Goal: Task Accomplishment & Management: Use online tool/utility

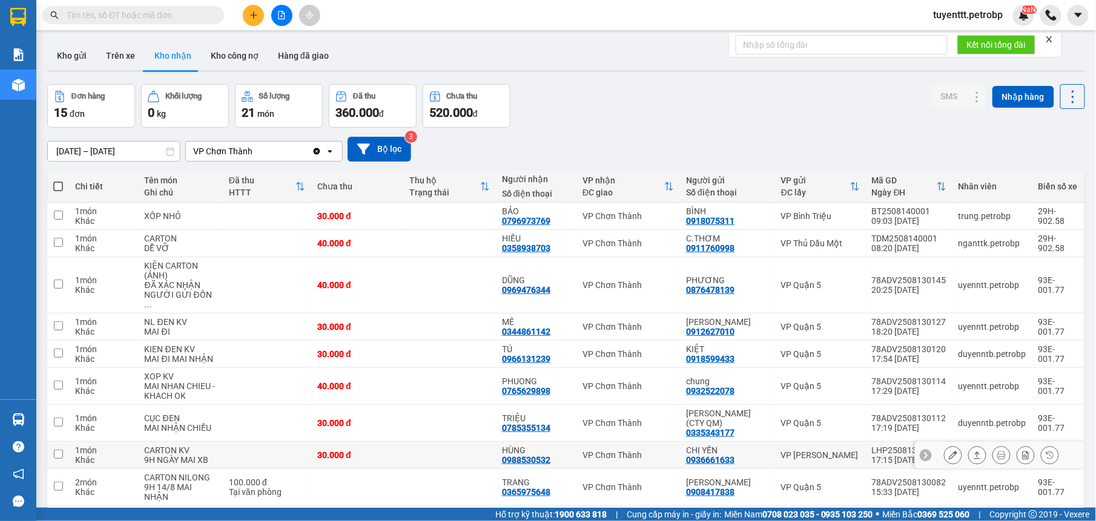
scroll to position [68, 0]
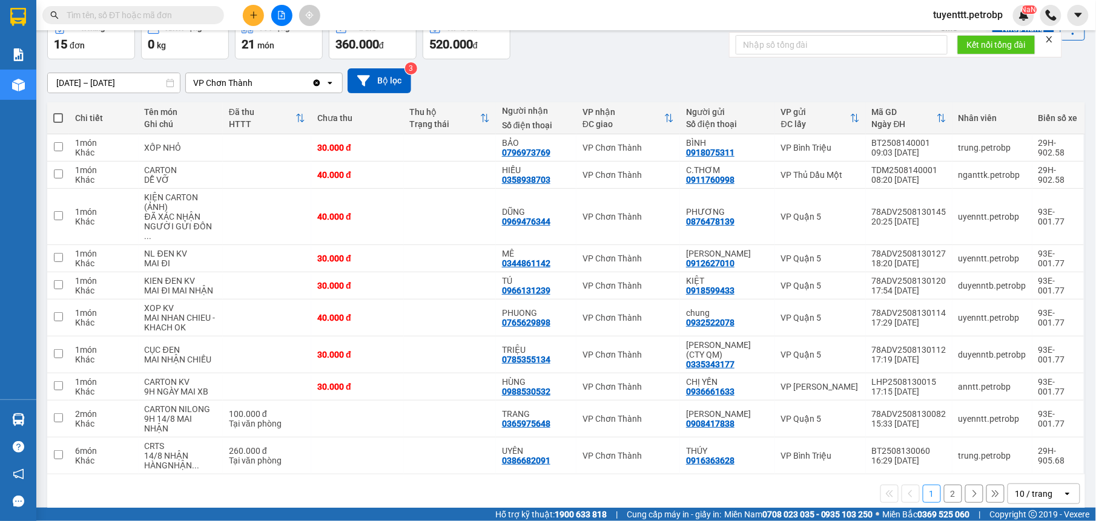
click at [944, 485] on button "2" at bounding box center [953, 494] width 18 height 18
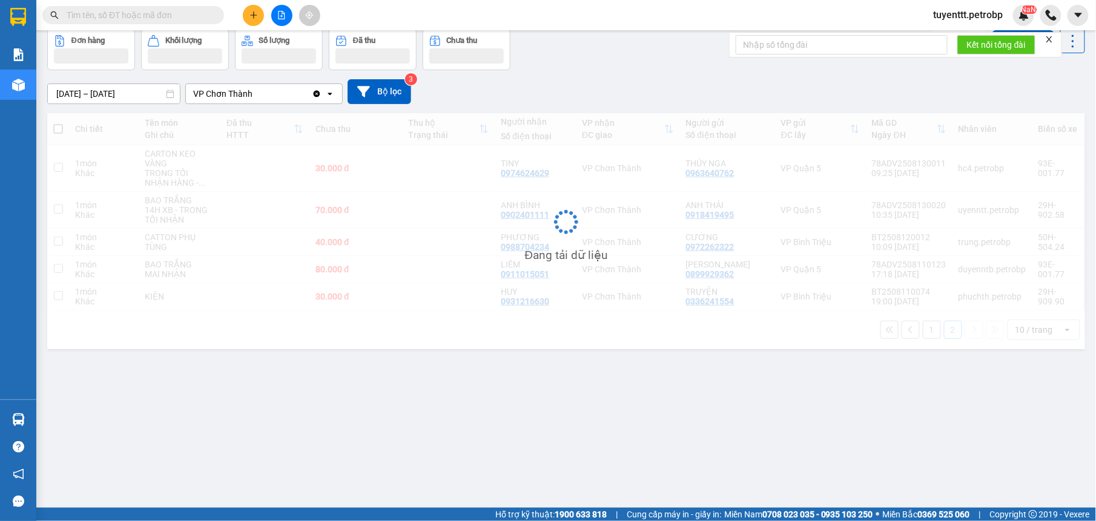
scroll to position [56, 0]
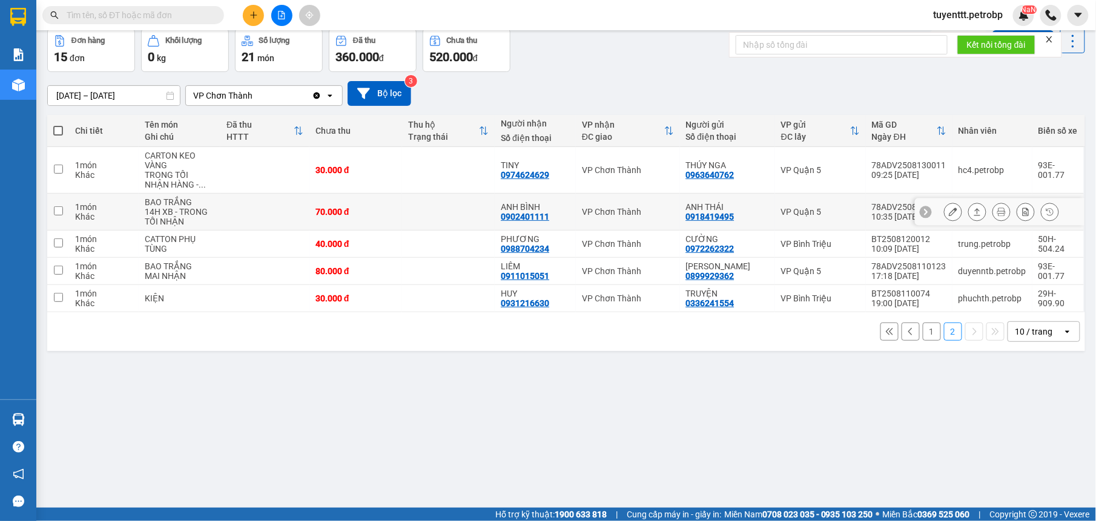
click at [436, 210] on td at bounding box center [448, 212] width 93 height 37
checkbox input "true"
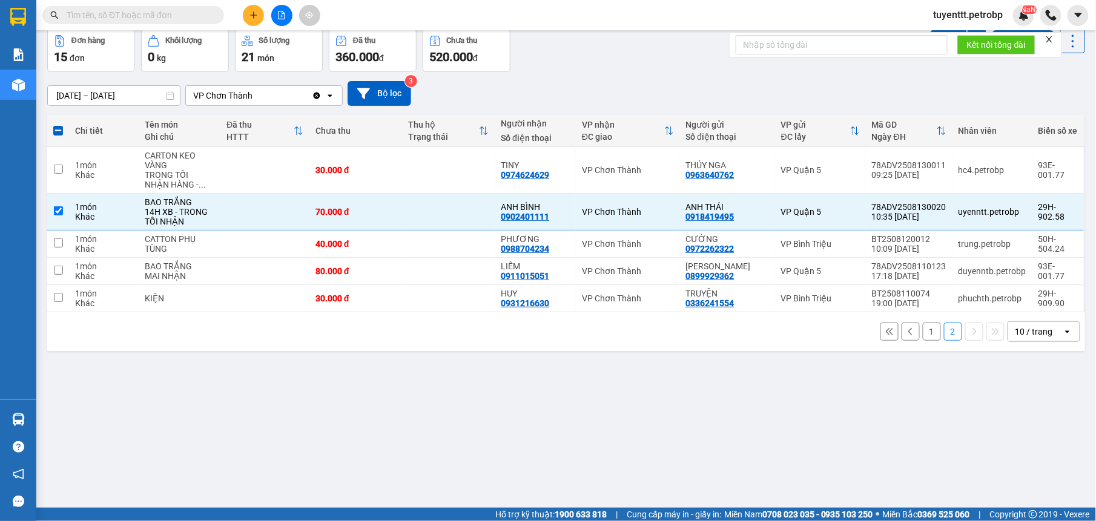
click at [850, 389] on div "ver 1.8.138 Kho gửi Trên xe Kho nhận Kho công nợ Hàng đã giao Đơn hàng 15 đơn K…" at bounding box center [566, 241] width 1048 height 521
click at [973, 211] on icon at bounding box center [977, 212] width 8 height 8
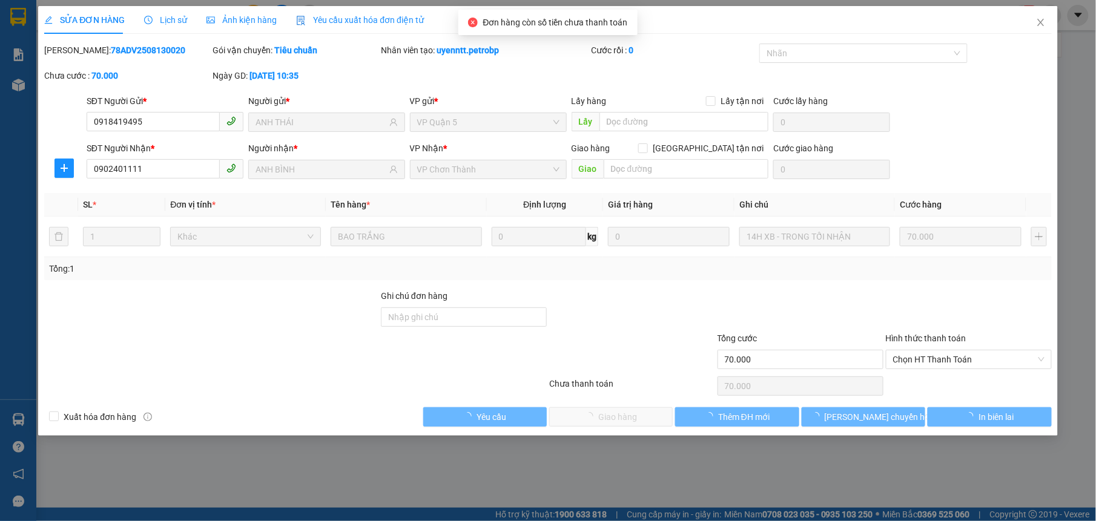
type input "0918419495"
type input "ANH THÁI"
type input "0902401111"
type input "ANH BÌNH"
type input "70.000"
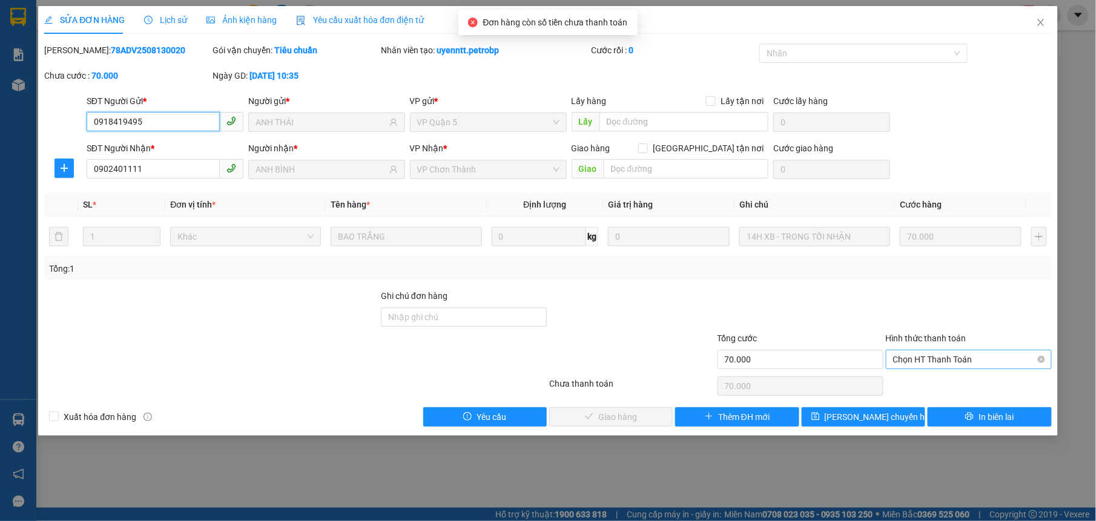
click at [943, 365] on span "Chọn HT Thanh Toán" at bounding box center [968, 360] width 151 height 18
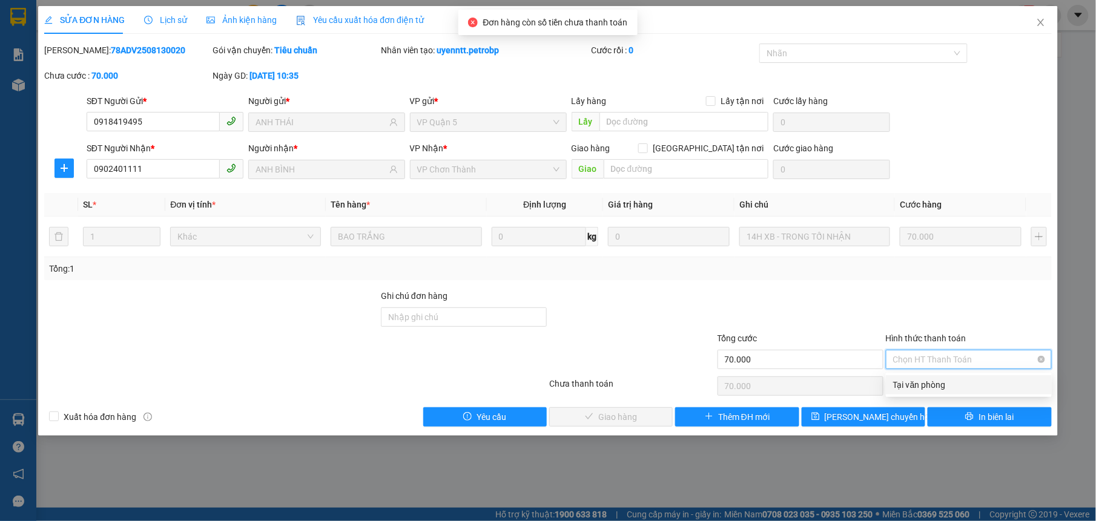
click at [941, 383] on div "Tại văn phòng" at bounding box center [968, 384] width 151 height 13
type input "0"
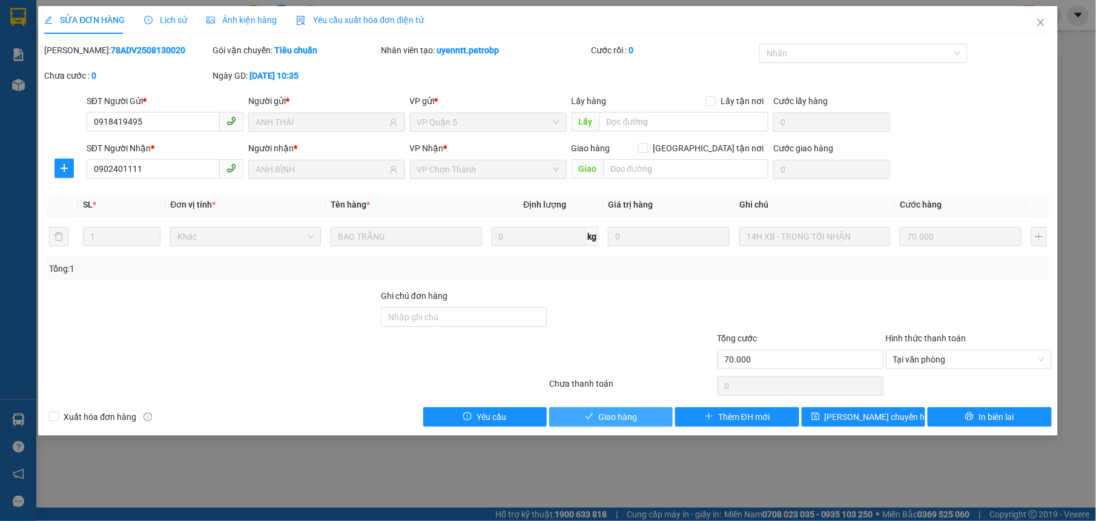
click at [590, 421] on icon "check" at bounding box center [589, 416] width 8 height 8
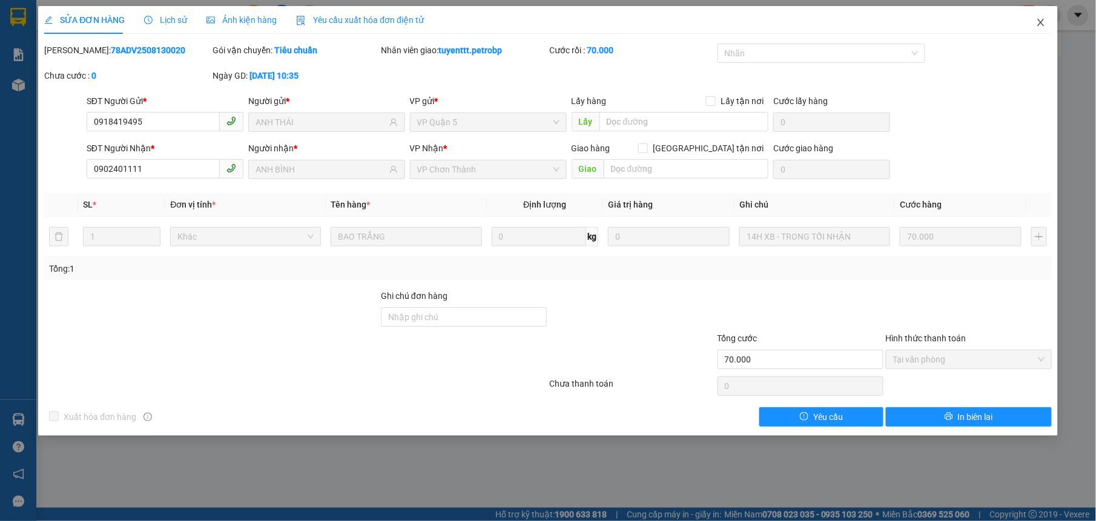
click at [1037, 19] on icon "close" at bounding box center [1041, 23] width 10 height 10
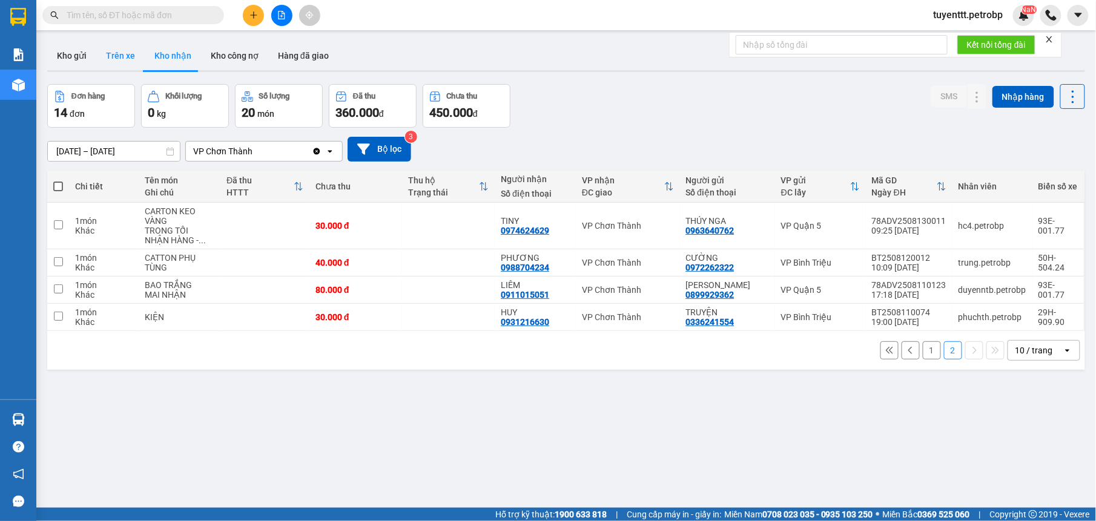
click at [119, 59] on button "Trên xe" at bounding box center [120, 55] width 48 height 29
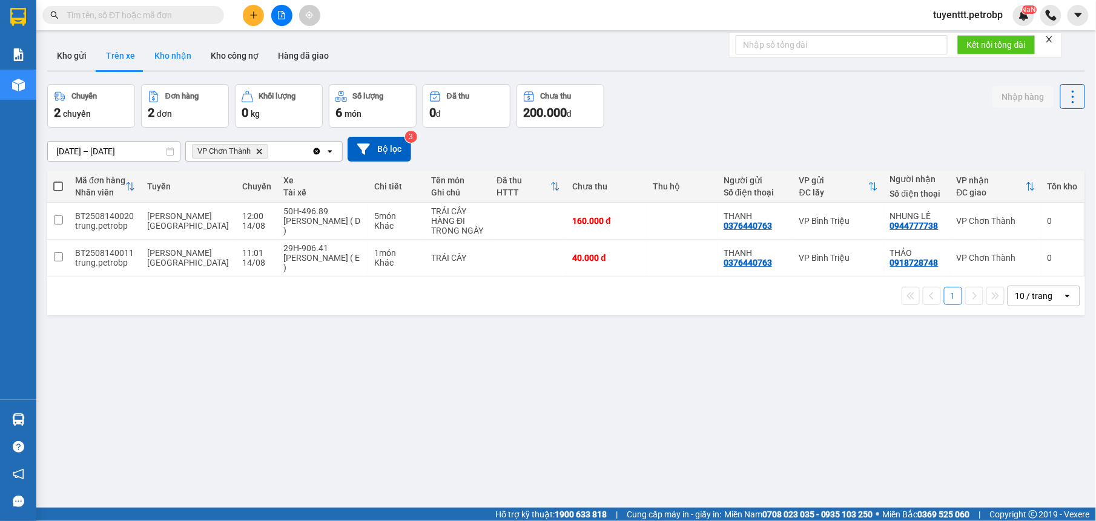
click at [171, 56] on button "Kho nhận" at bounding box center [173, 55] width 56 height 29
type input "[DATE] – [DATE]"
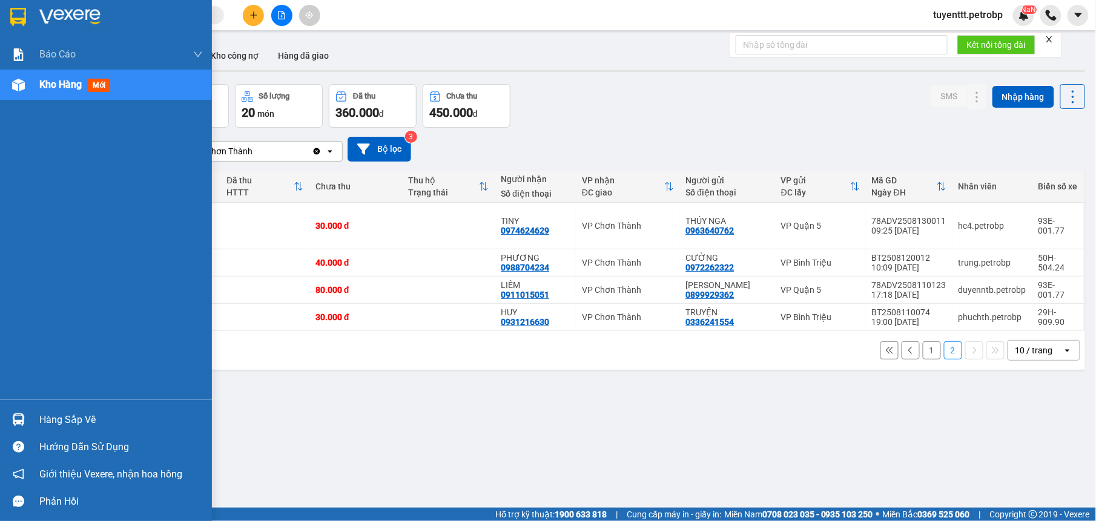
click at [20, 412] on div at bounding box center [18, 419] width 21 height 21
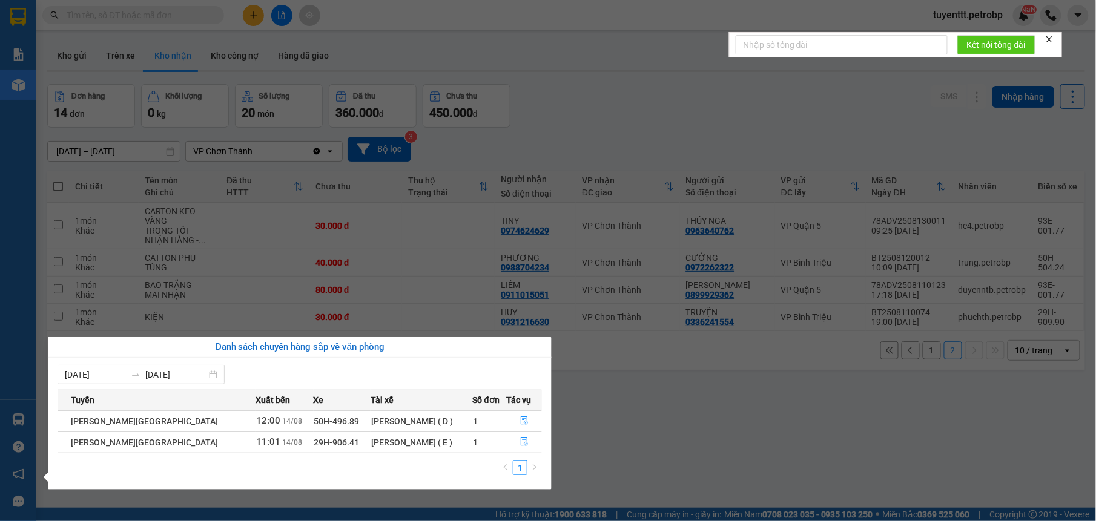
click at [715, 424] on section "Kết quả tìm kiếm ( 1 ) Bộ lọc Mã ĐH Trạng thái Món hàng Tổng cước Chưa cước Ngư…" at bounding box center [548, 260] width 1096 height 521
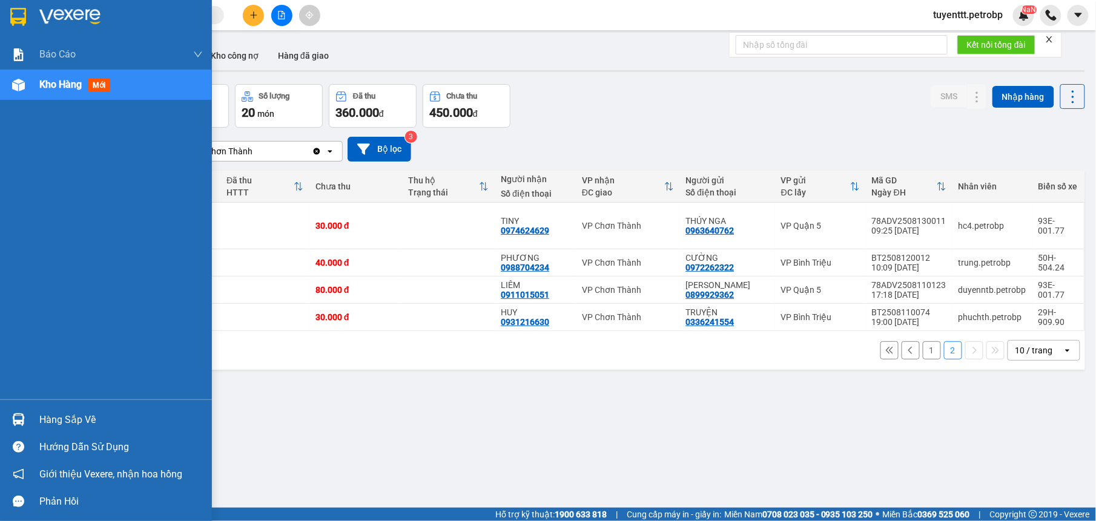
drag, startPoint x: 30, startPoint y: 420, endPoint x: 97, endPoint y: 421, distance: 67.8
click at [30, 420] on div "Hàng sắp về" at bounding box center [106, 419] width 212 height 27
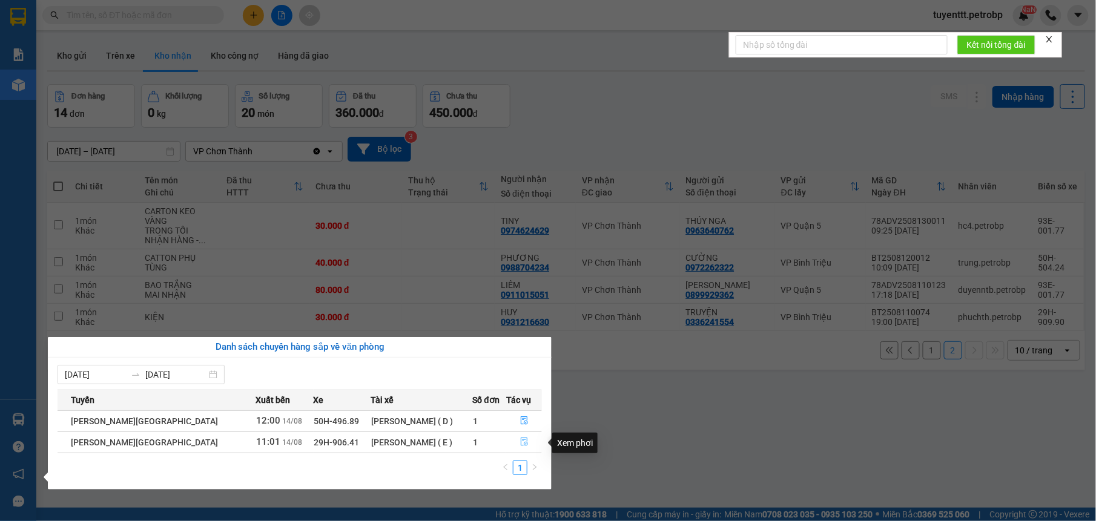
click at [521, 446] on icon "file-done" at bounding box center [524, 442] width 7 height 8
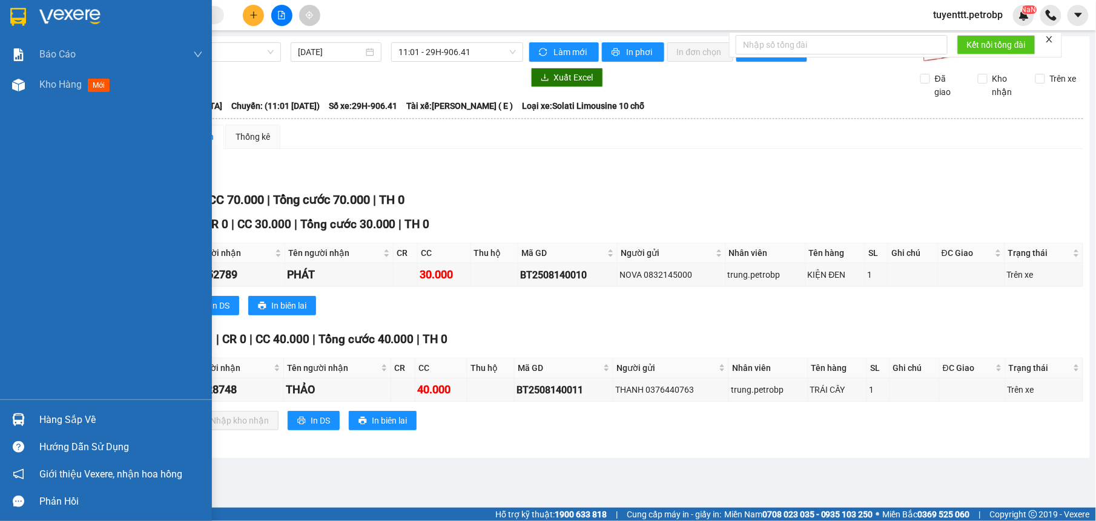
click at [25, 420] on div at bounding box center [18, 419] width 21 height 21
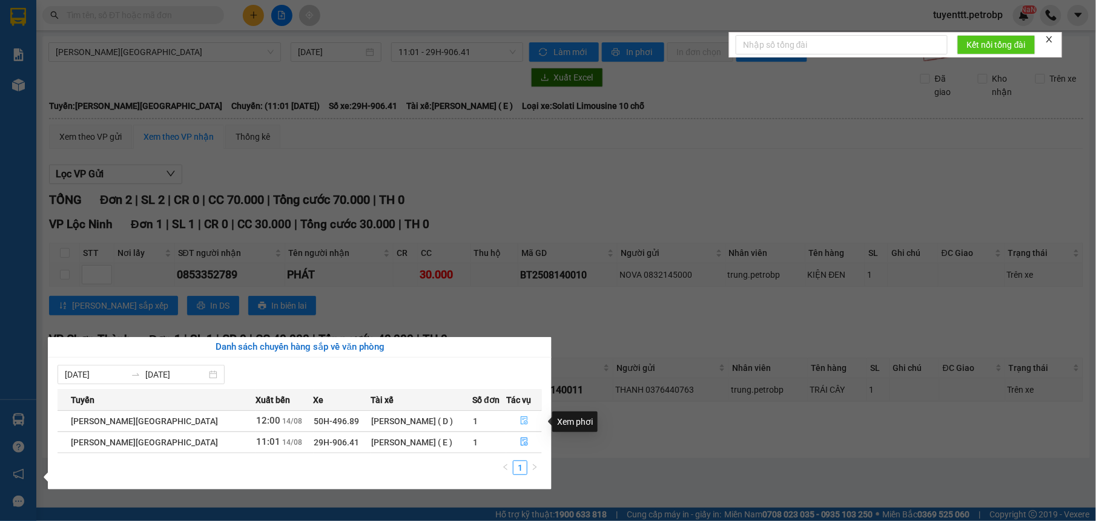
click at [529, 424] on button "button" at bounding box center [524, 421] width 35 height 19
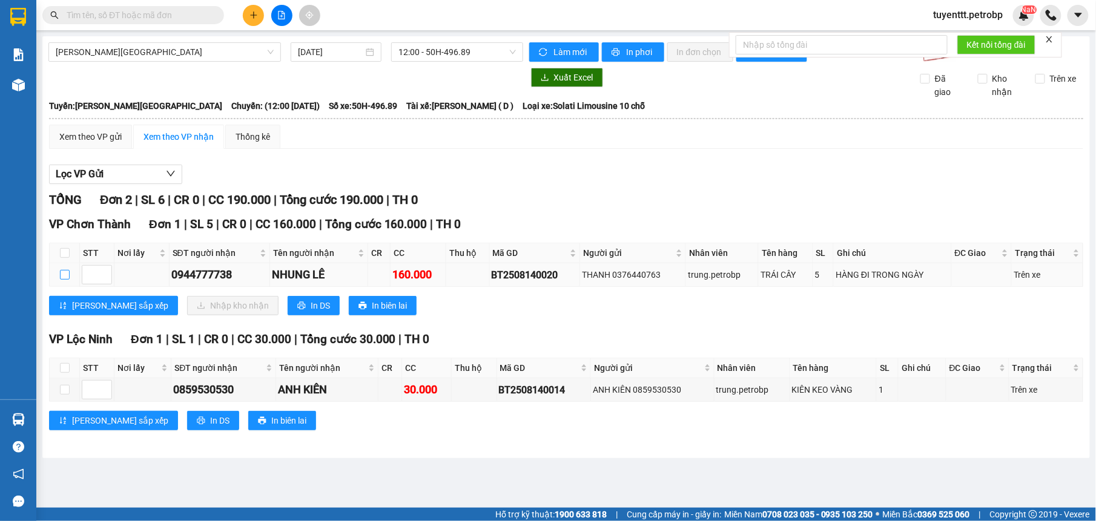
click at [66, 279] on input "checkbox" at bounding box center [65, 275] width 10 height 10
checkbox input "true"
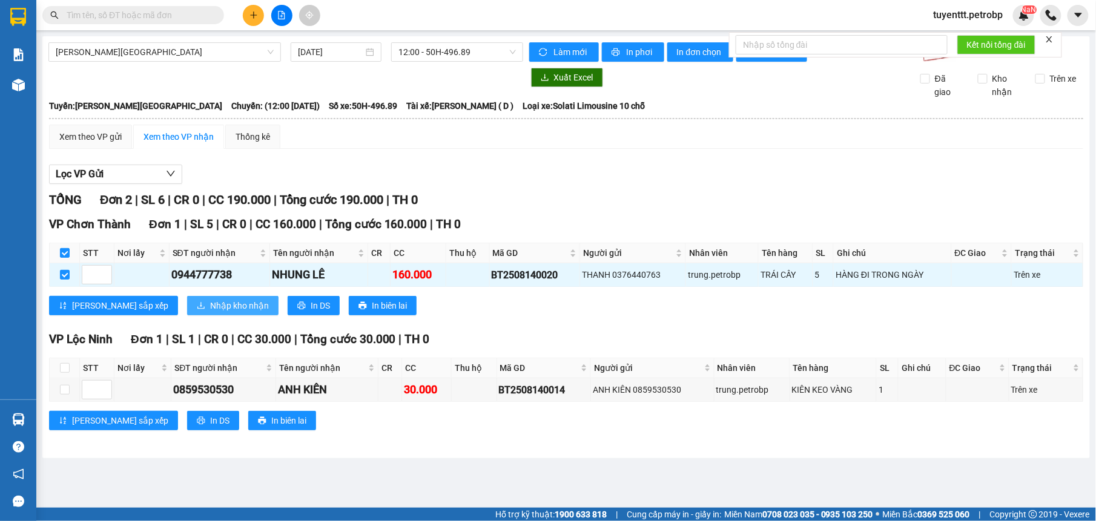
click at [210, 308] on span "Nhập kho nhận" at bounding box center [239, 305] width 59 height 13
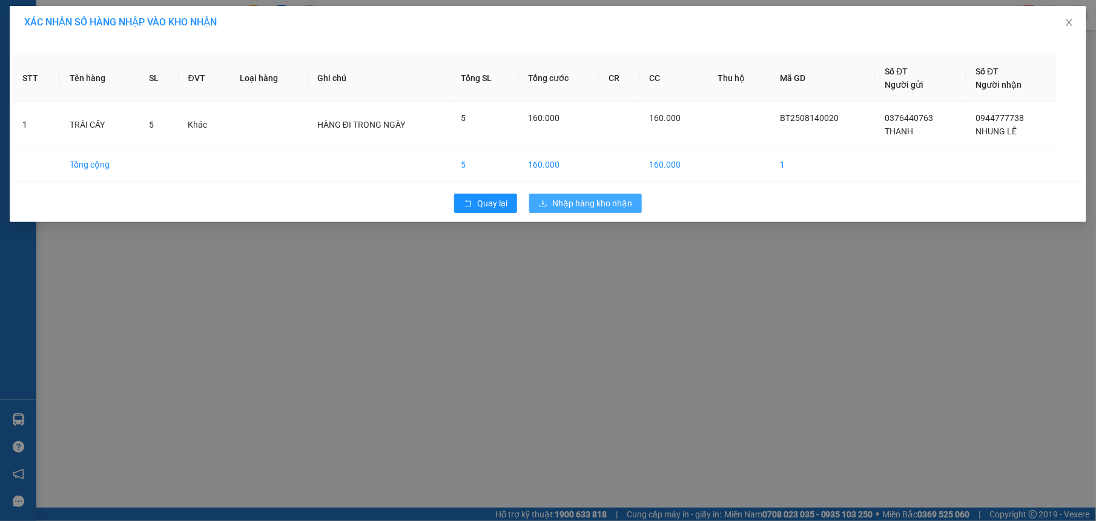
click at [545, 200] on icon "download" at bounding box center [543, 203] width 8 height 8
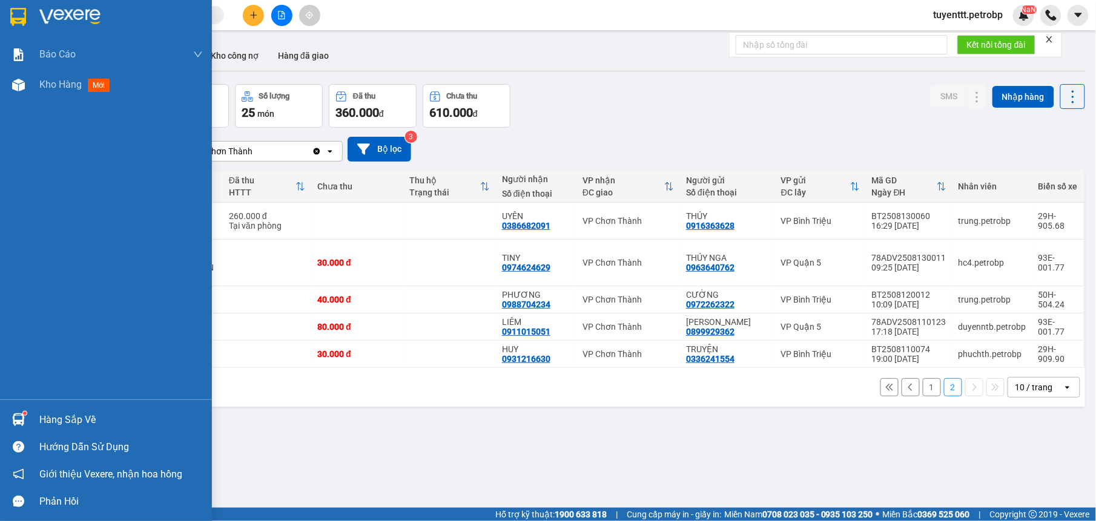
drag, startPoint x: 34, startPoint y: 414, endPoint x: 51, endPoint y: 400, distance: 22.4
click at [35, 414] on div "Hàng sắp về" at bounding box center [106, 419] width 212 height 27
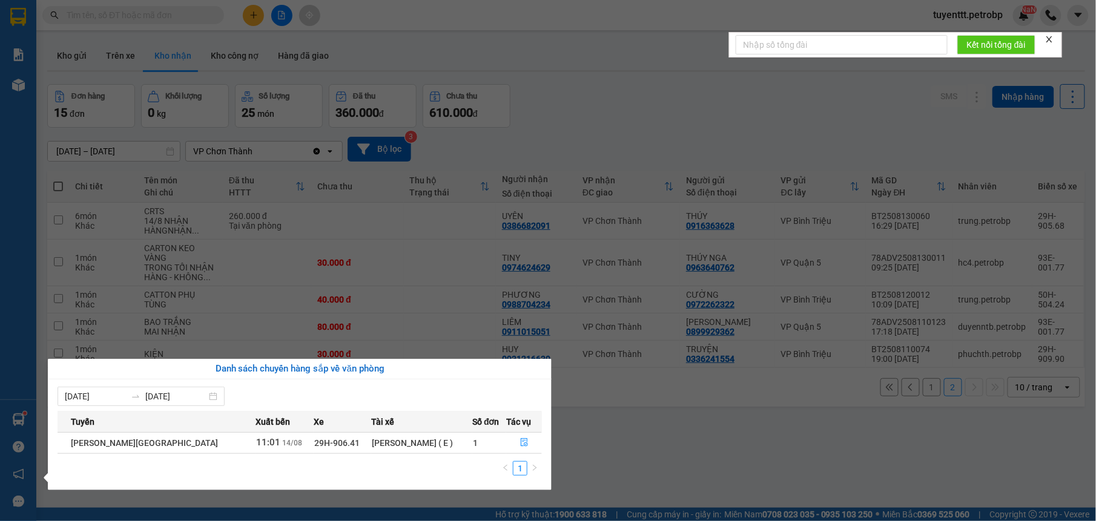
click at [645, 458] on section "Kết quả tìm kiếm ( 1 ) Bộ lọc Mã ĐH Trạng thái Món hàng Tổng cước Chưa cước Ngư…" at bounding box center [548, 260] width 1096 height 521
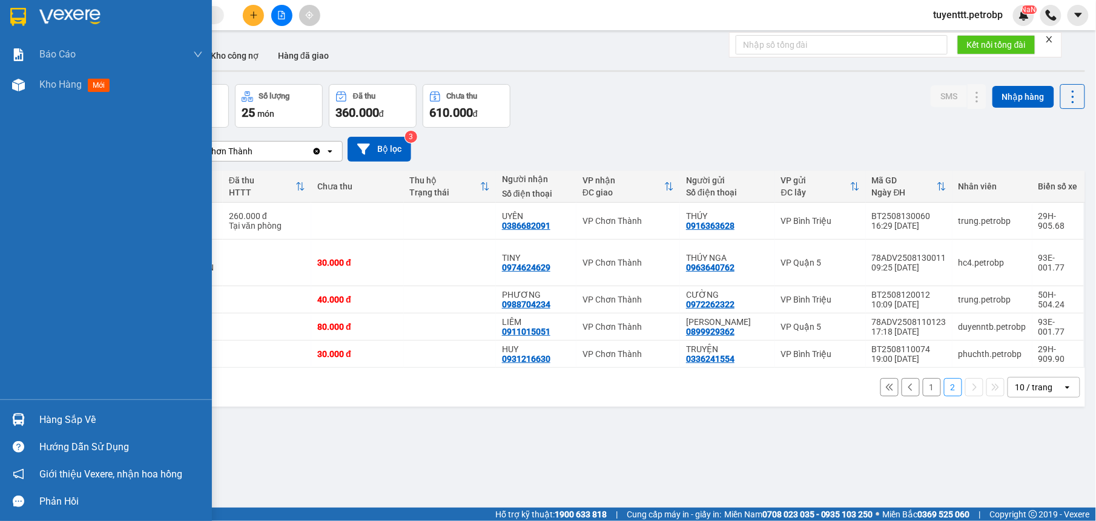
click at [22, 420] on img at bounding box center [18, 420] width 13 height 13
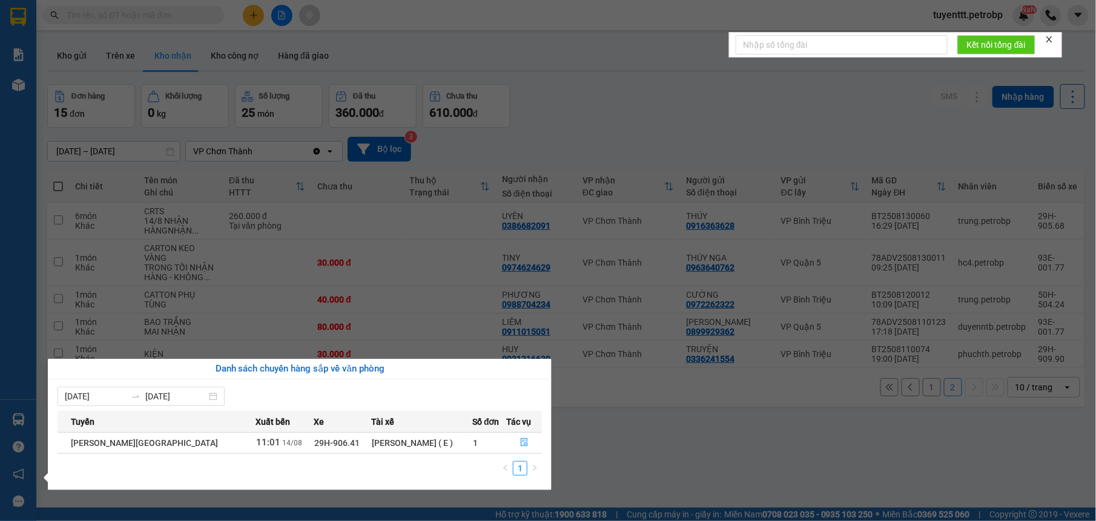
click at [642, 437] on section "Kết quả tìm kiếm ( 1 ) Bộ lọc Mã ĐH Trạng thái Món hàng Tổng cước Chưa cước Ngư…" at bounding box center [548, 260] width 1096 height 521
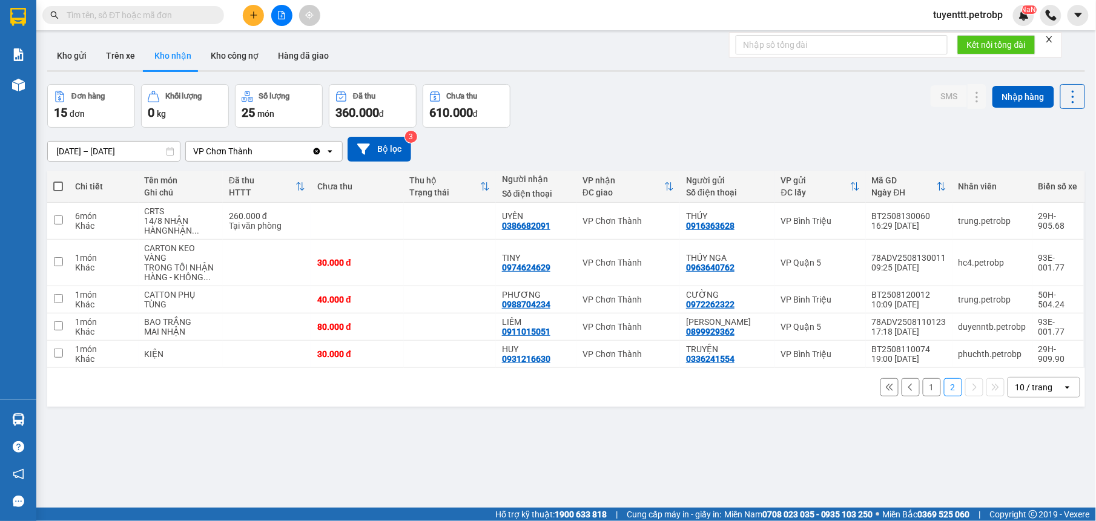
click at [923, 384] on button "1" at bounding box center [932, 387] width 18 height 18
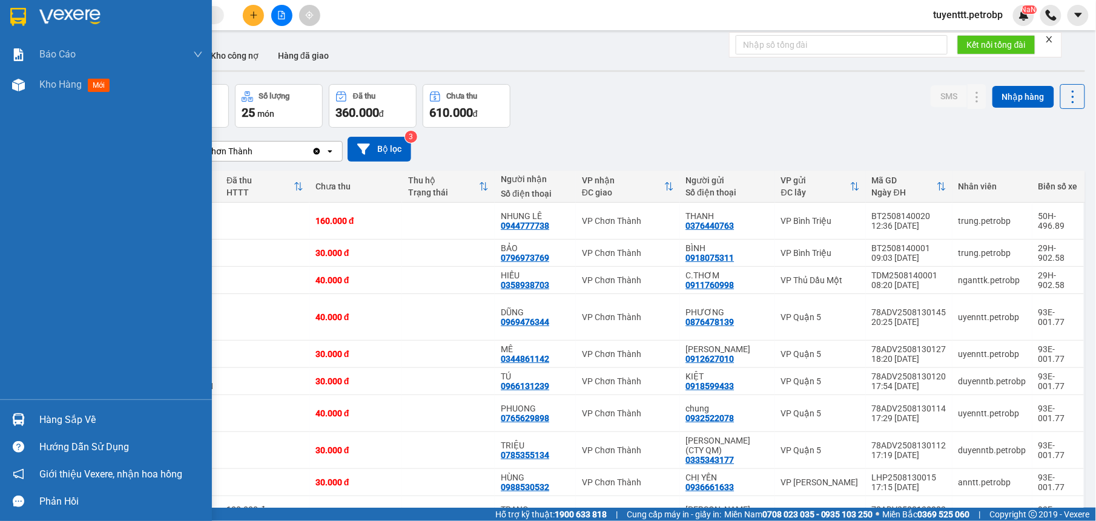
click at [44, 412] on div "Hàng sắp về" at bounding box center [120, 420] width 163 height 18
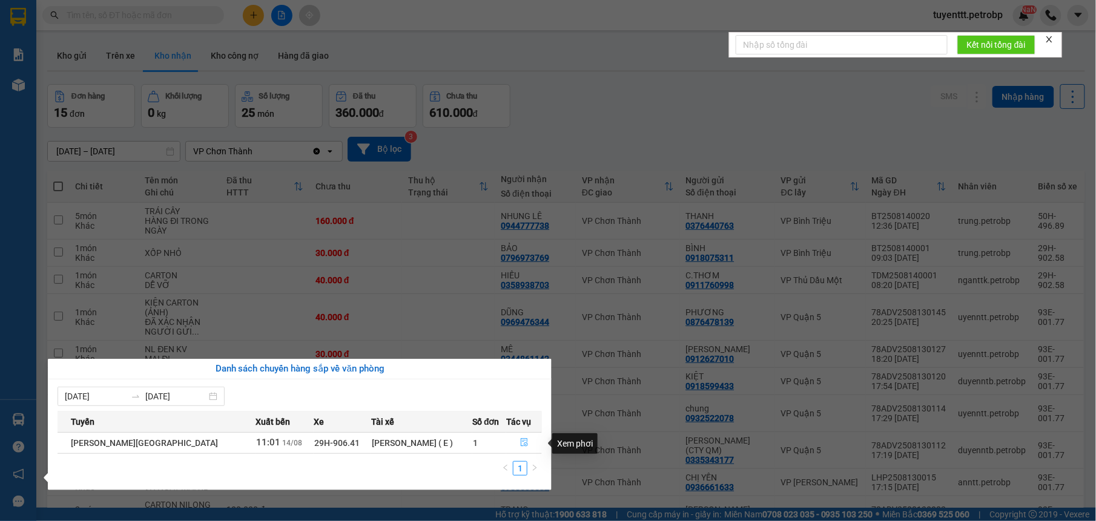
click at [512, 444] on button "button" at bounding box center [524, 443] width 35 height 19
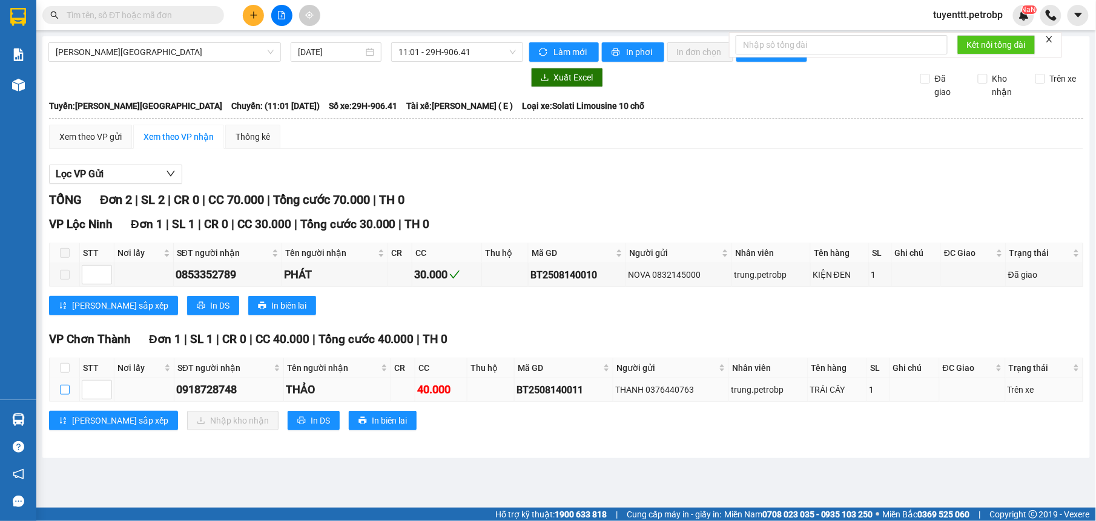
click at [65, 395] on input "checkbox" at bounding box center [65, 390] width 10 height 10
checkbox input "true"
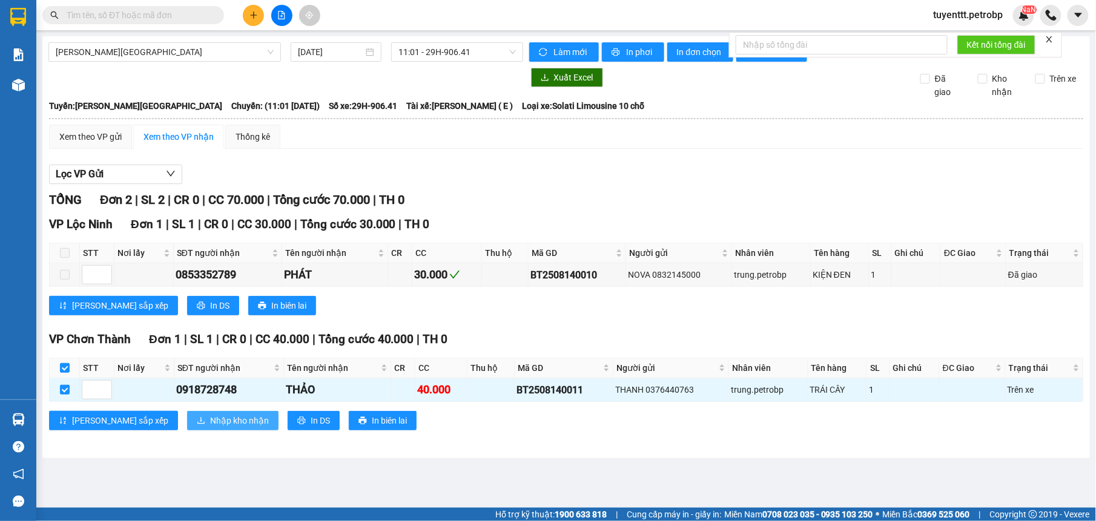
click at [210, 426] on span "Nhập kho nhận" at bounding box center [239, 420] width 59 height 13
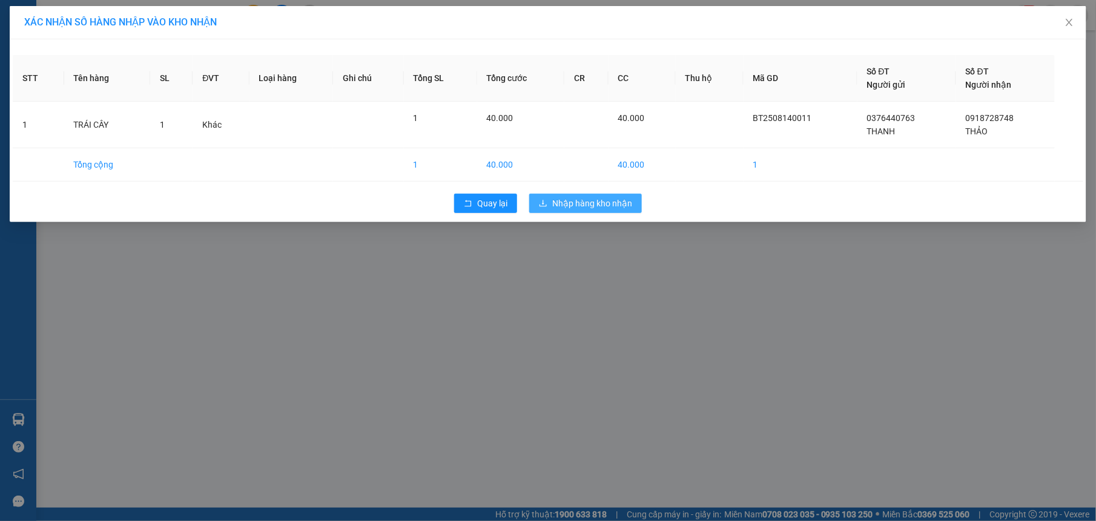
click at [582, 208] on span "Nhập hàng kho nhận" at bounding box center [592, 203] width 80 height 13
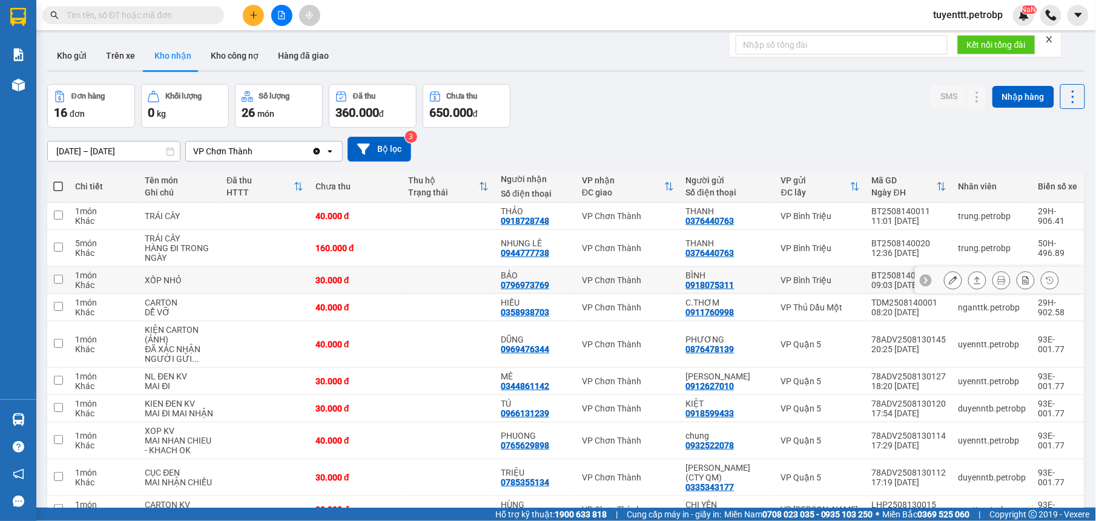
click at [478, 282] on td at bounding box center [448, 280] width 93 height 27
checkbox input "true"
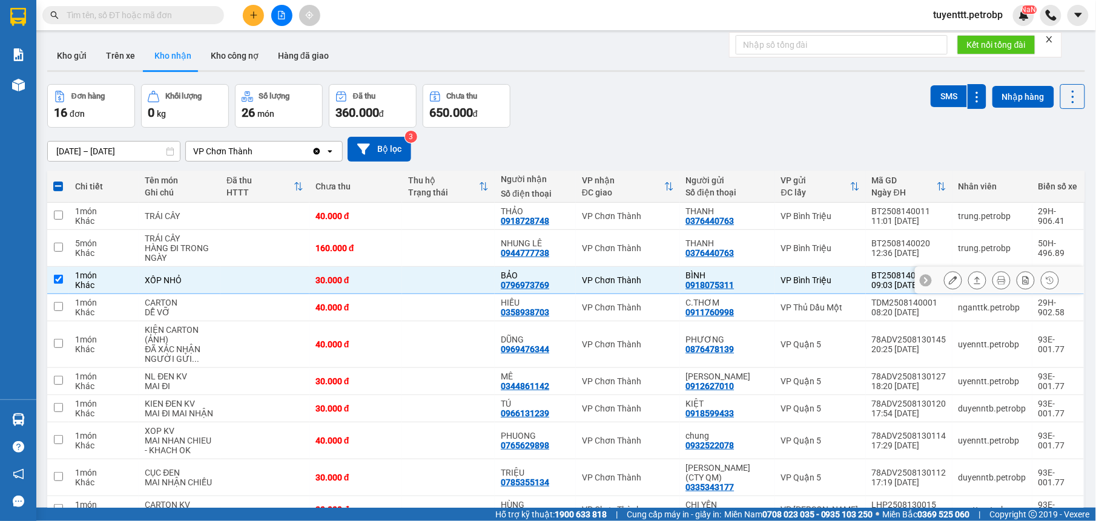
click at [974, 281] on icon at bounding box center [977, 280] width 7 height 7
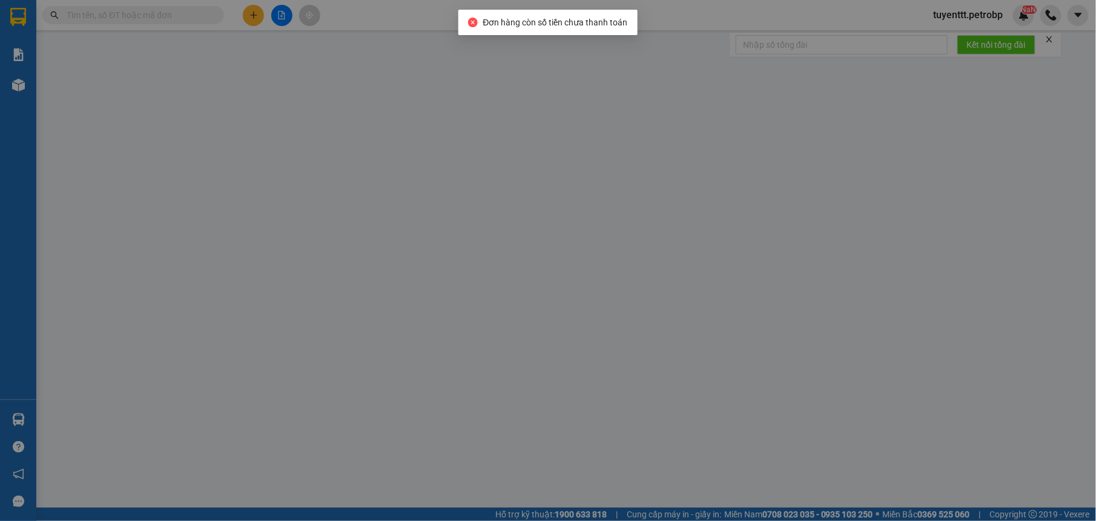
type input "0918075311"
type input "BÌNH"
type input "0796973769"
type input "BẢO"
type input "30.000"
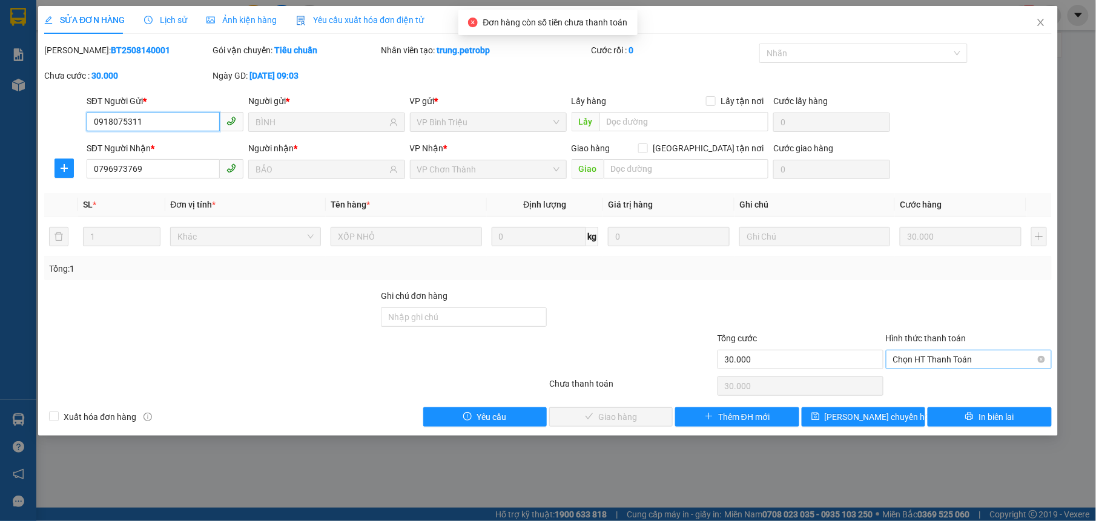
click at [928, 369] on span "Chọn HT Thanh Toán" at bounding box center [968, 360] width 151 height 18
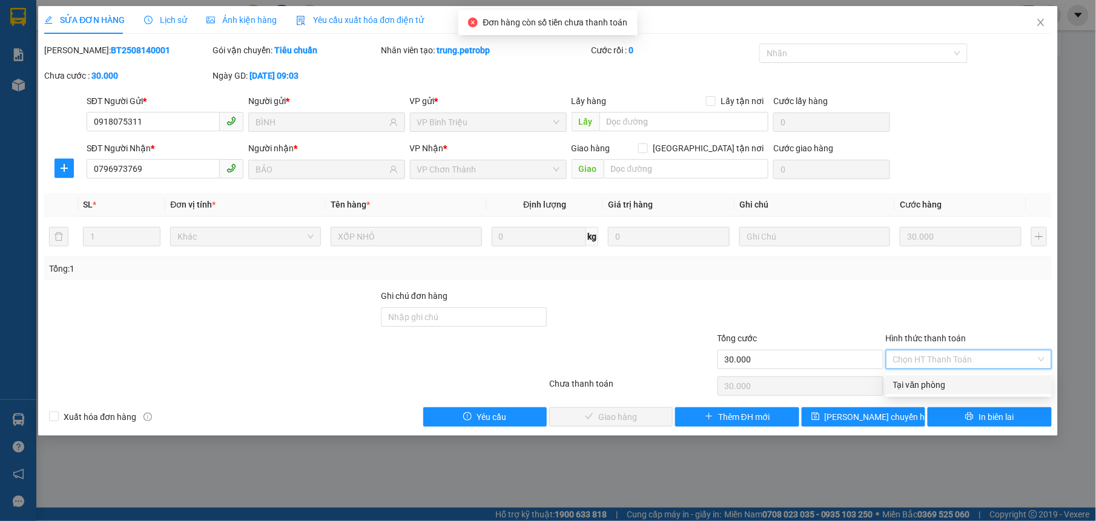
click at [901, 378] on div "Tại văn phòng" at bounding box center [968, 384] width 151 height 13
type input "0"
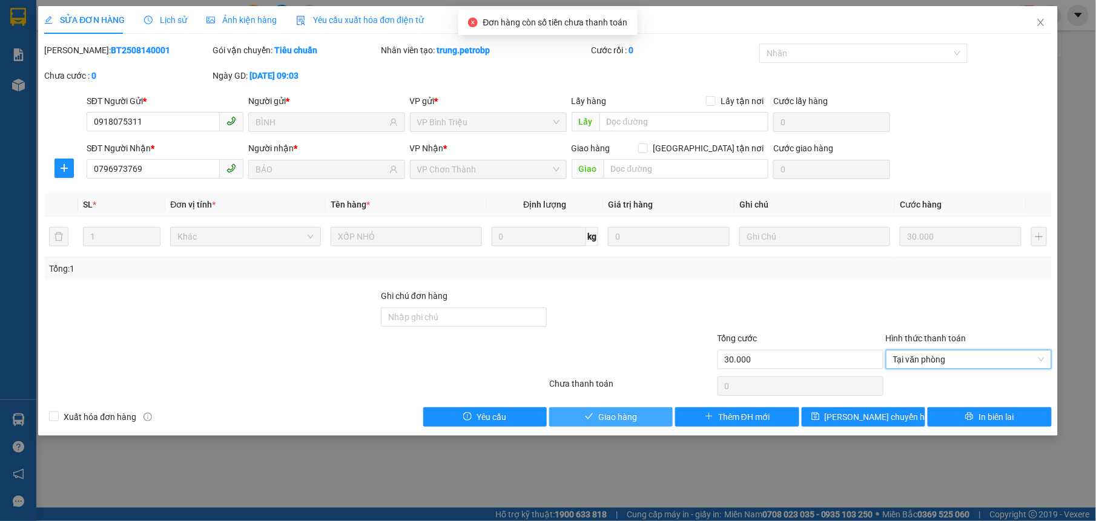
click at [613, 417] on span "Giao hàng" at bounding box center [617, 417] width 39 height 13
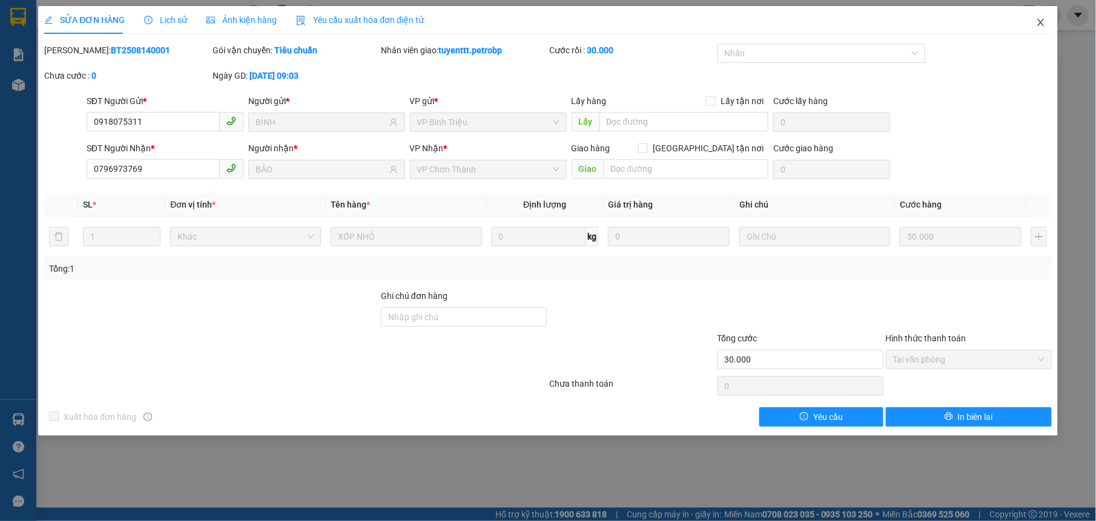
click at [1037, 17] on span "Close" at bounding box center [1041, 23] width 34 height 34
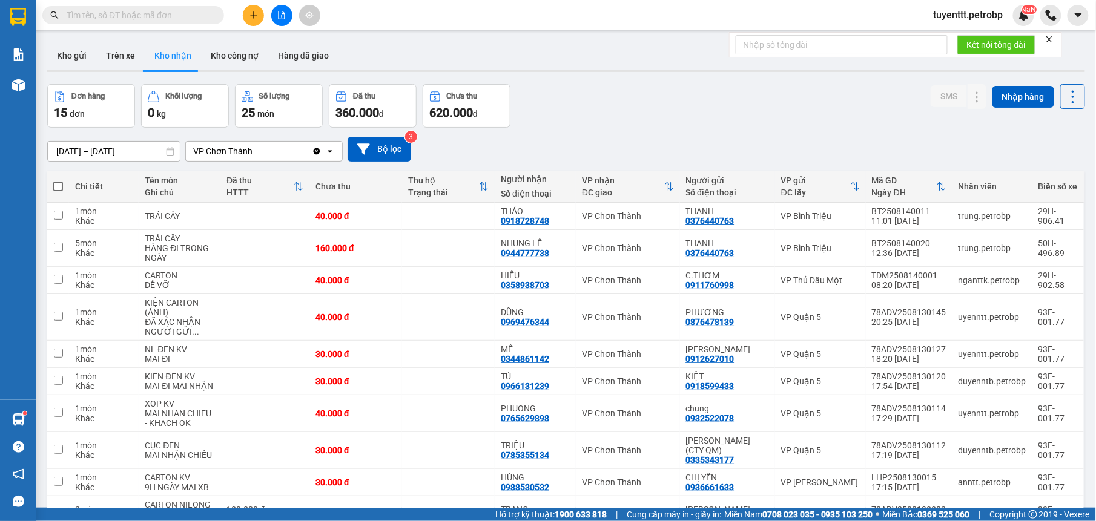
paste input "0969476344"
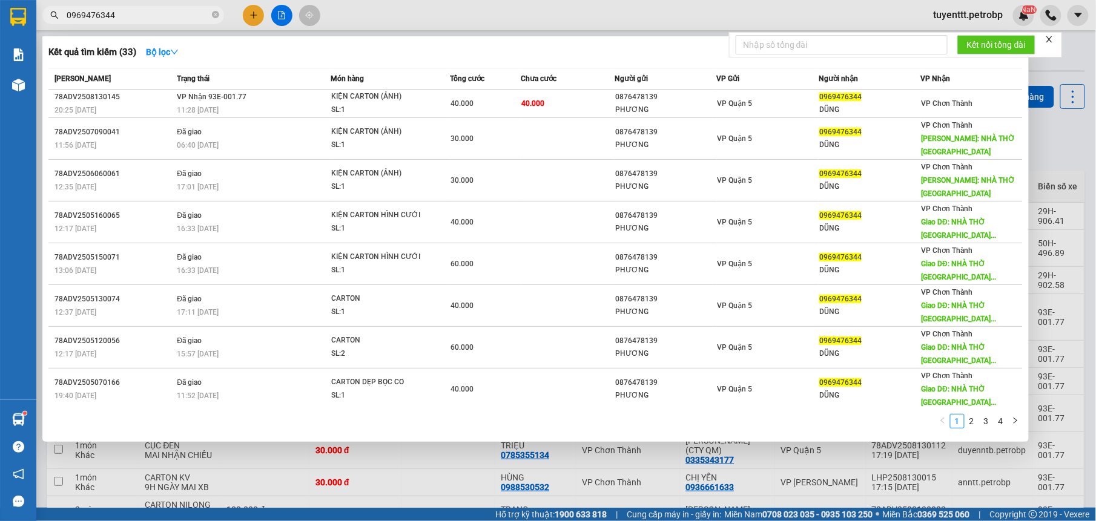
type input "0969476344"
click at [1066, 158] on div at bounding box center [548, 260] width 1096 height 521
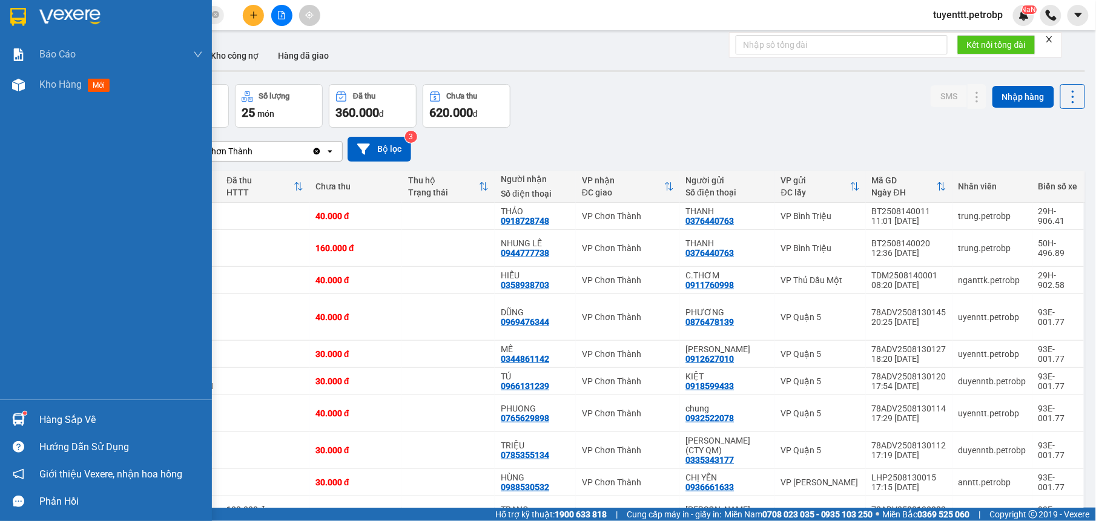
drag, startPoint x: 16, startPoint y: 418, endPoint x: 73, endPoint y: 383, distance: 67.1
click at [15, 417] on img at bounding box center [18, 420] width 13 height 13
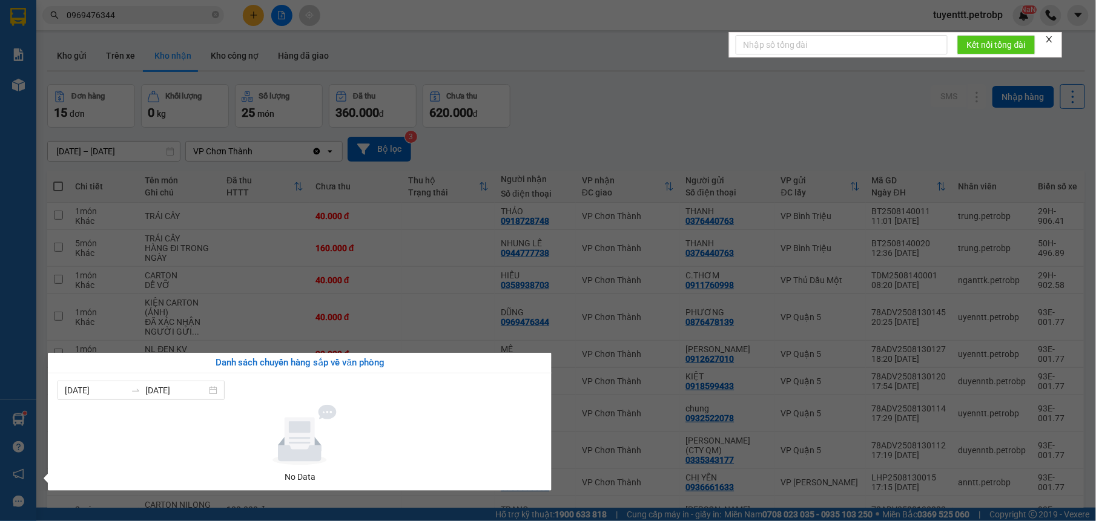
click at [587, 125] on section "Kết quả tìm kiếm ( 33 ) Bộ lọc Mã ĐH Trạng thái Món hàng Tổng cước Chưa cước Ng…" at bounding box center [548, 260] width 1096 height 521
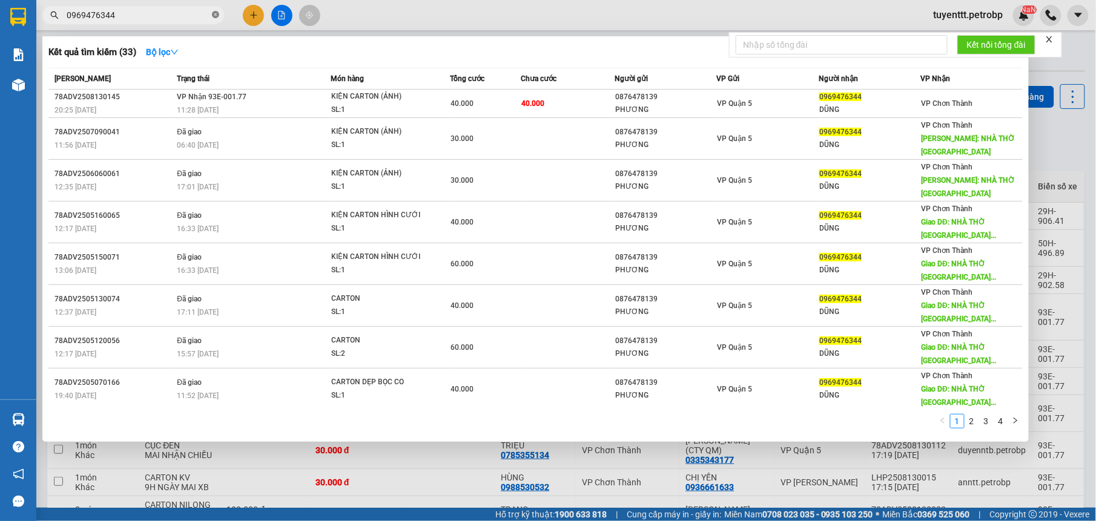
click at [216, 19] on span at bounding box center [215, 16] width 7 height 12
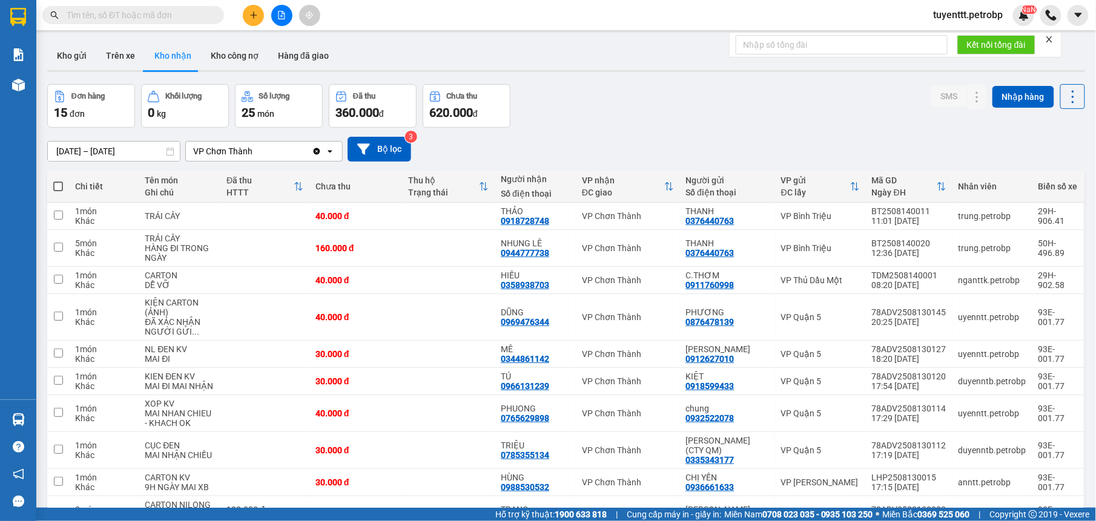
click at [195, 17] on input "text" at bounding box center [138, 14] width 143 height 13
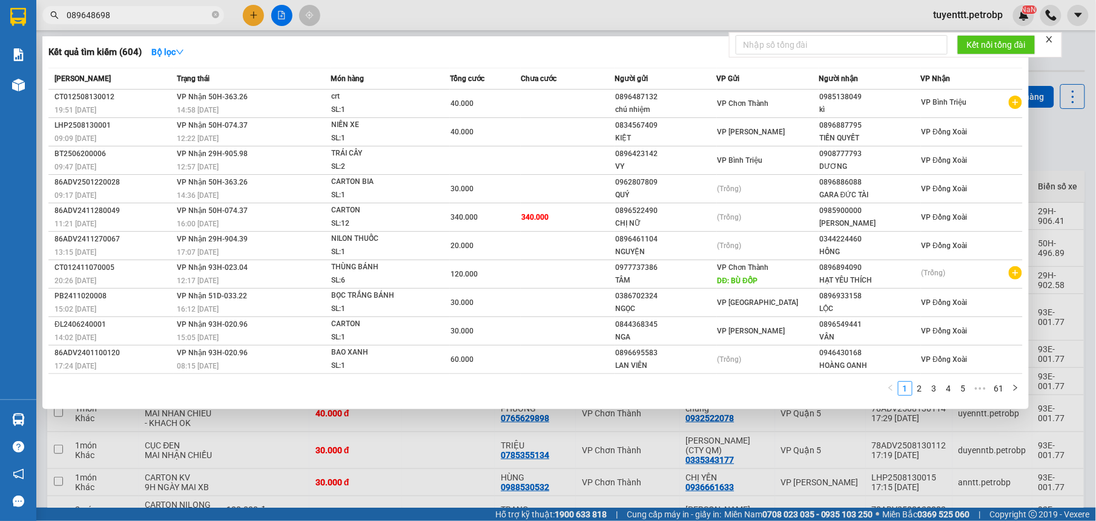
type input "0896486989"
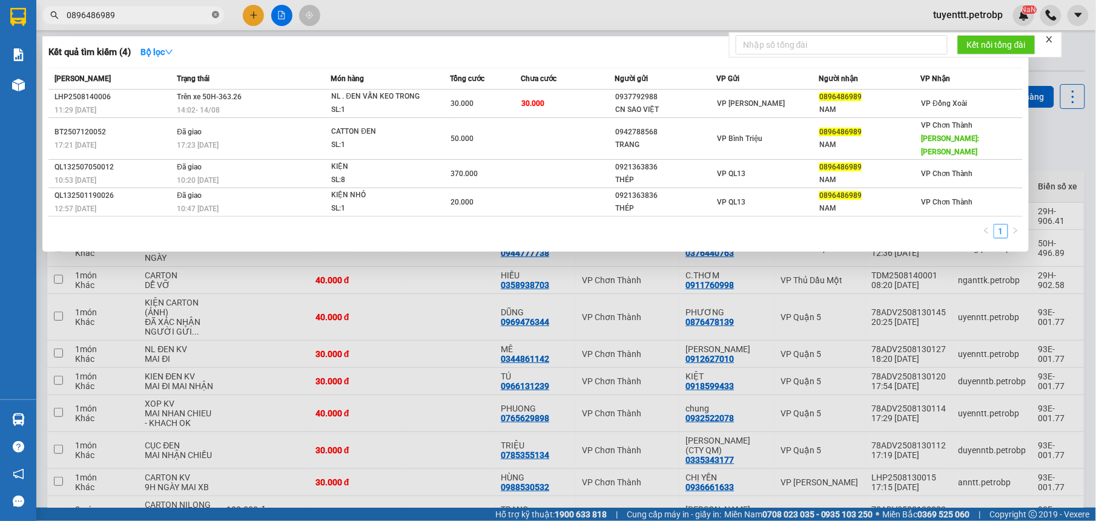
click at [216, 11] on icon "close-circle" at bounding box center [215, 14] width 7 height 7
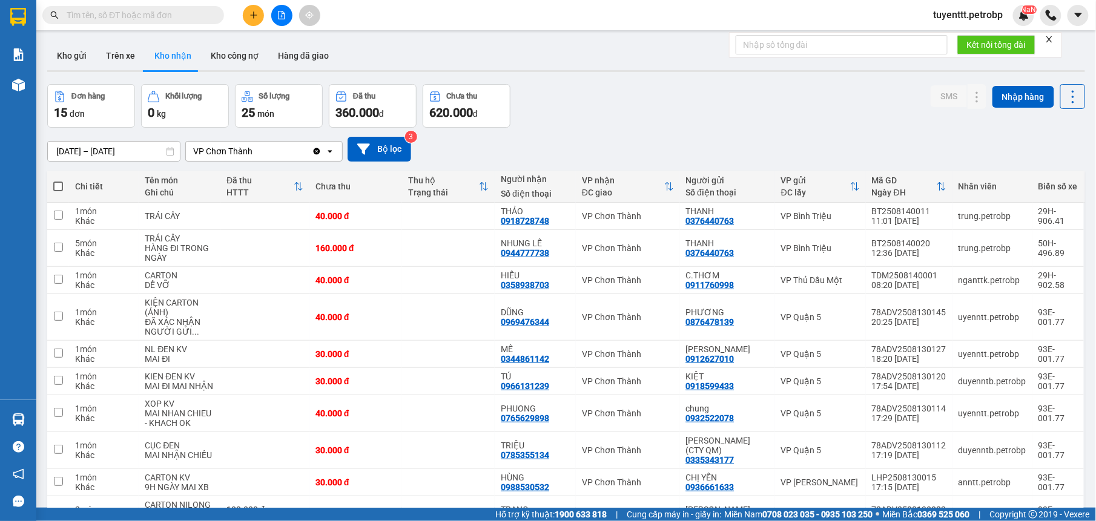
click at [212, 11] on span at bounding box center [215, 14] width 7 height 13
click at [195, 12] on input "text" at bounding box center [138, 14] width 143 height 13
drag, startPoint x: 493, startPoint y: 314, endPoint x: 733, endPoint y: 294, distance: 240.6
click at [492, 314] on tr "1 món Khác KIỆN CARTON (ẢNH) ĐÃ XÁC NHẬN NGƯỜI GỬI ... 40.000 đ DŨNG 0969476344…" at bounding box center [566, 317] width 1038 height 47
checkbox input "true"
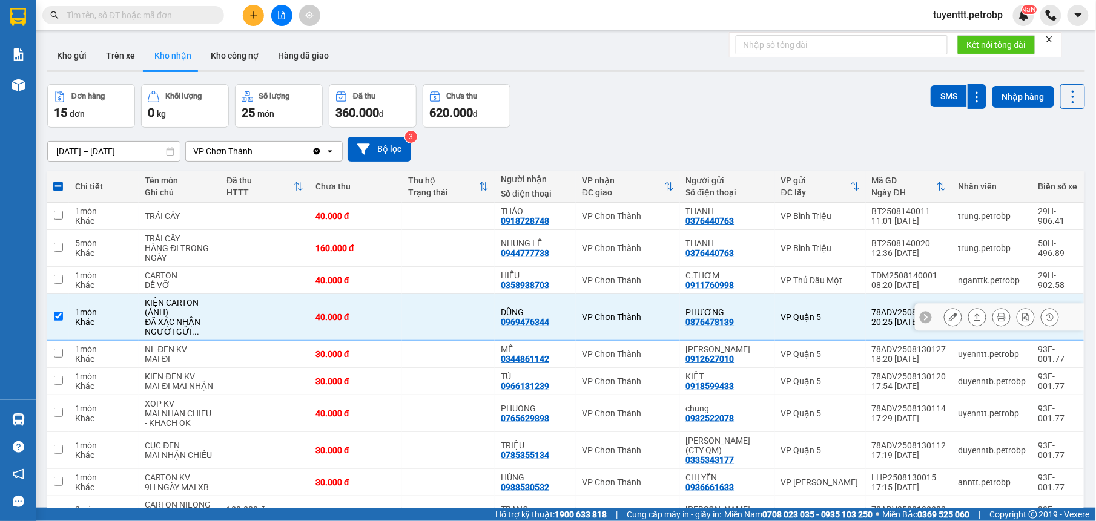
click at [974, 321] on icon at bounding box center [977, 317] width 7 height 7
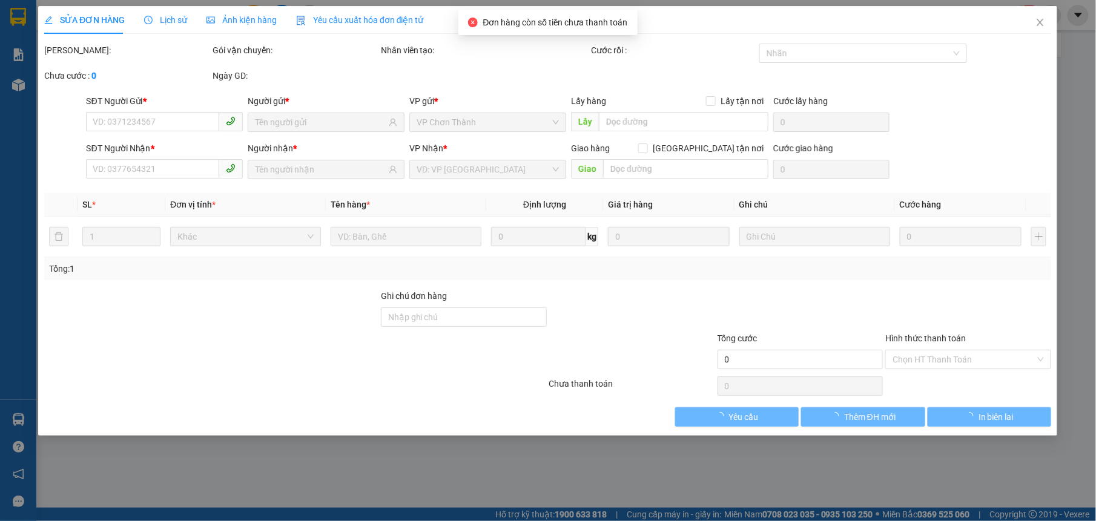
type input "0876478139"
type input "PHƯƠNG"
type input "0969476344"
type input "DŨNG"
type input "40.000"
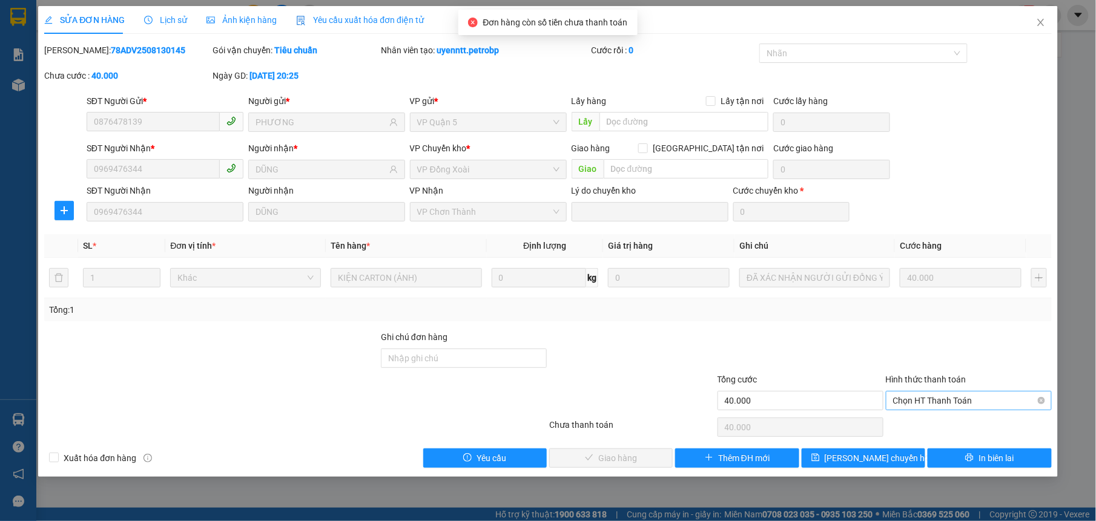
click at [917, 396] on span "Chọn HT Thanh Toán" at bounding box center [968, 401] width 151 height 18
drag, startPoint x: 916, startPoint y: 420, endPoint x: 781, endPoint y: 426, distance: 134.6
click at [916, 421] on div "Tại văn phòng" at bounding box center [968, 426] width 151 height 13
type input "0"
click at [612, 452] on button "Giao hàng" at bounding box center [611, 458] width 124 height 19
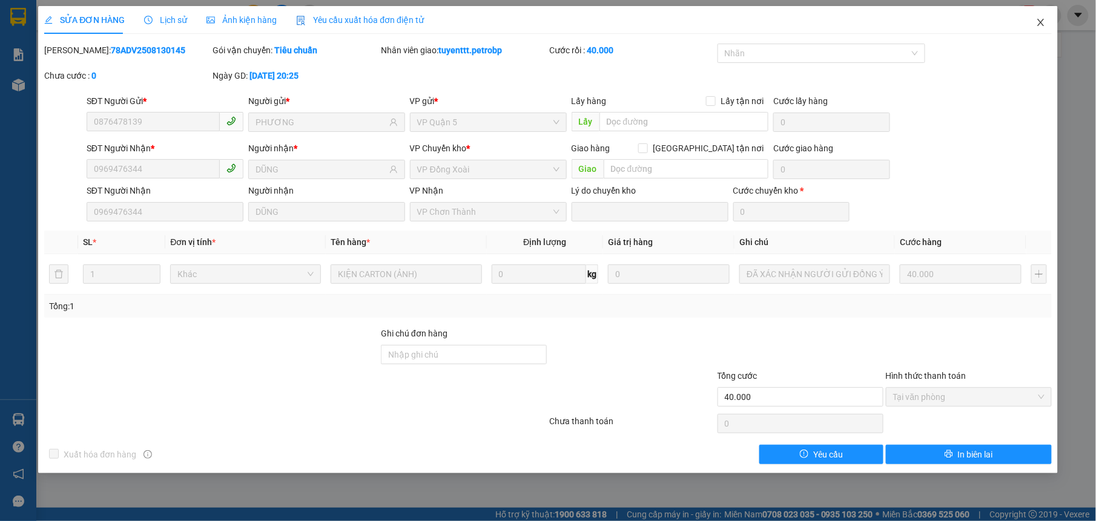
click at [1037, 24] on icon "close" at bounding box center [1041, 23] width 10 height 10
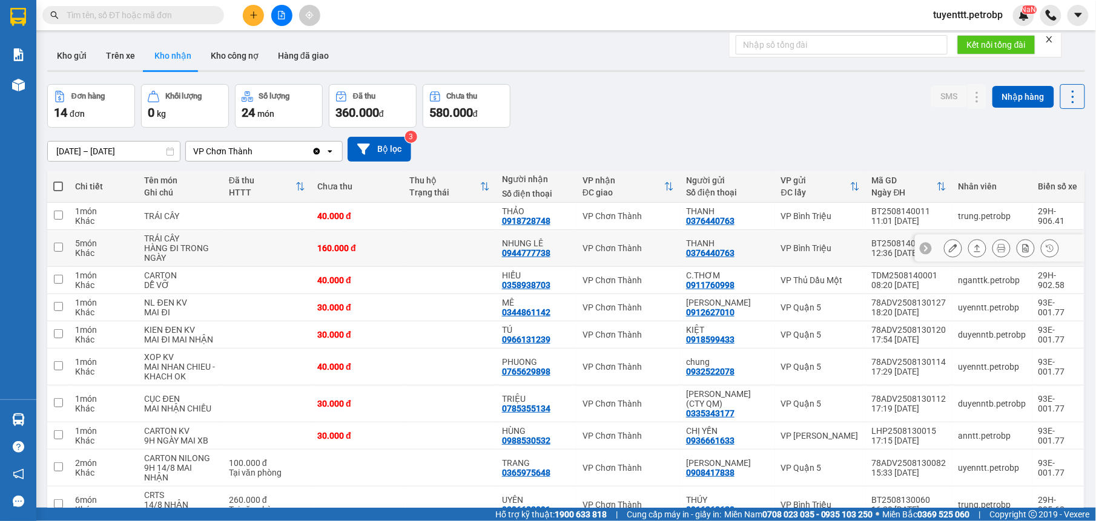
click at [402, 245] on td "160.000 đ" at bounding box center [357, 248] width 92 height 37
checkbox input "true"
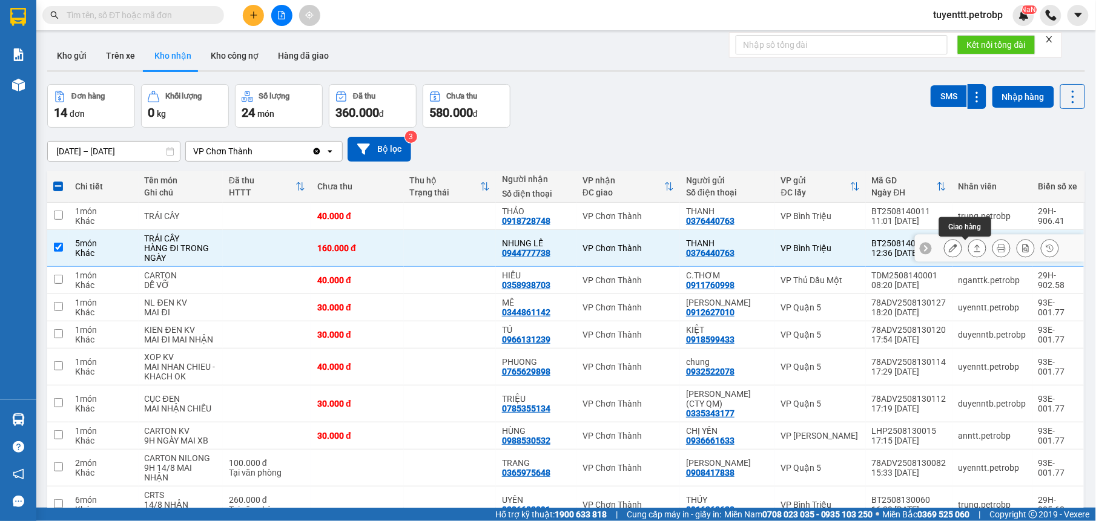
click at [968, 251] on div at bounding box center [977, 248] width 18 height 18
click at [969, 253] on button at bounding box center [977, 248] width 17 height 21
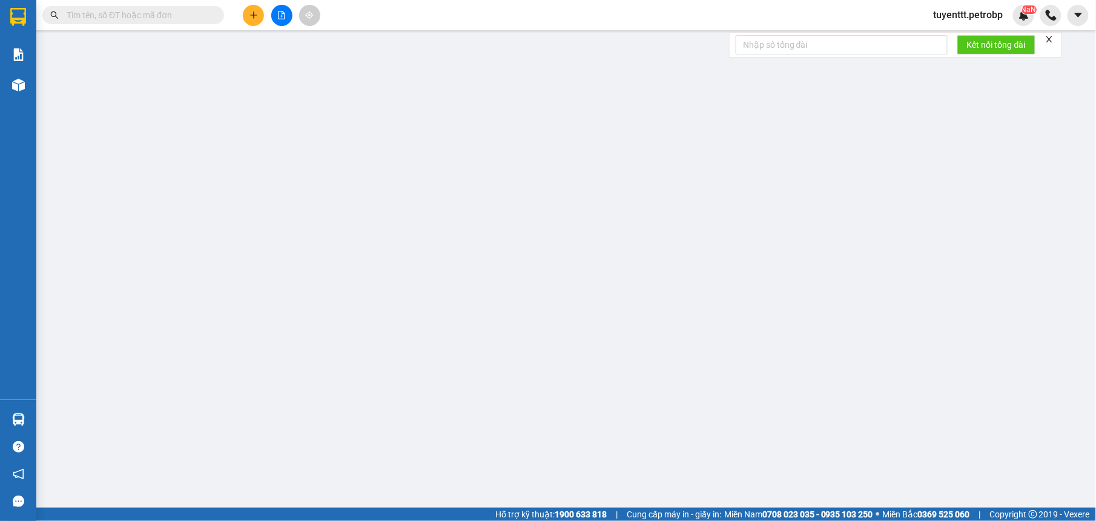
type input "0376440763"
type input "THANH"
type input "0944777738"
type input "NHUNG LÊ"
type input "160.000"
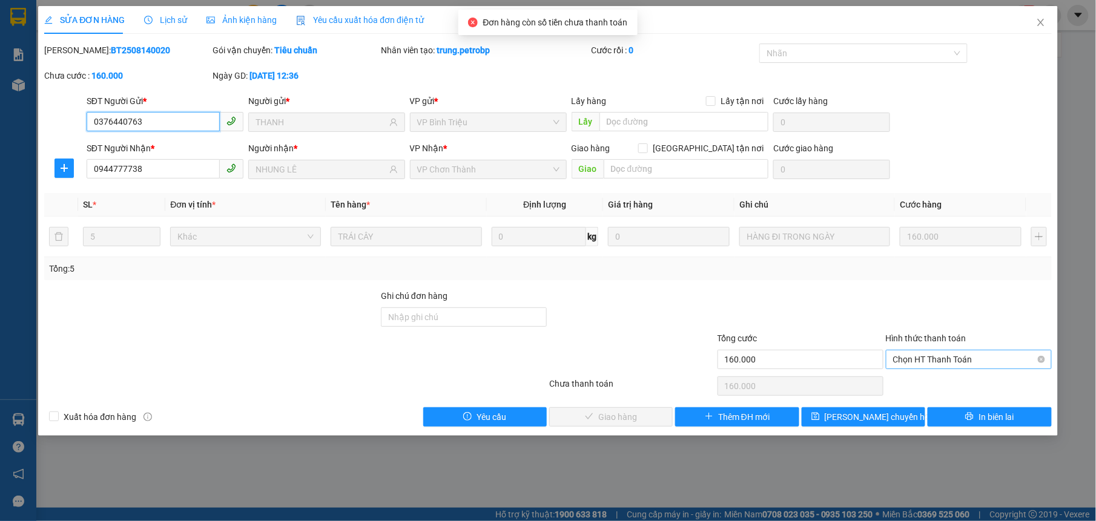
click at [952, 357] on span "Chọn HT Thanh Toán" at bounding box center [968, 360] width 151 height 18
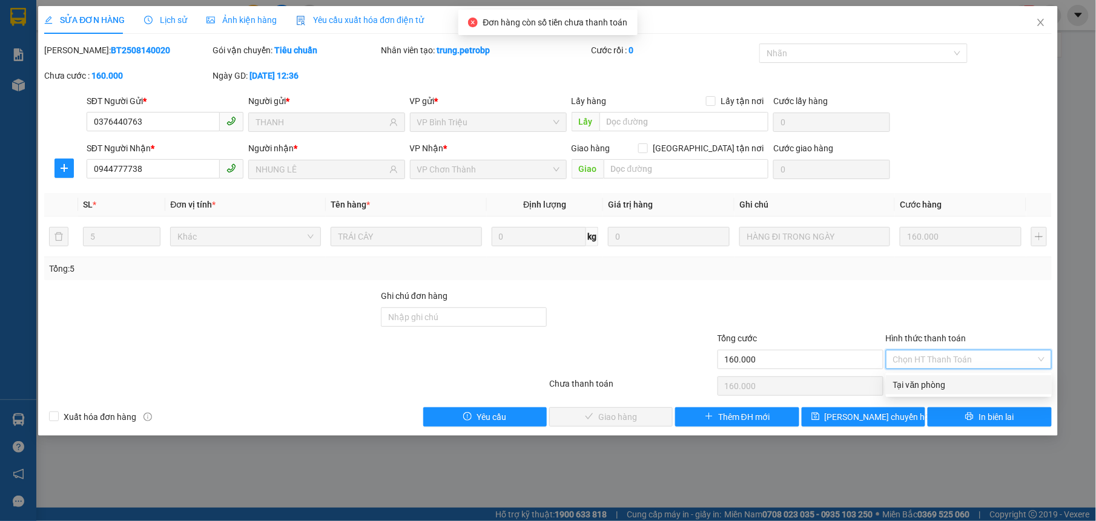
click at [923, 381] on div "Tại văn phòng" at bounding box center [968, 384] width 151 height 13
type input "0"
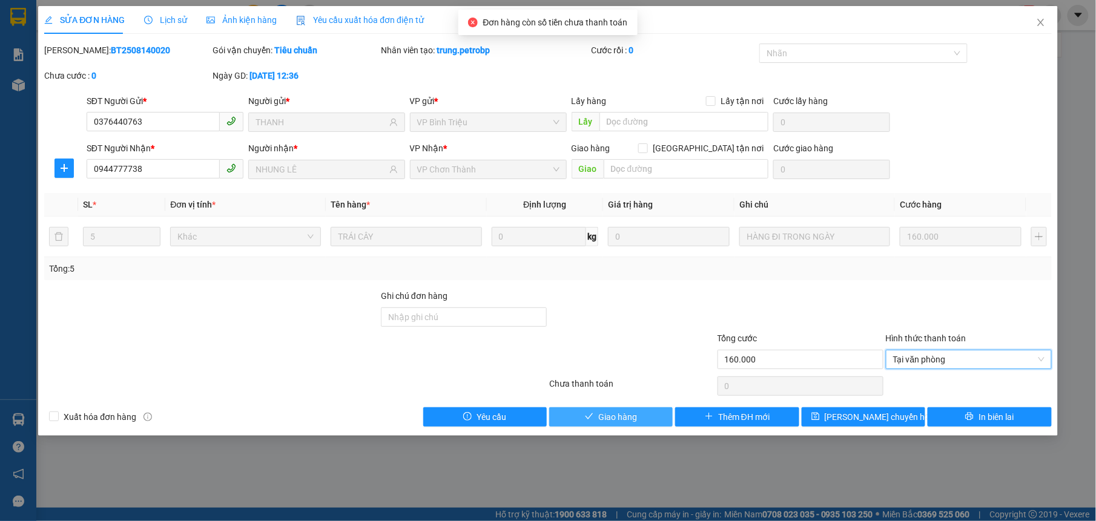
click at [650, 422] on button "Giao hàng" at bounding box center [611, 417] width 124 height 19
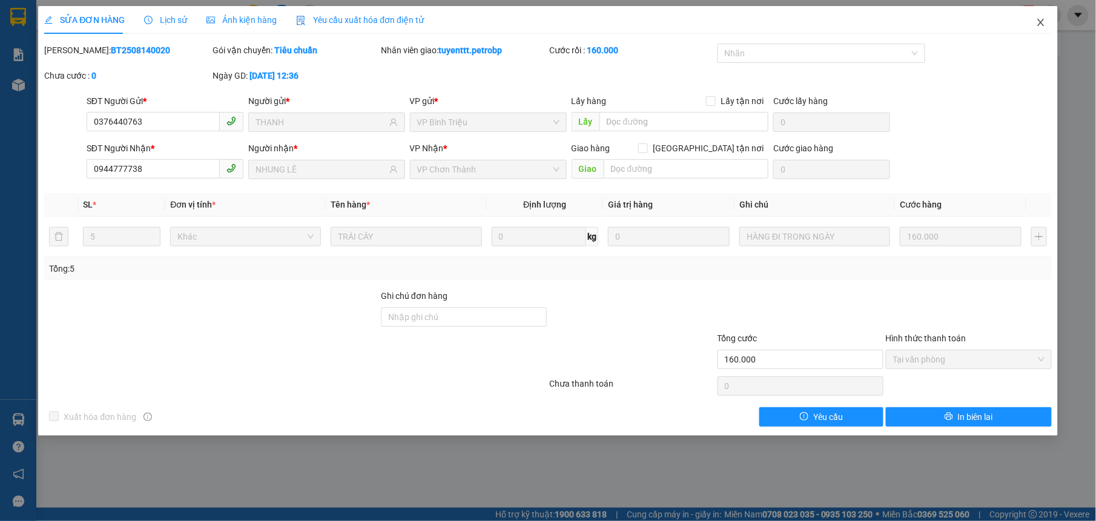
click at [1039, 29] on span "Close" at bounding box center [1041, 23] width 34 height 34
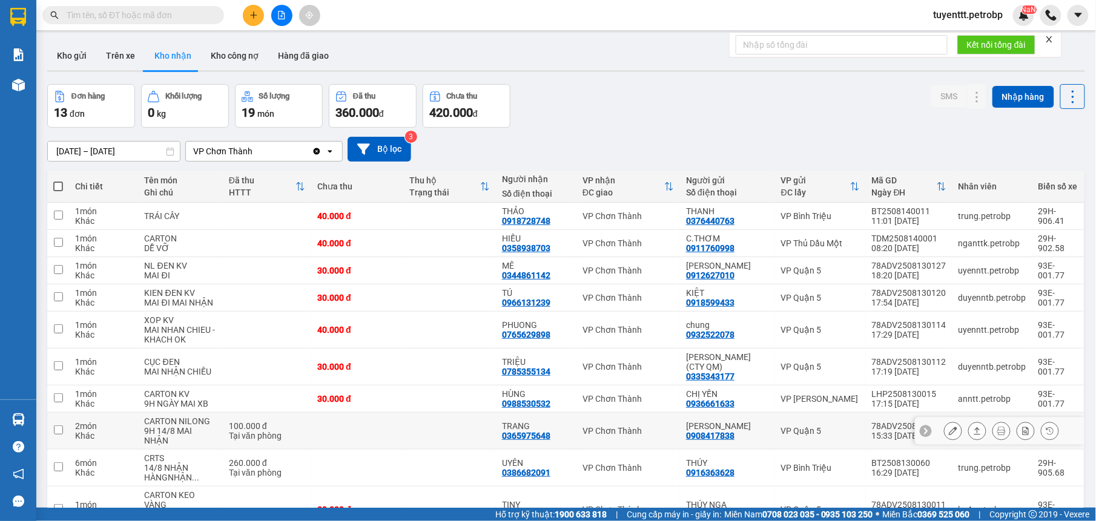
scroll to position [68, 0]
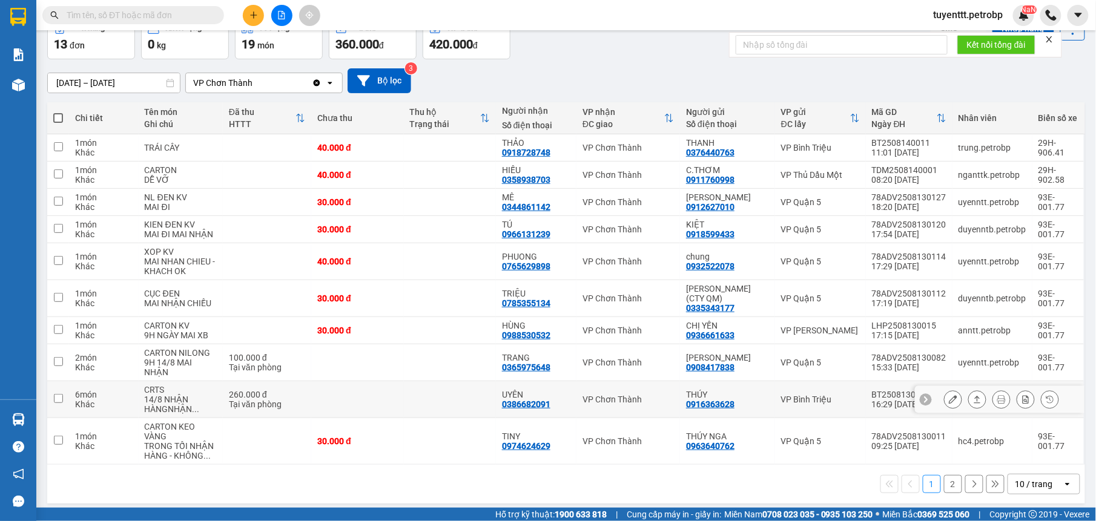
drag, startPoint x: 441, startPoint y: 391, endPoint x: 461, endPoint y: 388, distance: 20.2
click at [441, 391] on td at bounding box center [450, 399] width 92 height 37
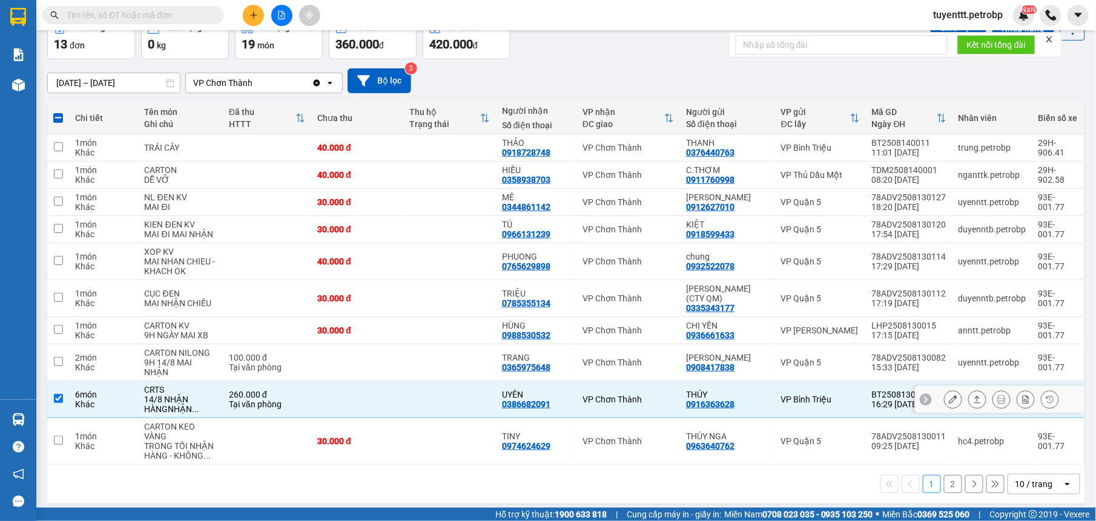
click at [972, 396] on button at bounding box center [977, 399] width 17 height 21
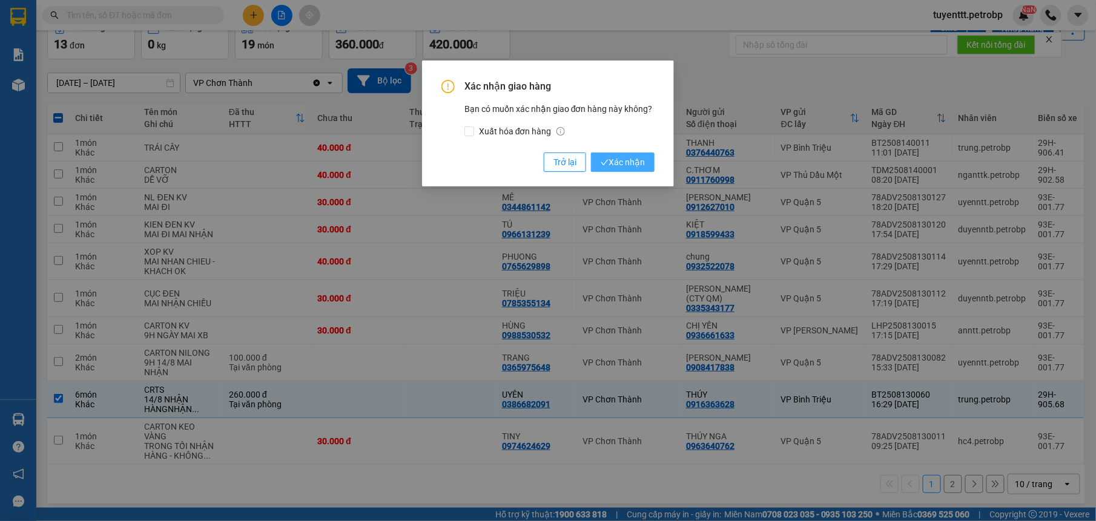
click at [614, 160] on span "Xác nhận" at bounding box center [623, 162] width 44 height 13
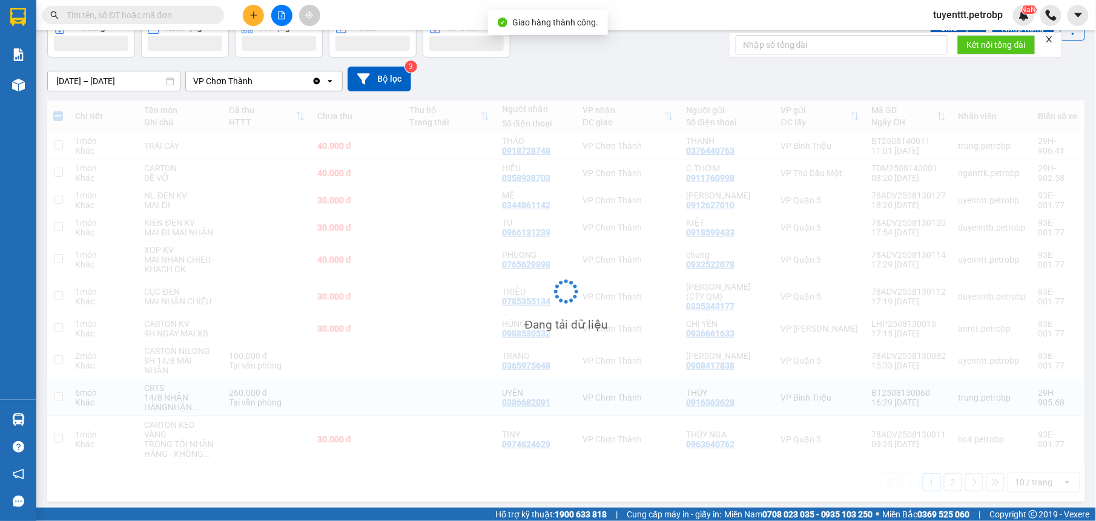
checkbox input "false"
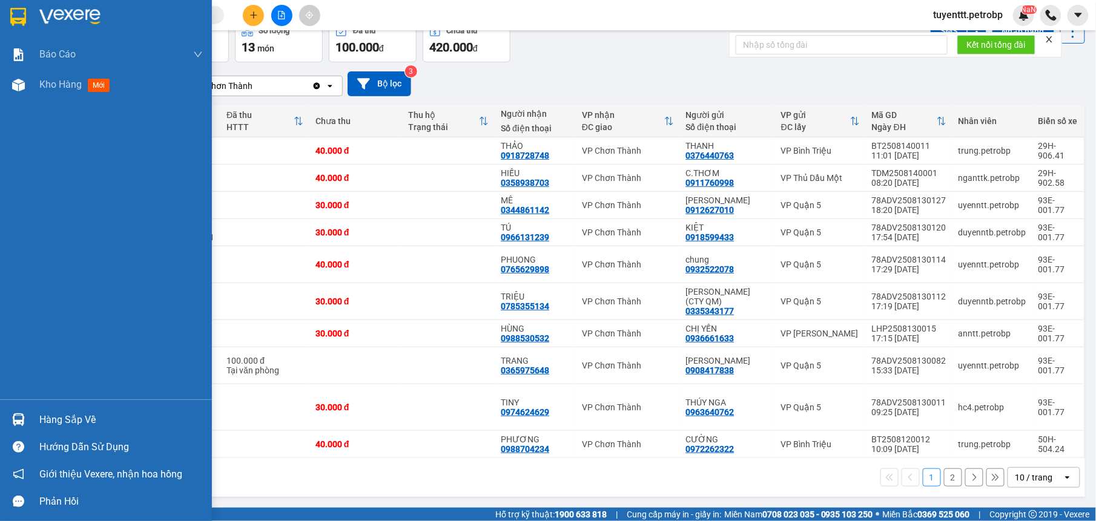
click at [15, 418] on img at bounding box center [18, 420] width 13 height 13
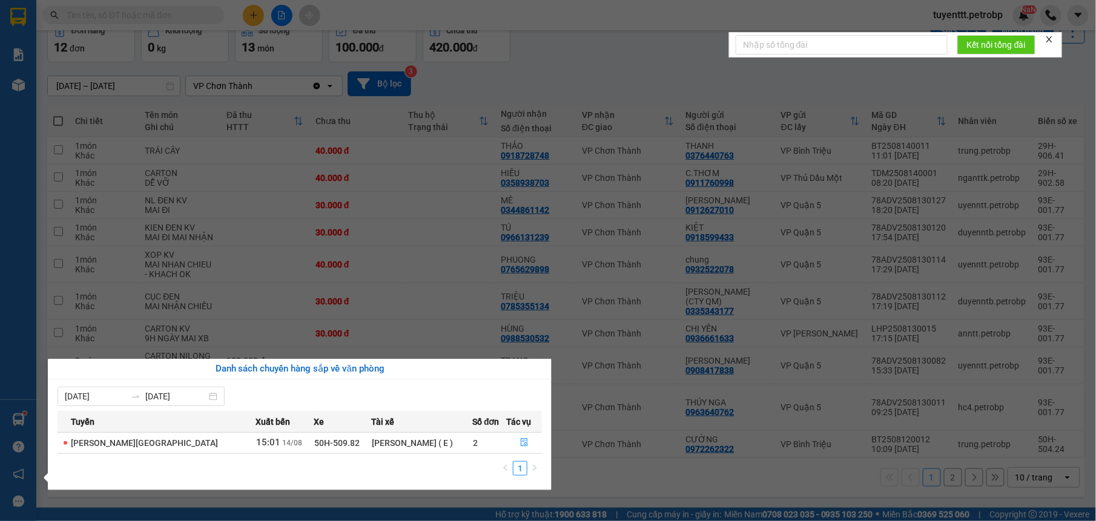
click at [573, 483] on section "Kết quả tìm kiếm ( 4 ) Bộ lọc Mã ĐH Trạng thái Món hàng Tổng cước Chưa cước Ngư…" at bounding box center [548, 260] width 1096 height 521
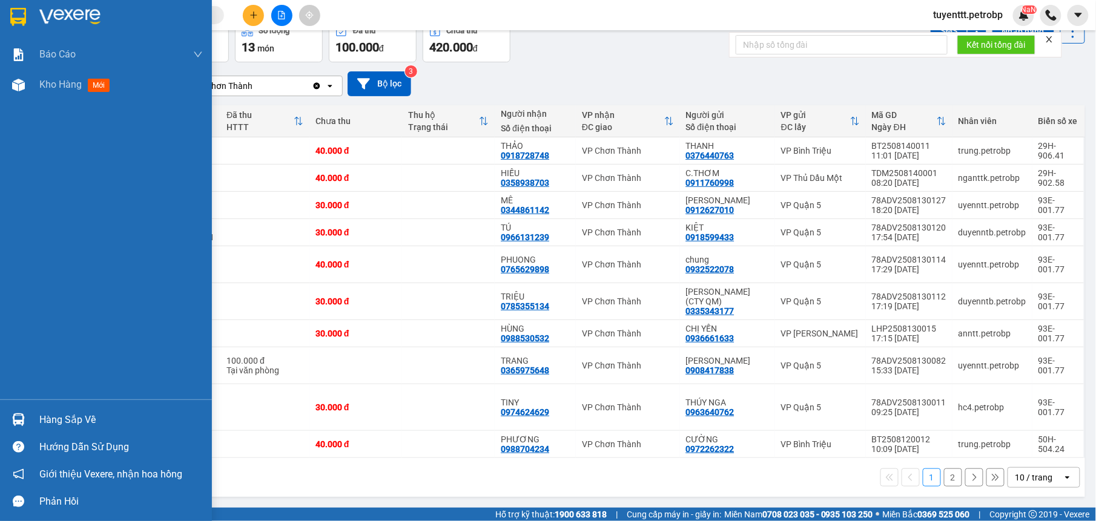
click at [22, 417] on img at bounding box center [18, 420] width 13 height 13
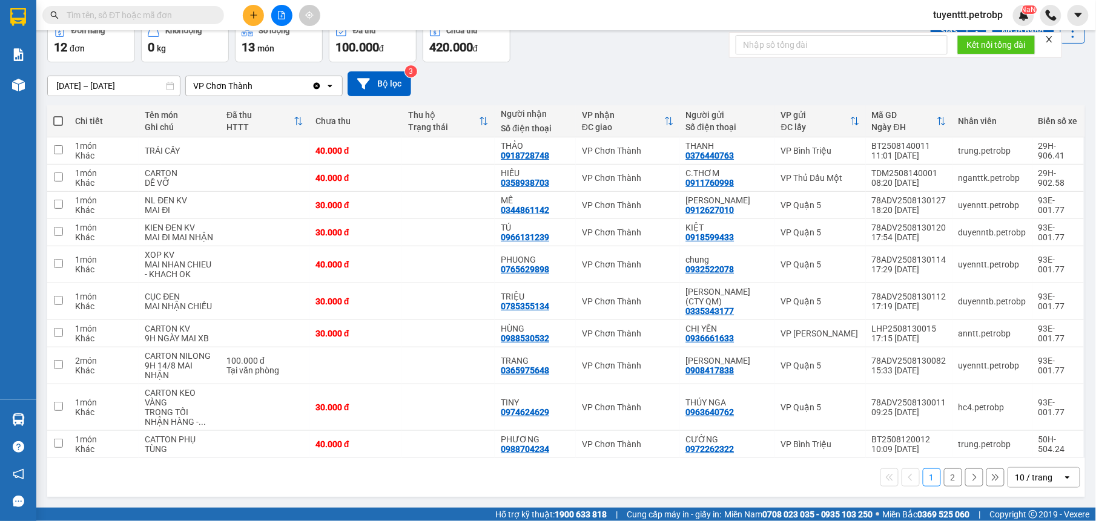
click at [560, 487] on section "Kết quả tìm kiếm ( 4 ) Bộ lọc Mã ĐH Trạng thái Món hàng Tổng cước Chưa cước Ngư…" at bounding box center [548, 260] width 1096 height 521
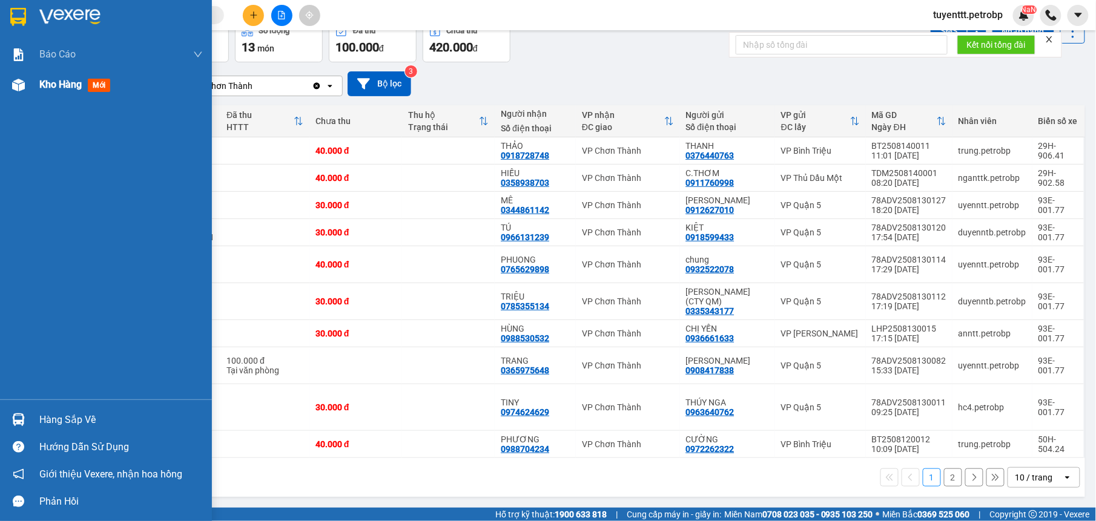
click at [38, 88] on div "Kho hàng mới" at bounding box center [106, 85] width 212 height 30
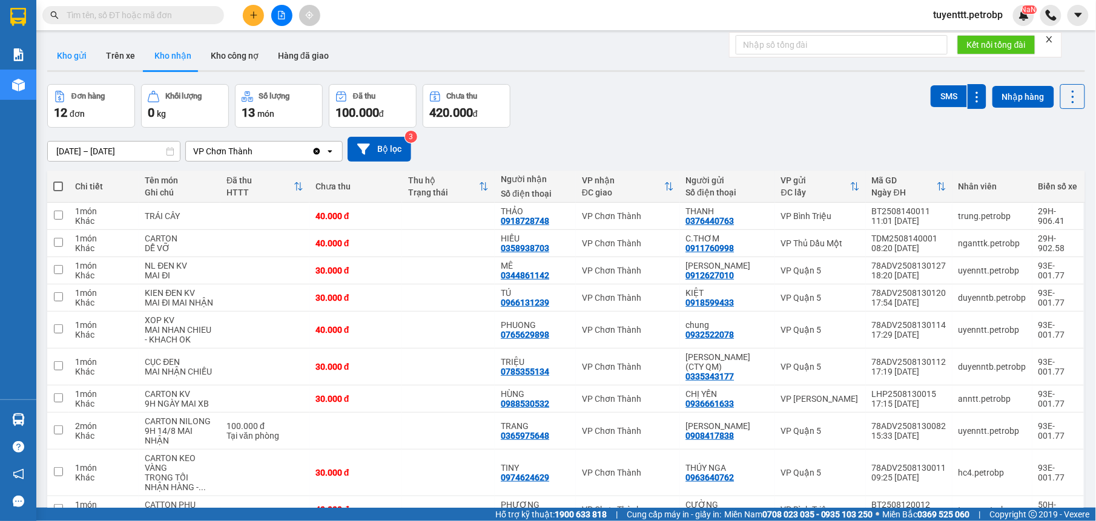
click at [78, 56] on button "Kho gửi" at bounding box center [71, 55] width 49 height 29
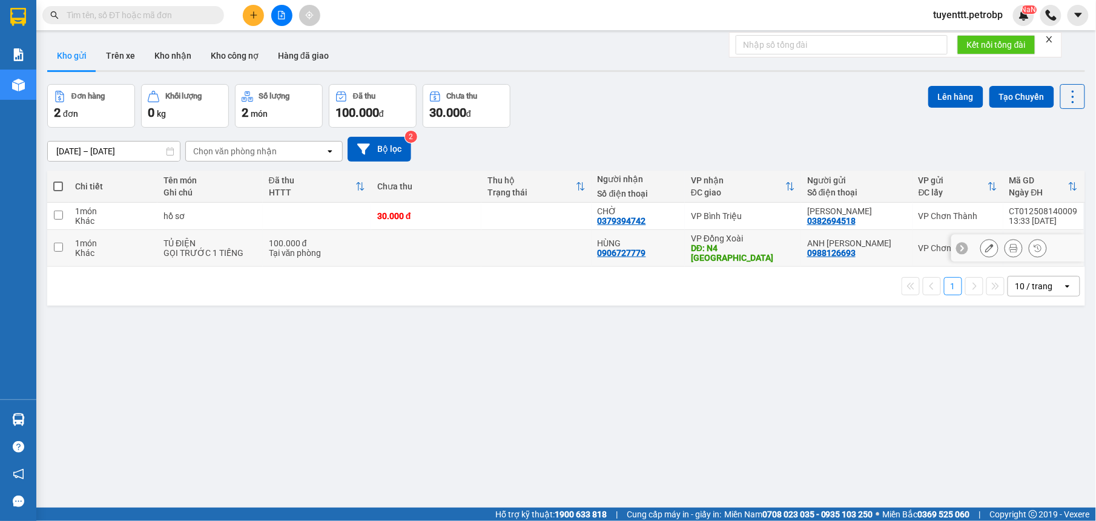
click at [504, 253] on td at bounding box center [536, 248] width 110 height 37
checkbox input "true"
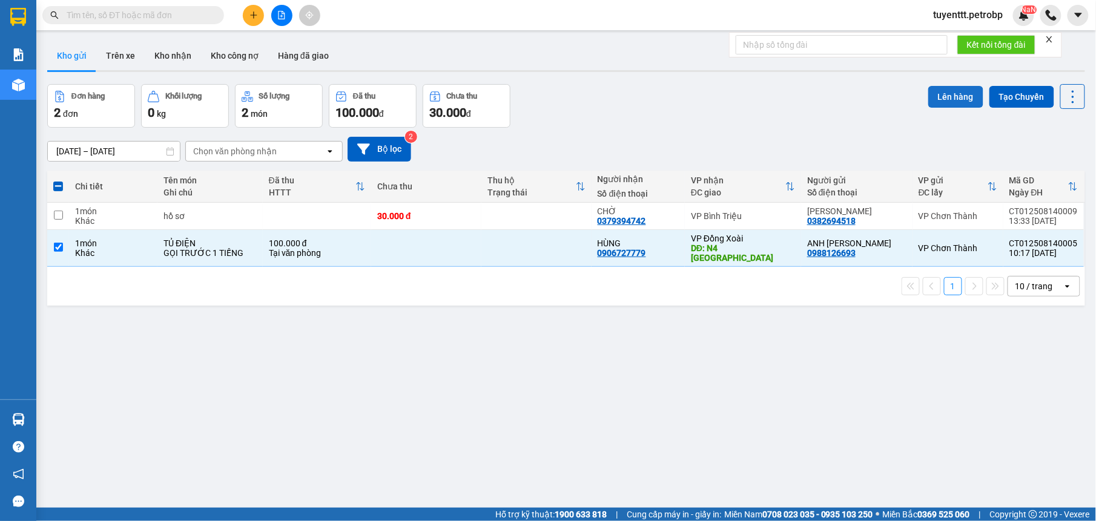
click at [930, 90] on button "Lên hàng" at bounding box center [955, 97] width 55 height 22
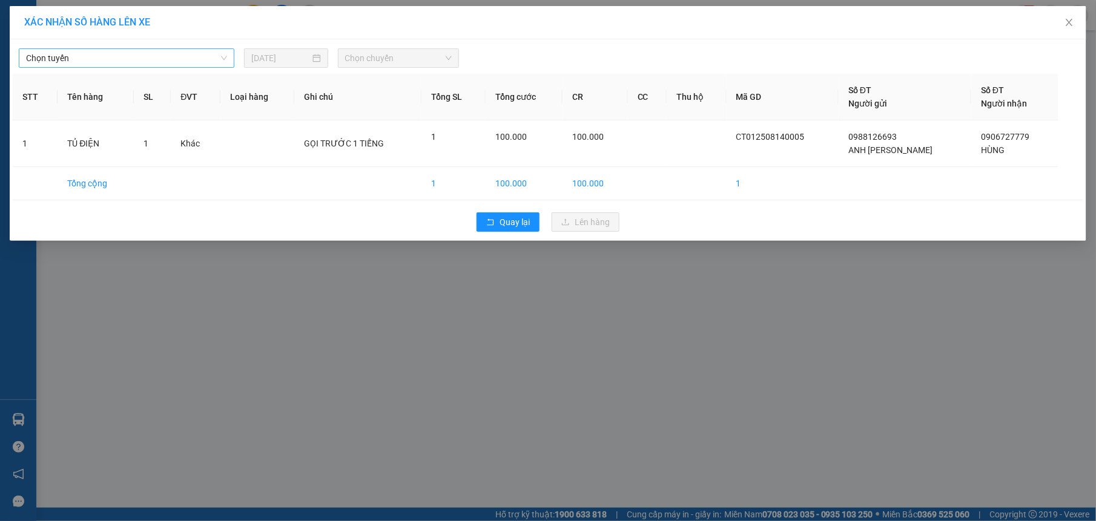
click at [114, 64] on span "Chọn tuyến" at bounding box center [126, 58] width 201 height 18
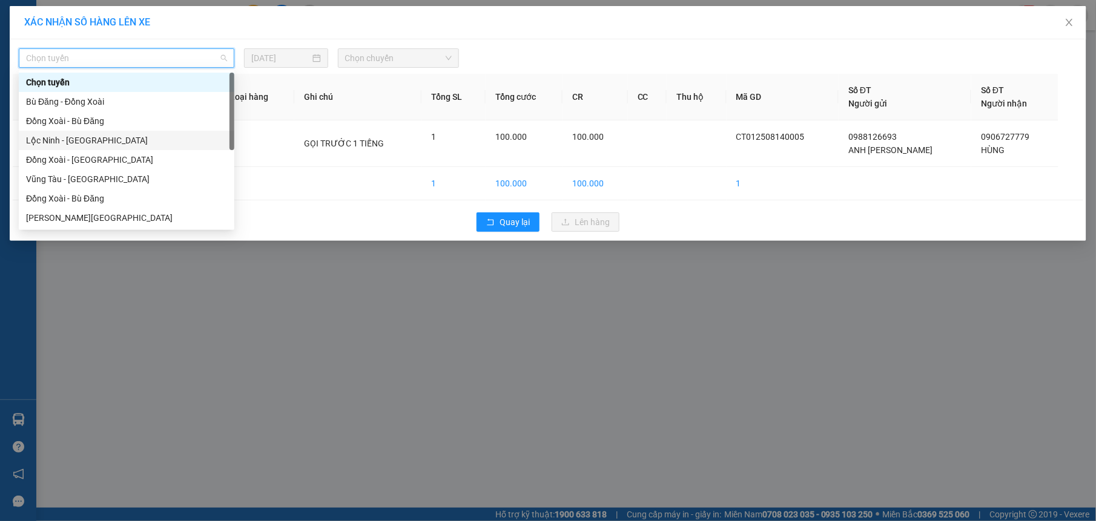
click at [48, 143] on div "Lộc Ninh - [GEOGRAPHIC_DATA]" at bounding box center [126, 140] width 201 height 13
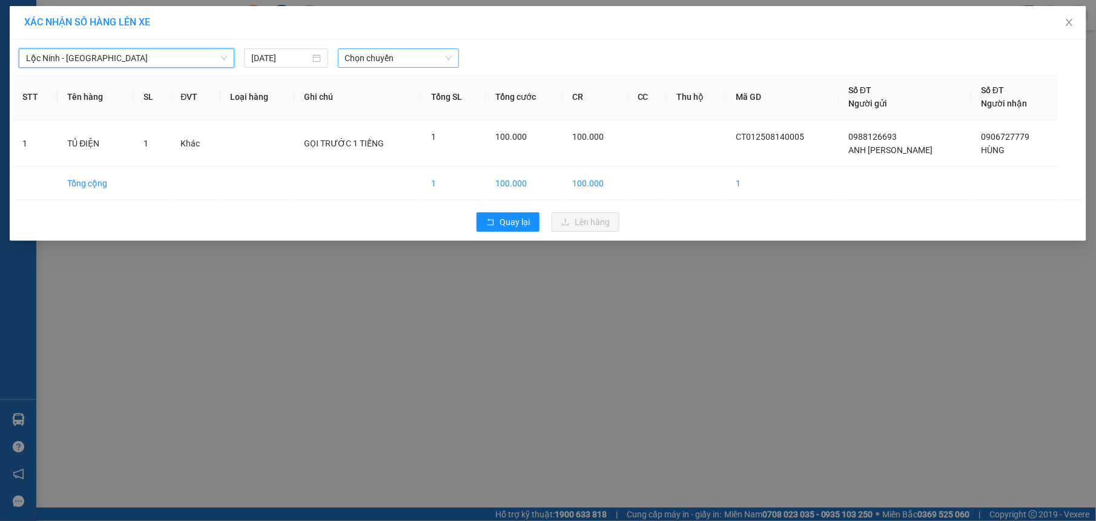
click at [389, 64] on span "Chọn chuyến" at bounding box center [398, 58] width 107 height 18
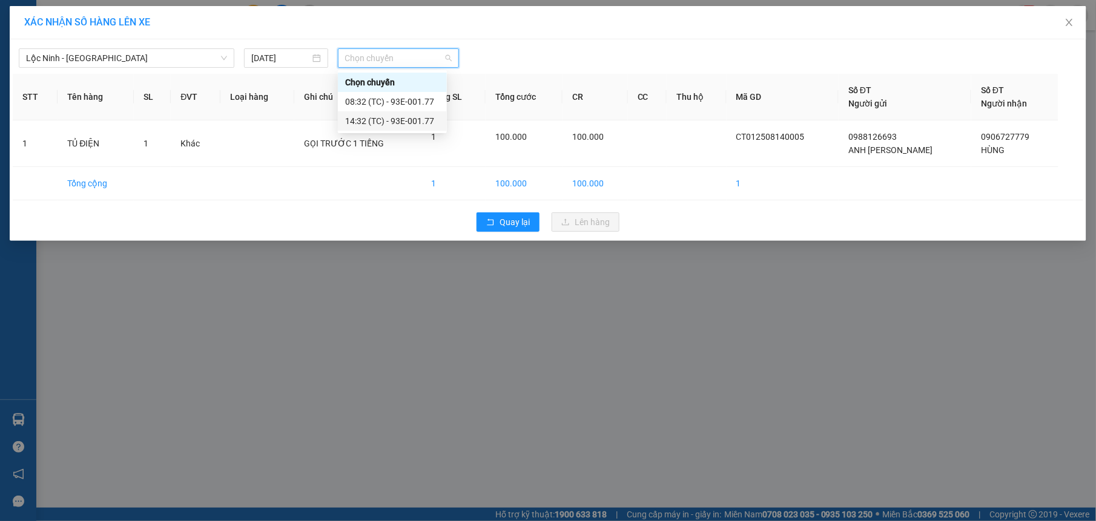
click at [373, 117] on div "14:32 (TC) - 93E-001.77" at bounding box center [392, 120] width 94 height 13
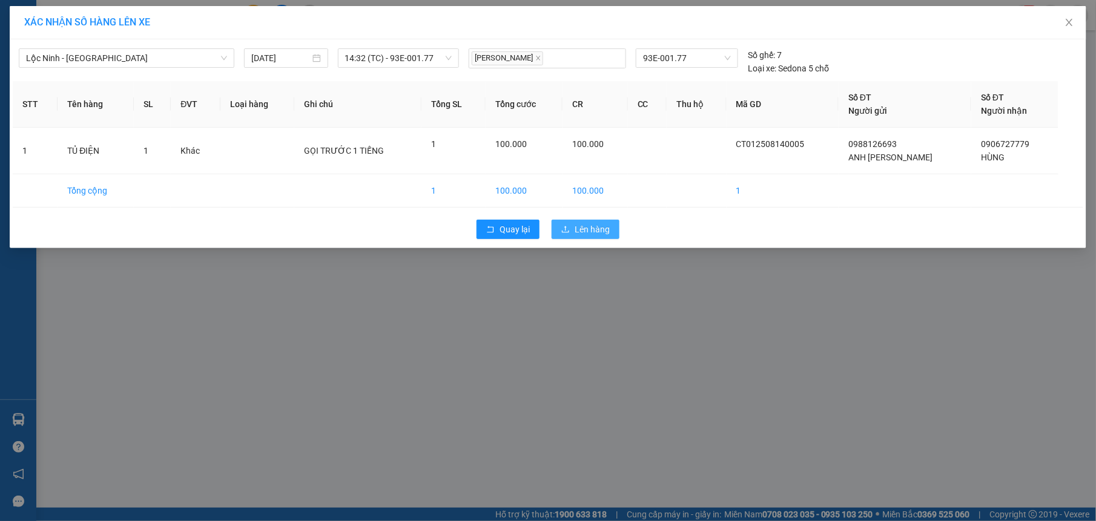
click at [567, 233] on icon "upload" at bounding box center [565, 229] width 8 height 8
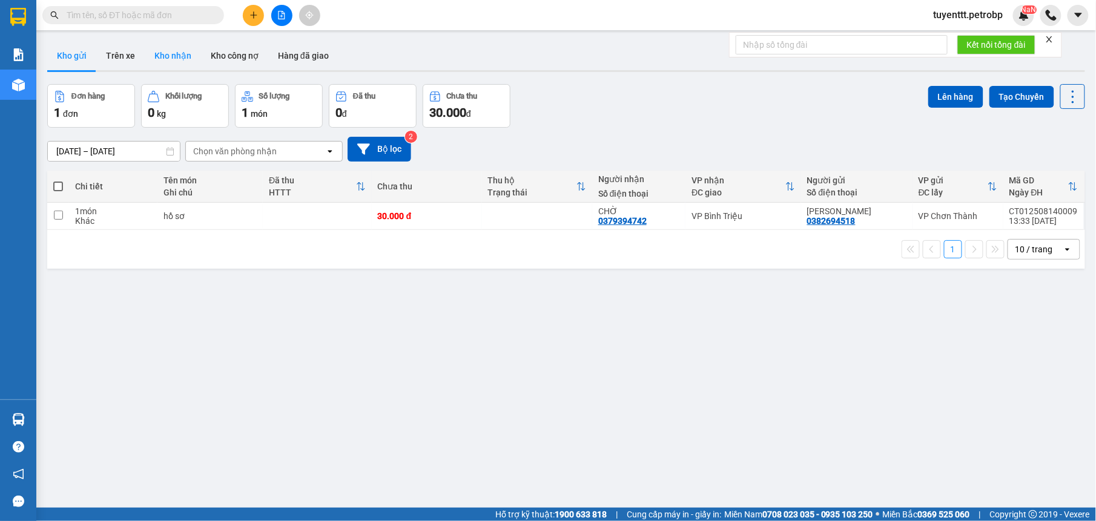
click at [177, 56] on button "Kho nhận" at bounding box center [173, 55] width 56 height 29
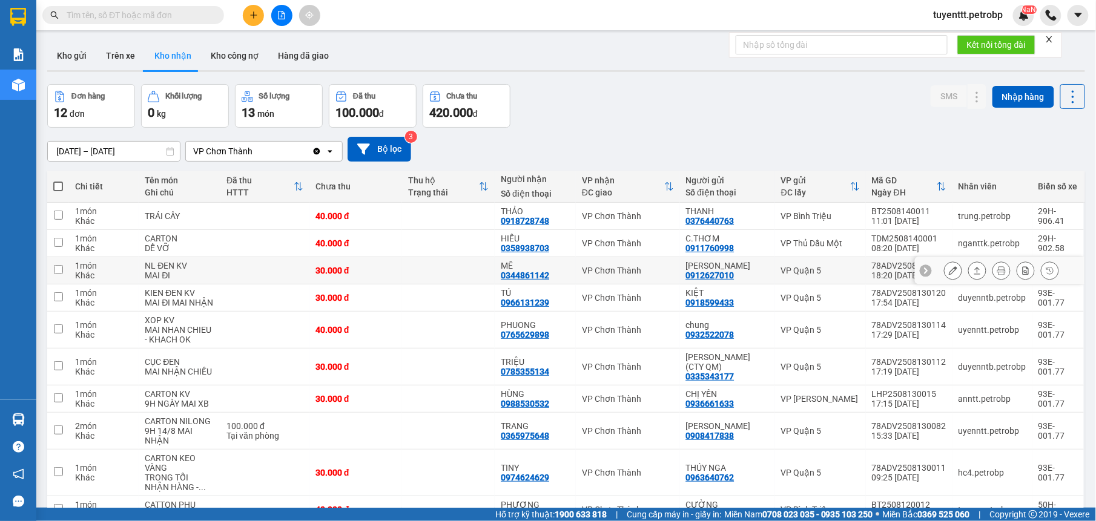
click at [441, 277] on td at bounding box center [448, 270] width 93 height 27
checkbox input "true"
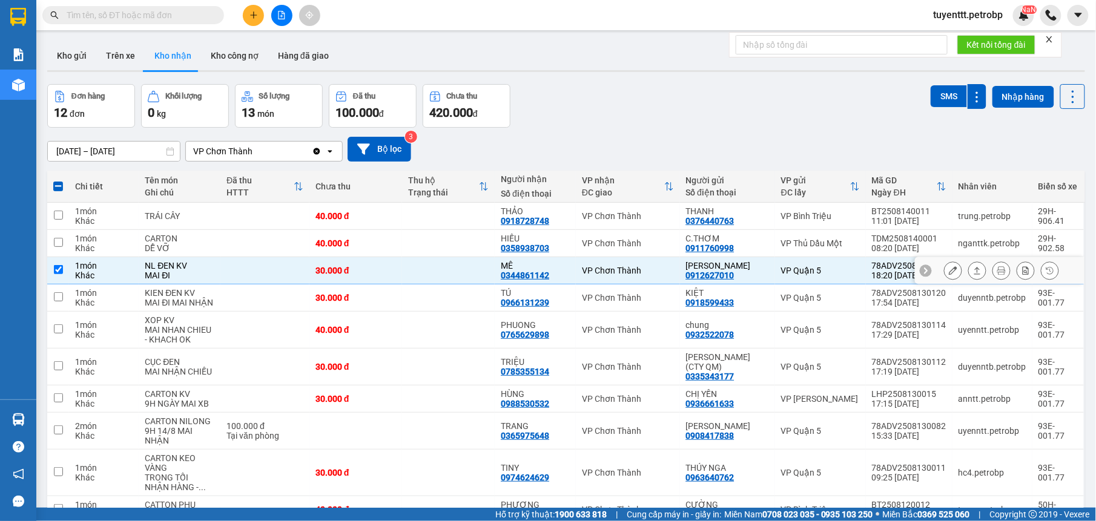
click at [969, 272] on button at bounding box center [977, 270] width 17 height 21
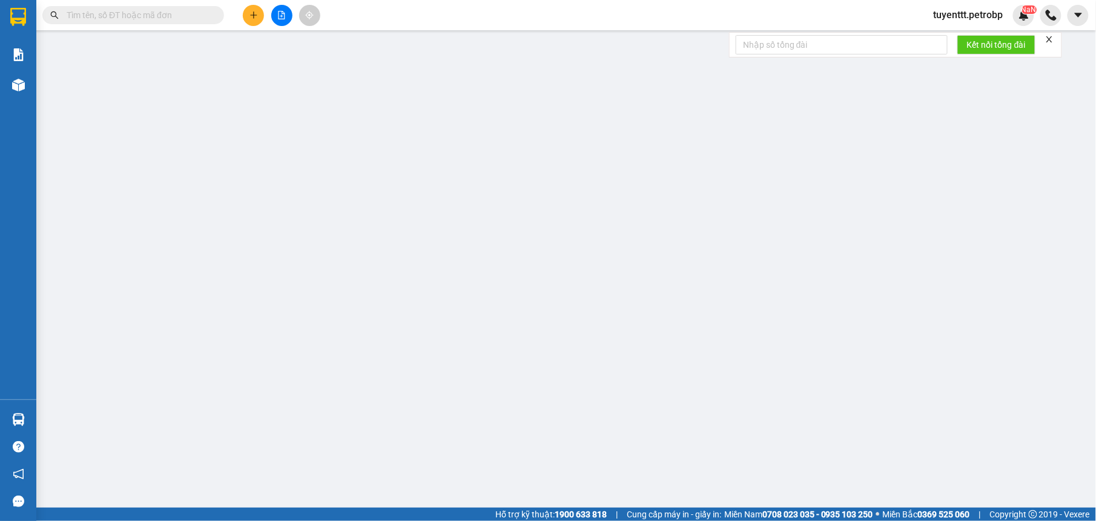
type input "0912627010"
type input "[PERSON_NAME]"
type input "0344861142"
type input "MÊ"
type input "30.000"
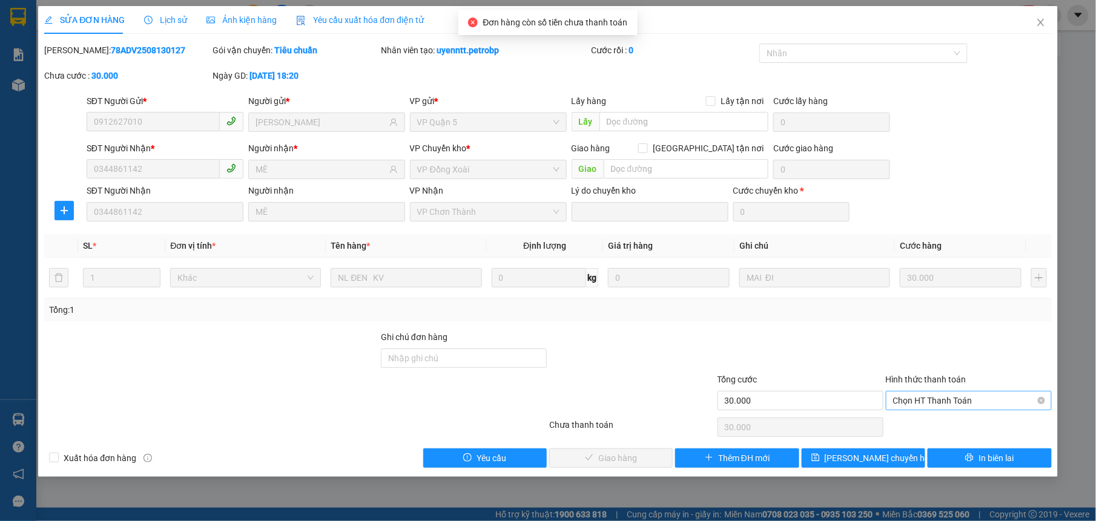
click at [932, 403] on span "Chọn HT Thanh Toán" at bounding box center [968, 401] width 151 height 18
click at [913, 429] on div "Tại văn phòng" at bounding box center [968, 426] width 151 height 13
type input "0"
click at [622, 461] on span "Giao hàng" at bounding box center [617, 458] width 39 height 13
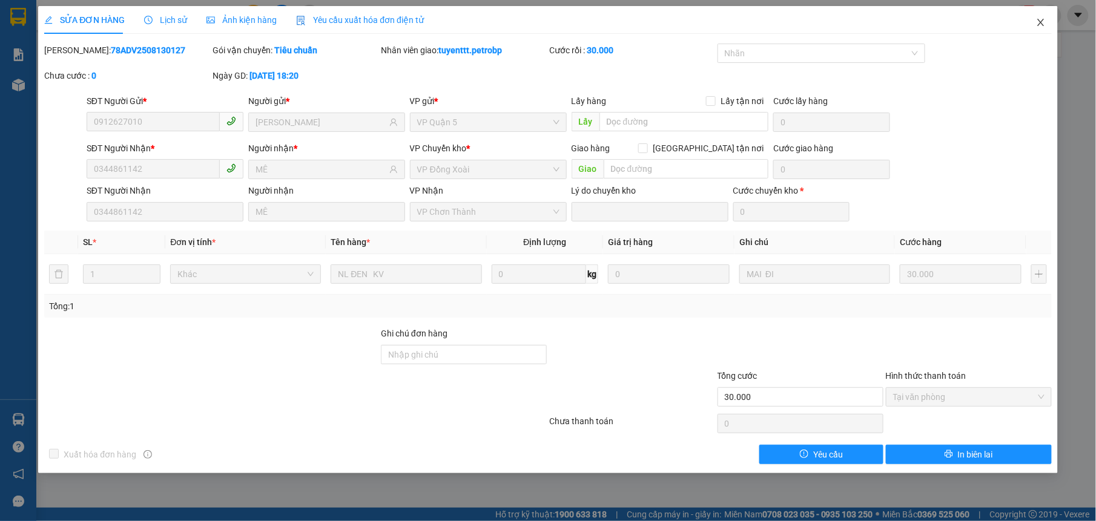
click at [1042, 22] on icon "close" at bounding box center [1040, 22] width 7 height 7
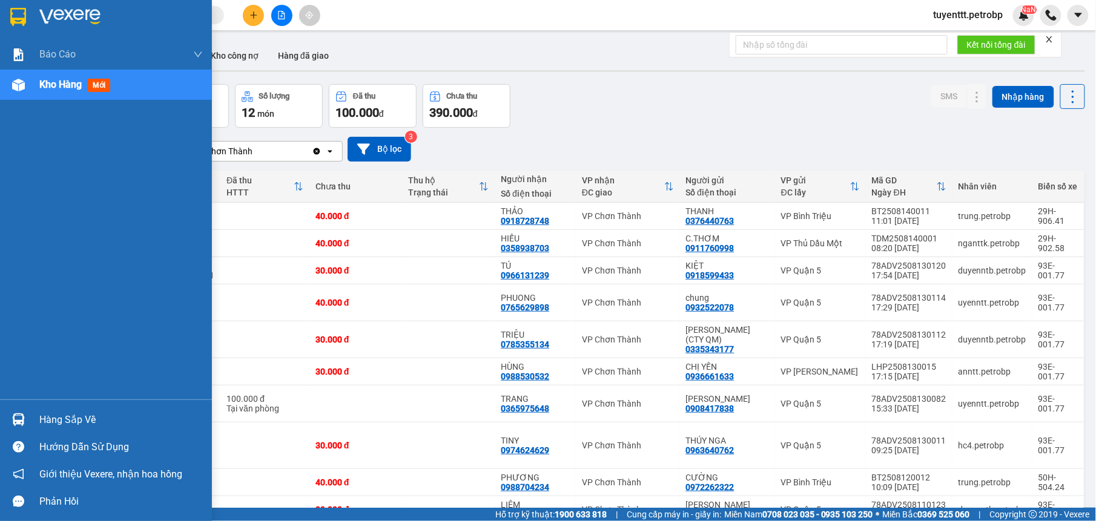
click at [37, 414] on div "Hàng sắp về" at bounding box center [106, 419] width 212 height 27
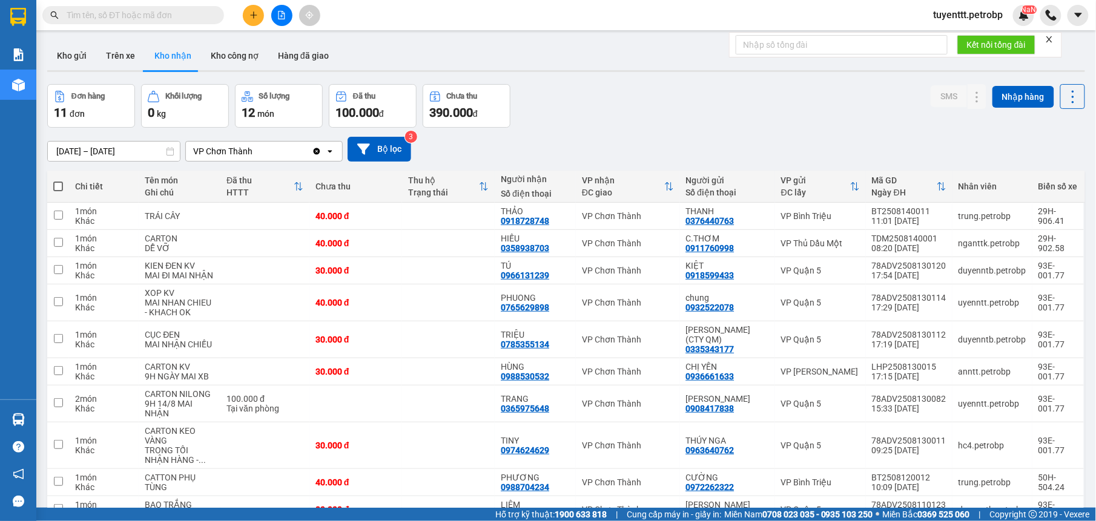
click at [626, 121] on section "Kết quả tìm kiếm ( 4 ) Bộ lọc Mã ĐH Trạng thái Món hàng Tổng cước Chưa cước Ngư…" at bounding box center [548, 260] width 1096 height 521
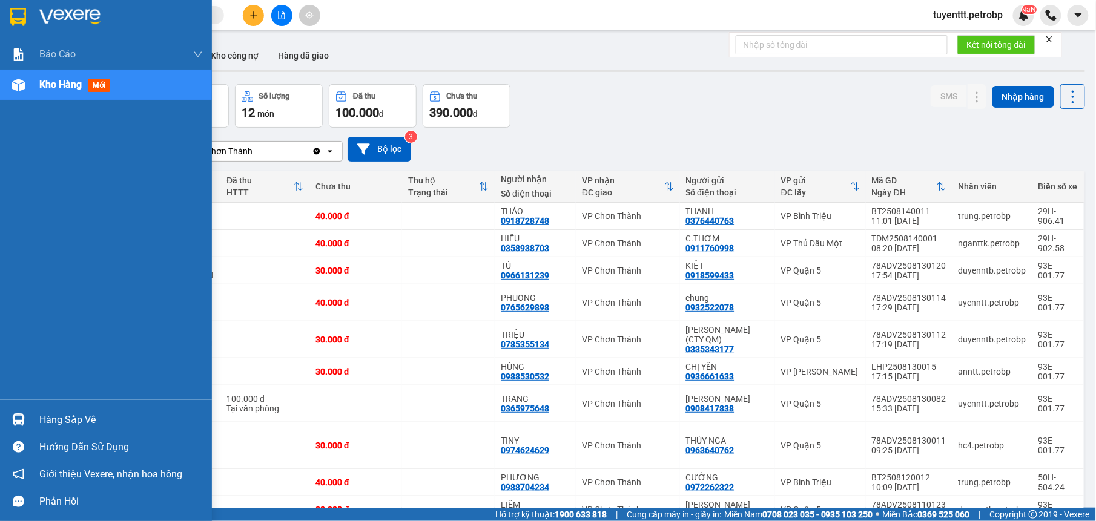
click at [17, 420] on img at bounding box center [18, 420] width 13 height 13
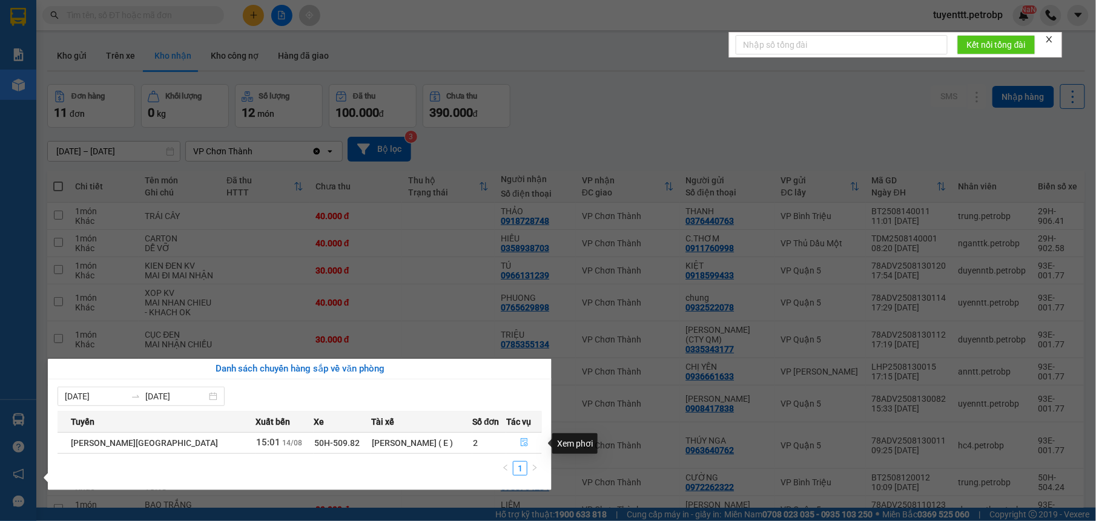
click at [524, 441] on button "button" at bounding box center [524, 443] width 35 height 19
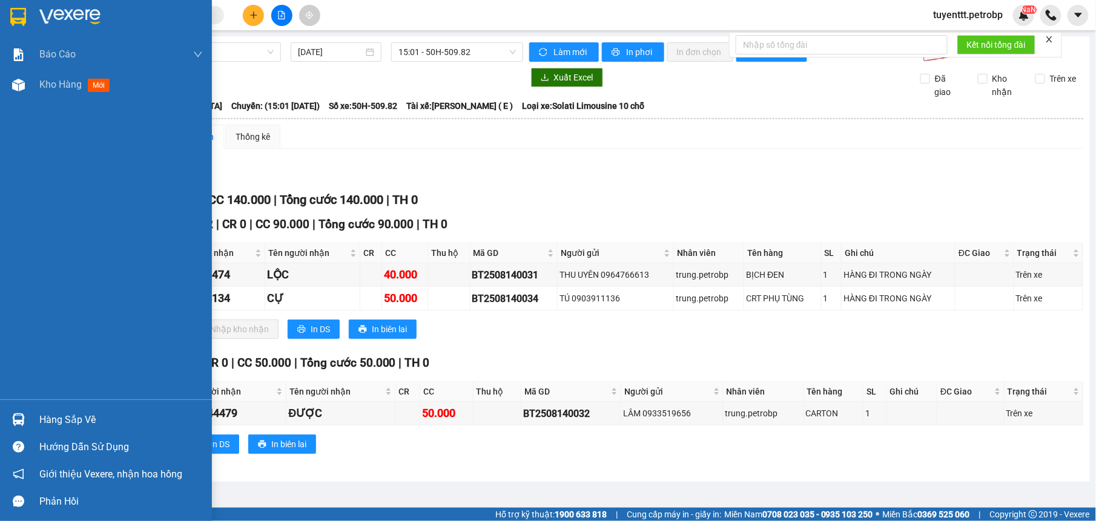
click at [10, 418] on div at bounding box center [18, 419] width 21 height 21
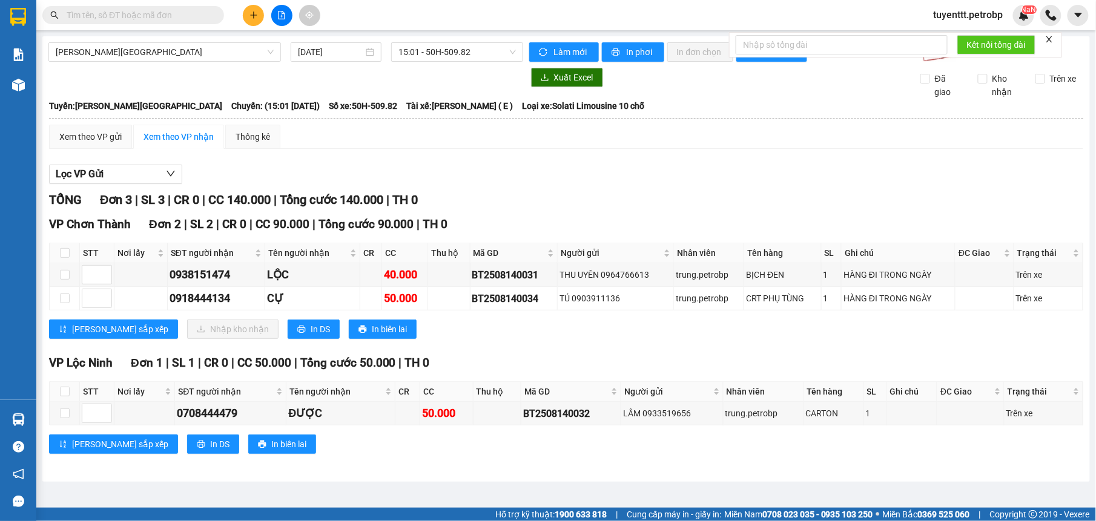
click at [555, 233] on section "Kết quả tìm kiếm ( 4 ) Bộ lọc Mã ĐH Trạng thái Món hàng Tổng cước Chưa cước Ngư…" at bounding box center [548, 260] width 1096 height 521
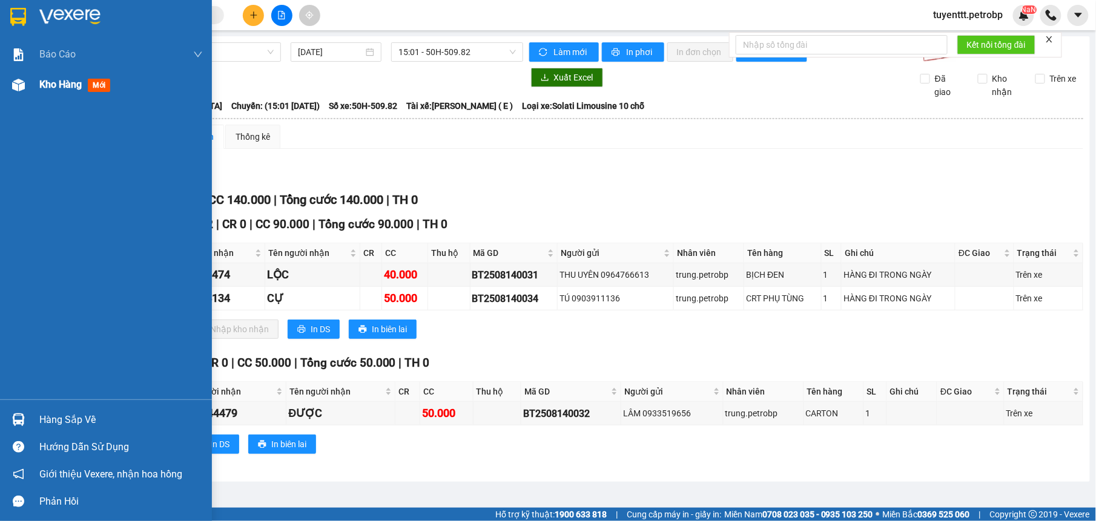
click at [18, 87] on img at bounding box center [18, 85] width 13 height 13
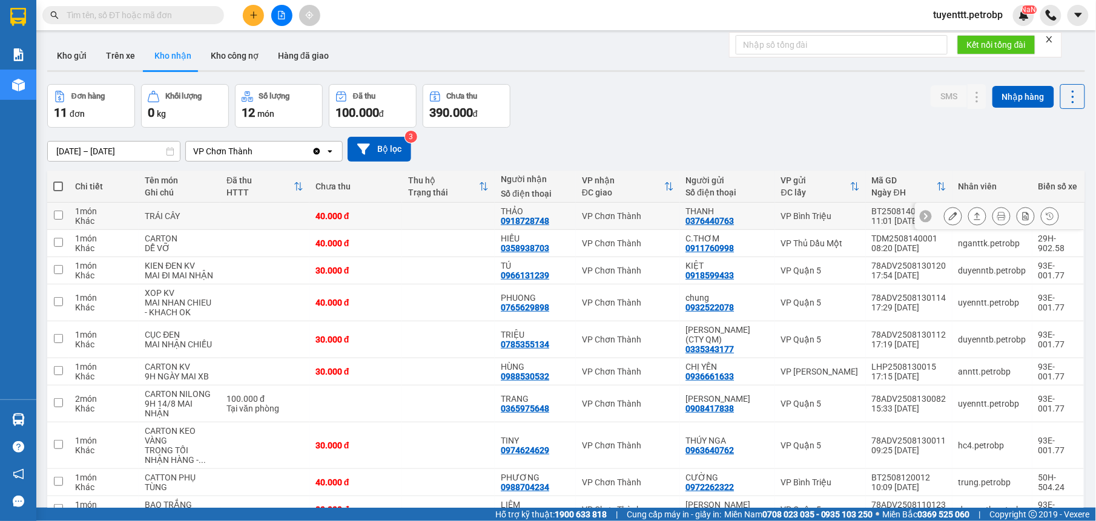
click at [465, 224] on td at bounding box center [448, 216] width 93 height 27
checkbox input "true"
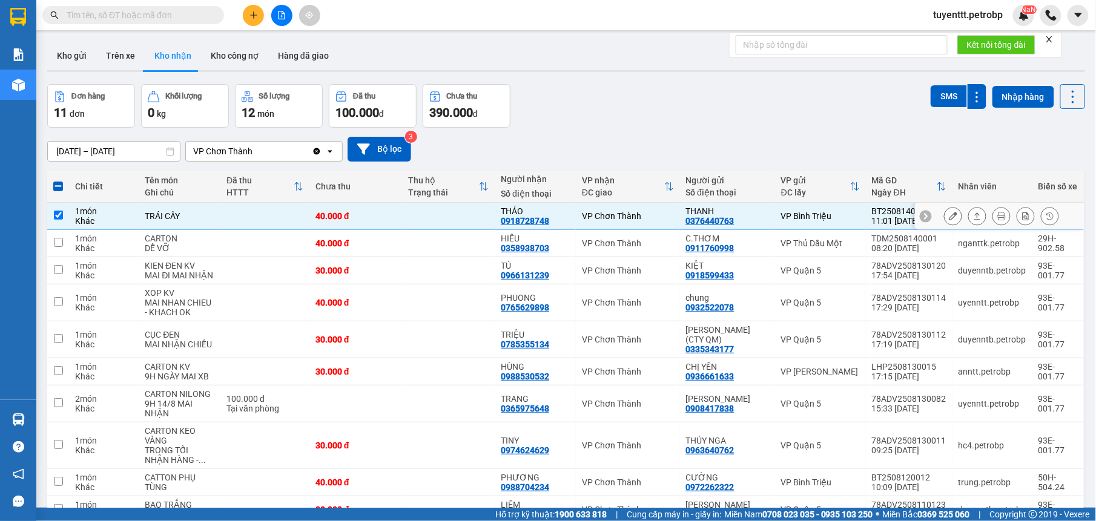
click at [969, 217] on button at bounding box center [977, 216] width 17 height 21
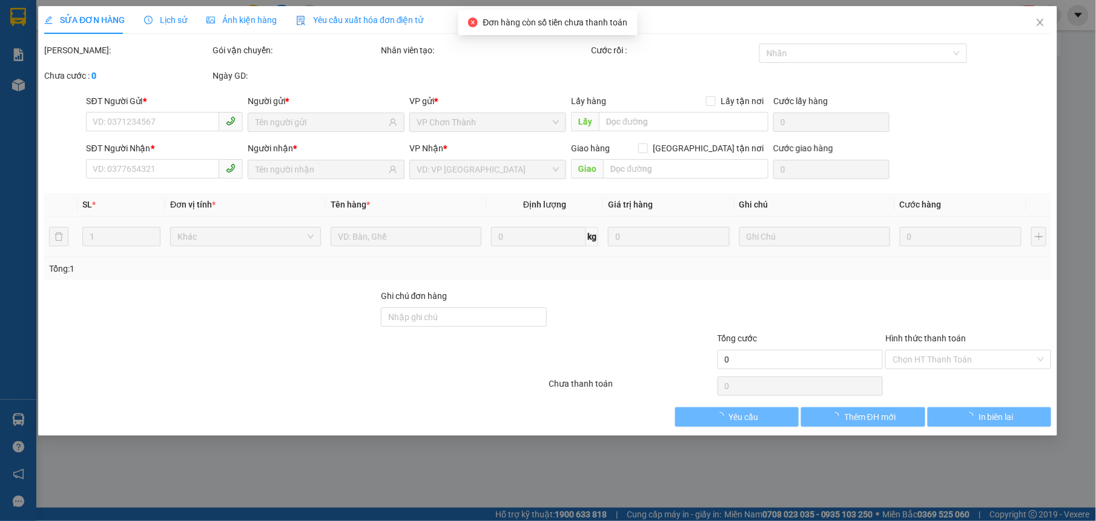
type input "0376440763"
type input "THANH"
type input "0918728748"
type input "THẢO"
type input "40.000"
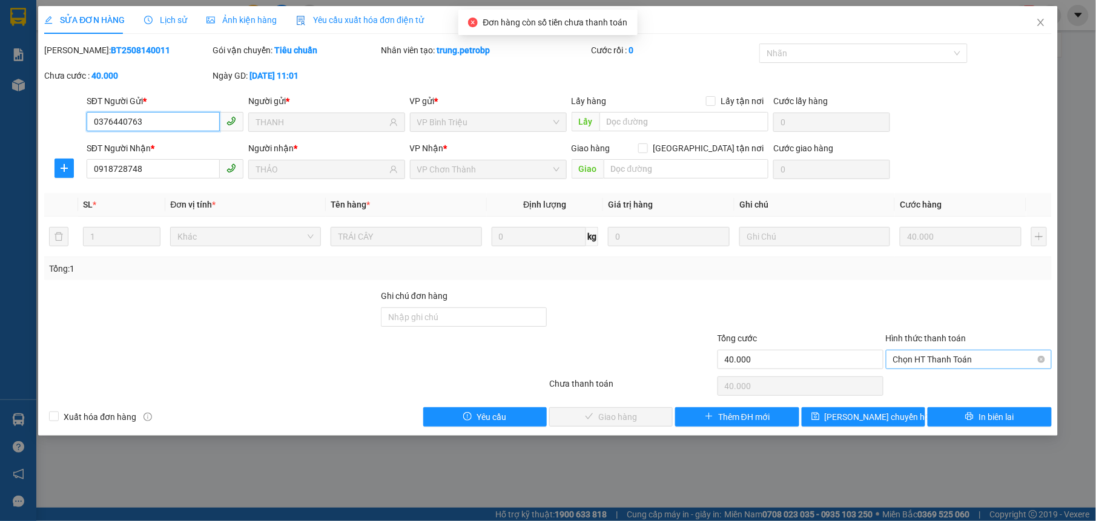
click at [952, 359] on span "Chọn HT Thanh Toán" at bounding box center [968, 360] width 151 height 18
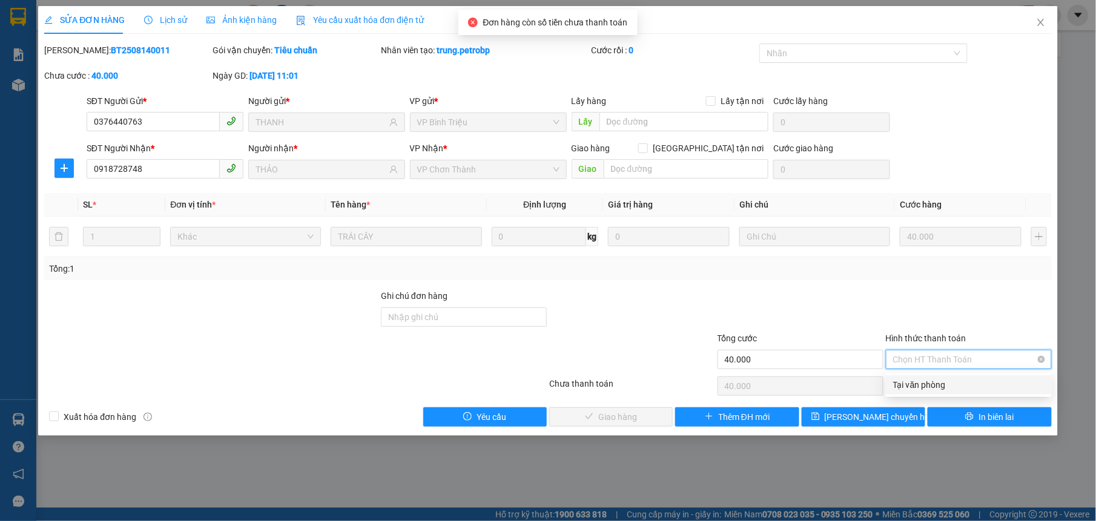
click at [936, 376] on div "Tại văn phòng" at bounding box center [969, 384] width 166 height 19
type input "0"
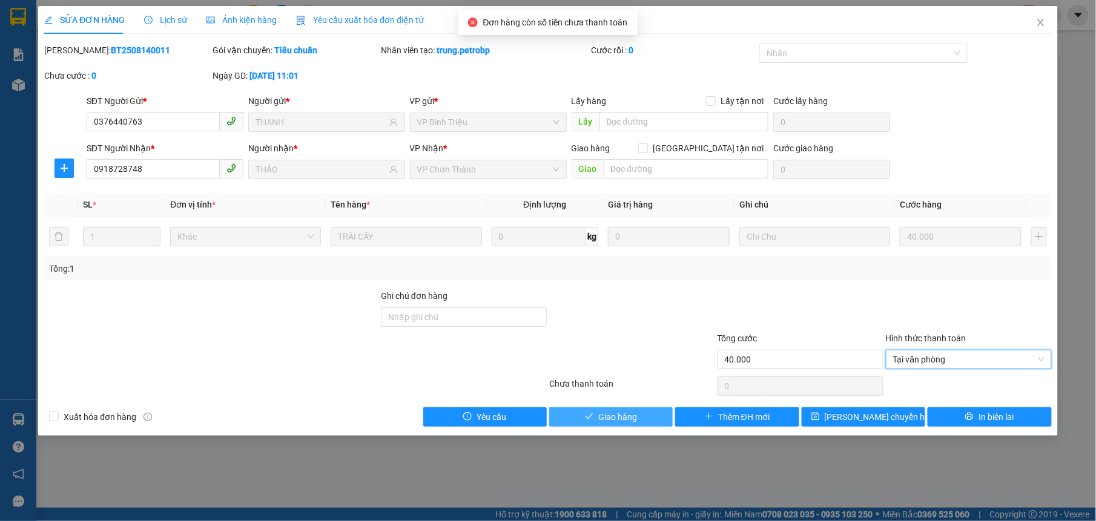
click at [589, 420] on icon "check" at bounding box center [590, 417] width 8 height 6
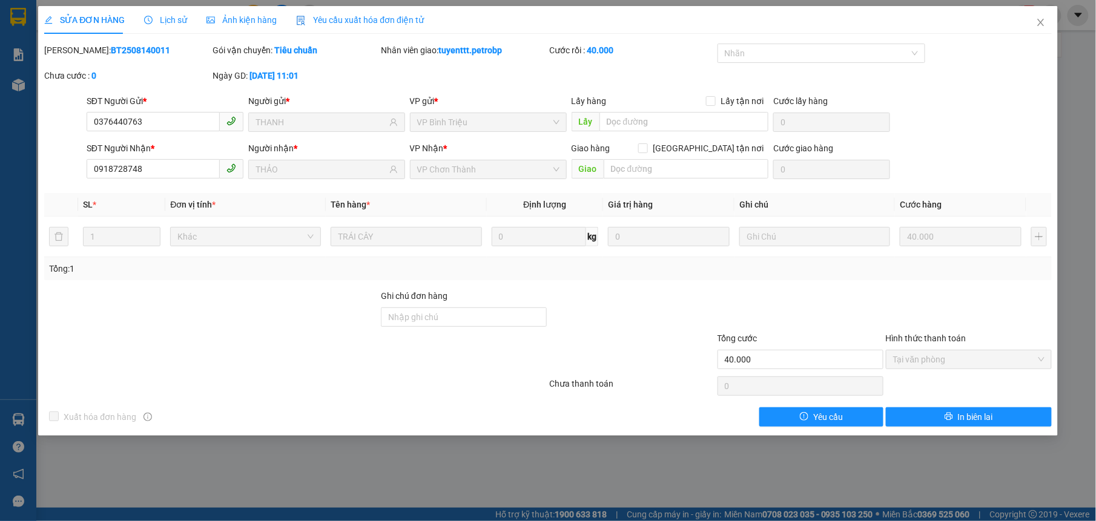
click at [136, 478] on div "SỬA ĐƠN HÀNG Lịch sử Ảnh kiện hàng Yêu cầu xuất hóa đơn điện tử Total Paid Fee …" at bounding box center [548, 260] width 1096 height 521
click at [1047, 25] on span "Close" at bounding box center [1041, 23] width 34 height 34
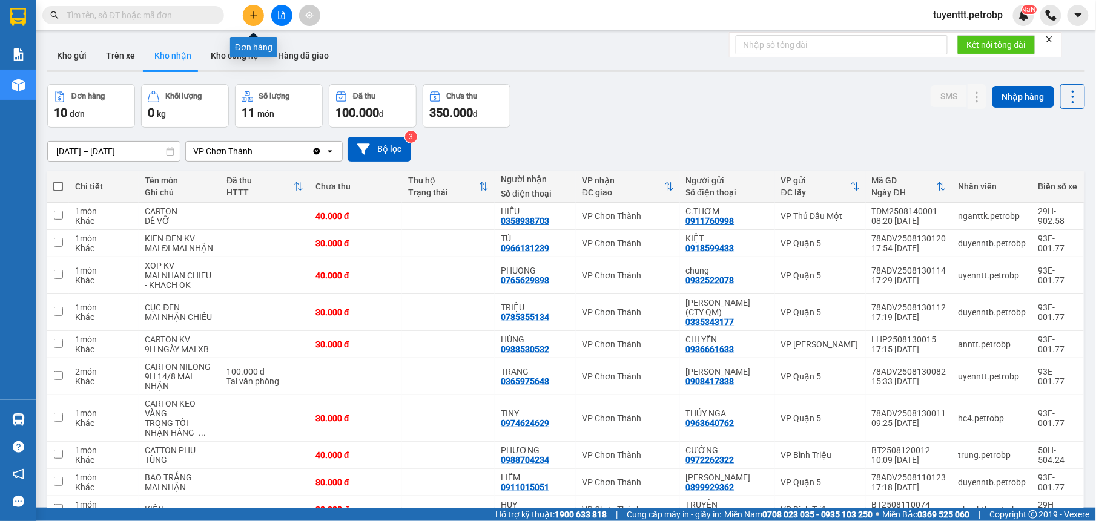
click at [260, 20] on button at bounding box center [253, 15] width 21 height 21
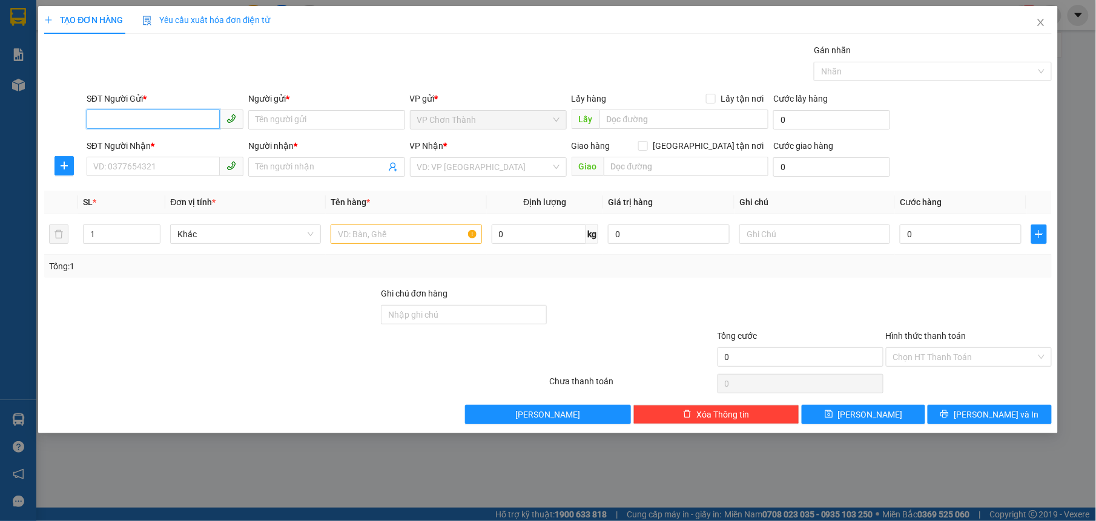
click at [187, 124] on input "SĐT Người Gửi *" at bounding box center [153, 119] width 133 height 19
click at [177, 135] on div "0963339339 - [GEOGRAPHIC_DATA]" at bounding box center [165, 144] width 157 height 19
type input "0963339339"
type input "[GEOGRAPHIC_DATA]"
type input "0774242424"
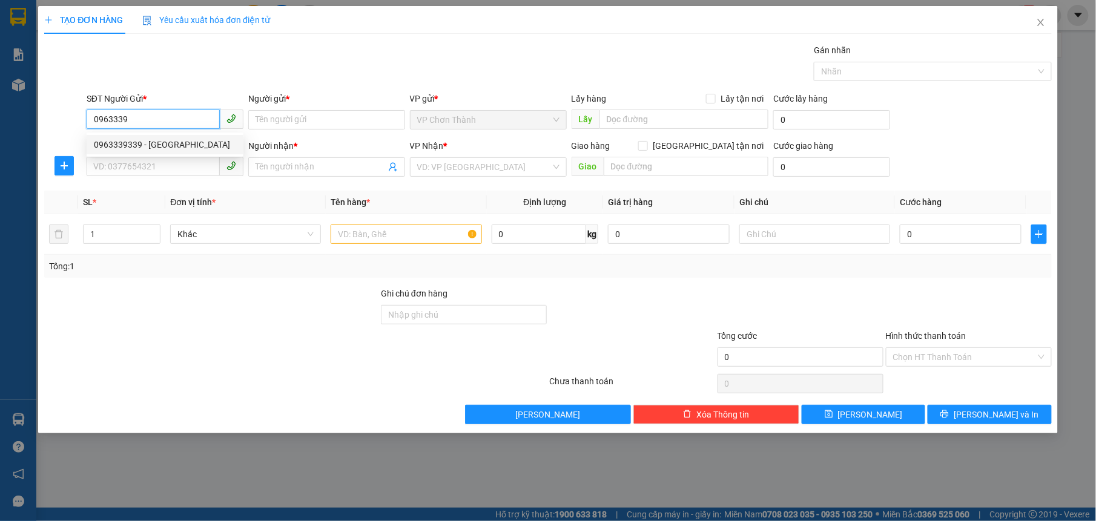
type input "[PERSON_NAME]"
type input "30.000"
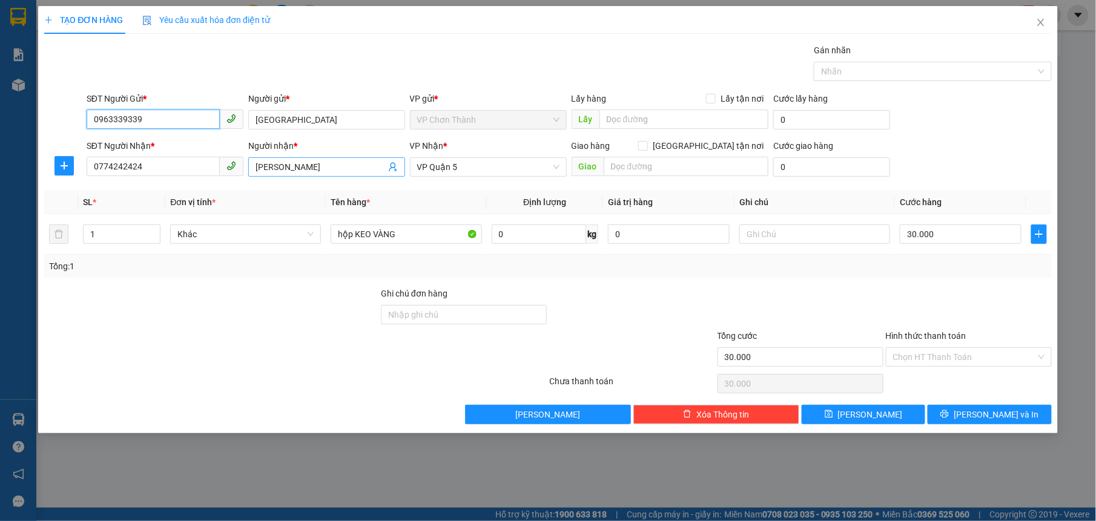
type input "0963339339"
click at [351, 174] on input "[PERSON_NAME]" at bounding box center [321, 166] width 130 height 13
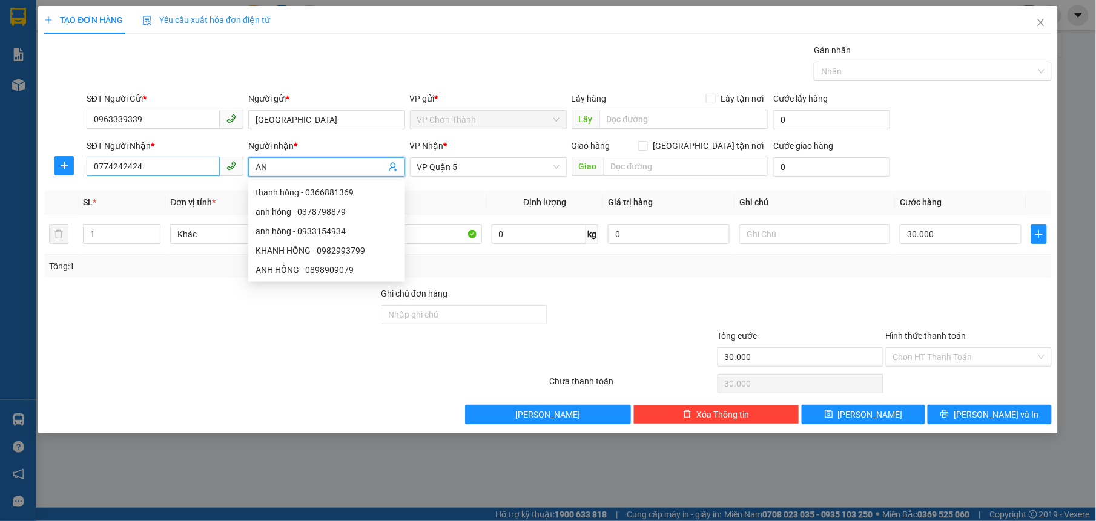
type input "A"
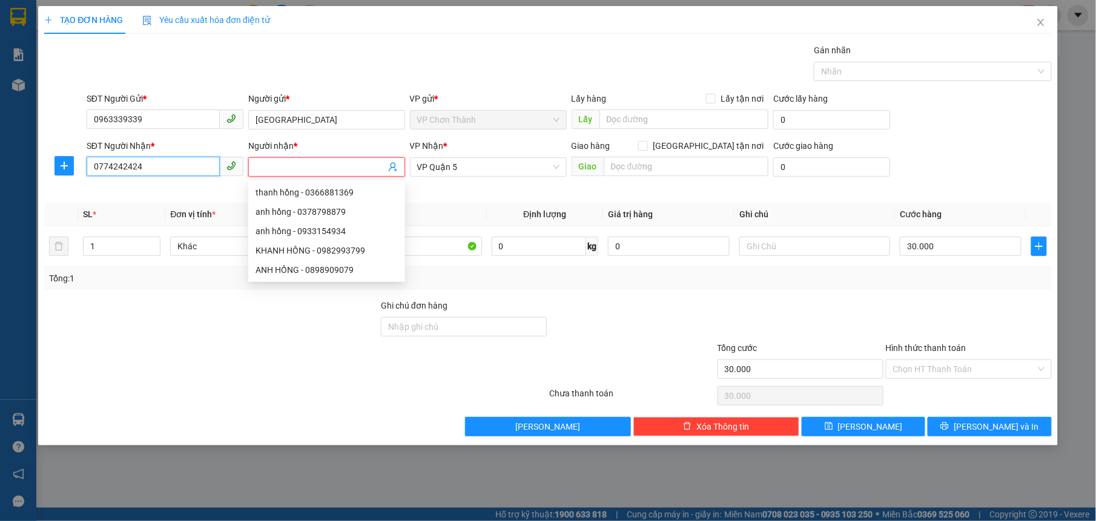
click at [185, 172] on input "0774242424" at bounding box center [153, 166] width 133 height 19
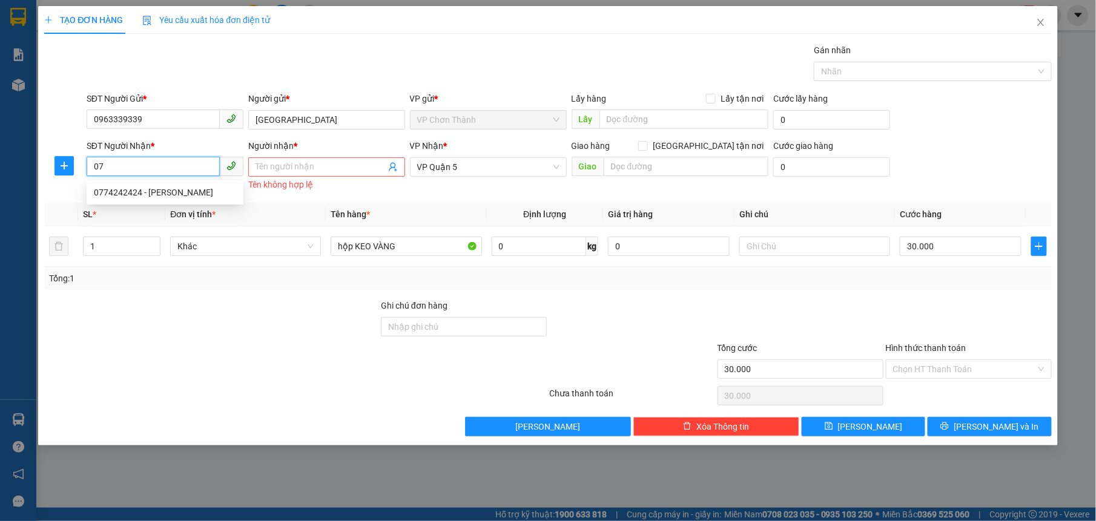
type input "0"
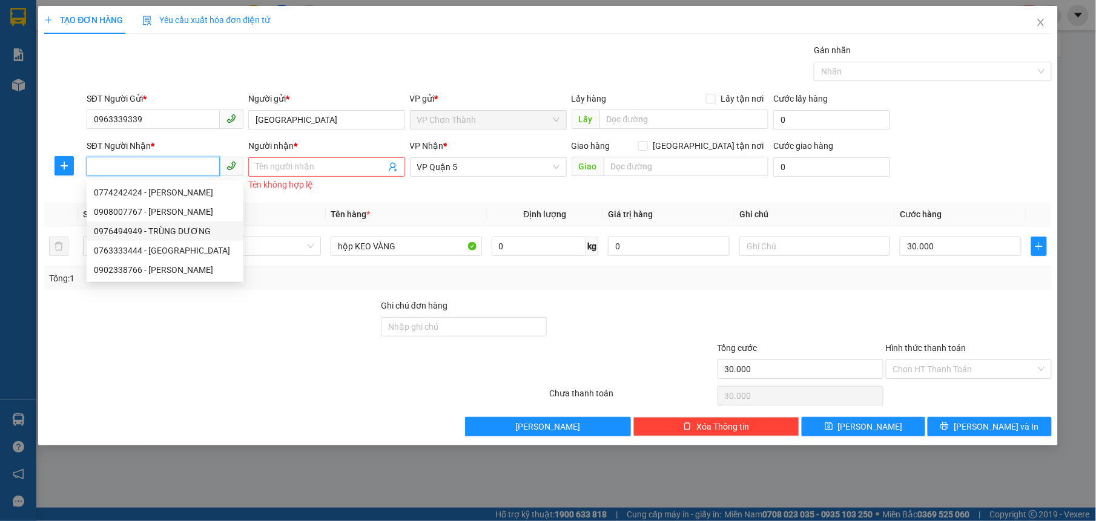
click at [166, 228] on div "0976494949 - TRÙNG DƯƠNG" at bounding box center [165, 231] width 142 height 13
type input "0976494949"
type input "TRÙNG DƯƠNG"
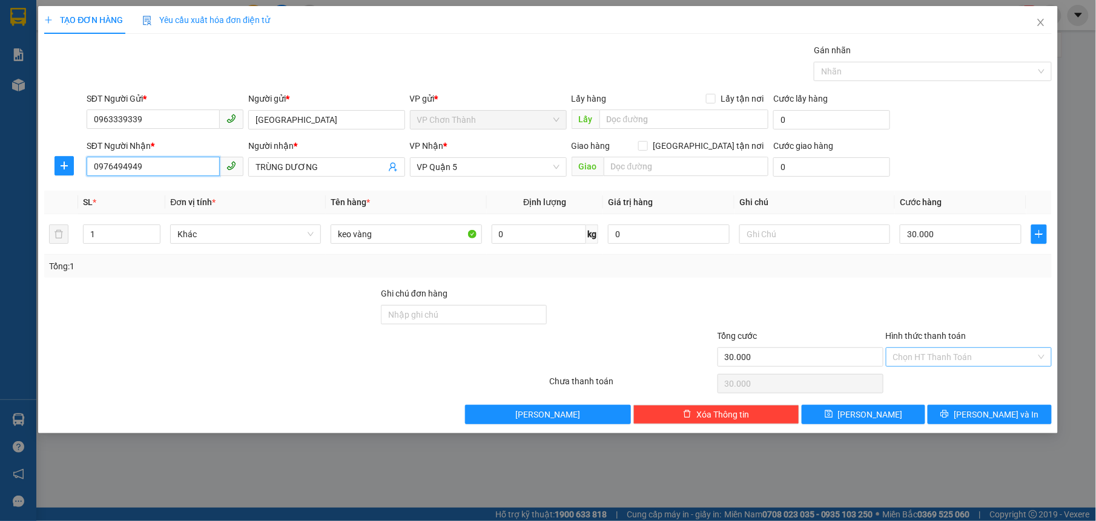
type input "0976494949"
click at [943, 354] on input "Hình thức thanh toán" at bounding box center [964, 357] width 143 height 18
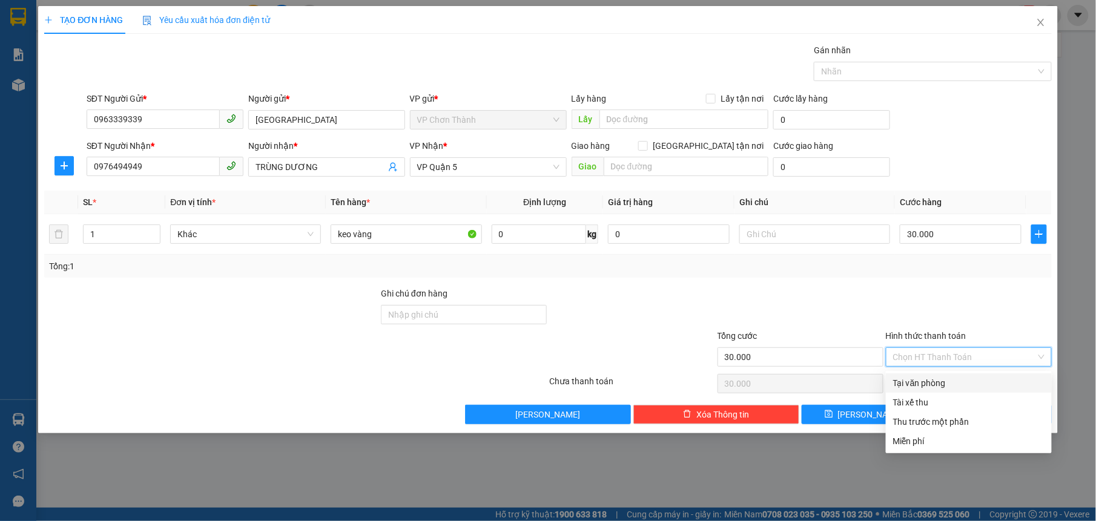
click at [923, 366] on input "Hình thức thanh toán" at bounding box center [964, 357] width 143 height 18
click at [919, 377] on div "Tại văn phòng" at bounding box center [968, 383] width 151 height 13
type input "0"
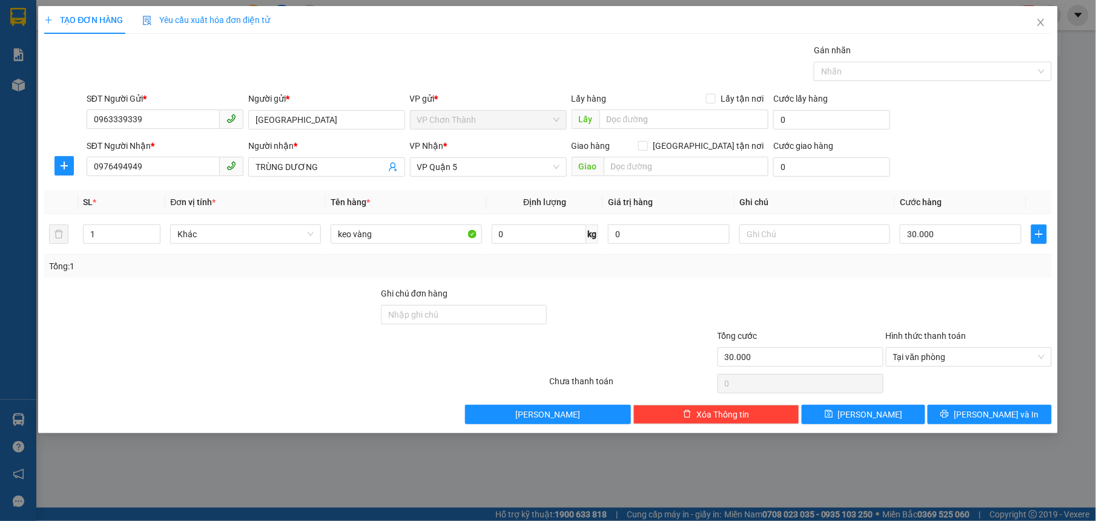
click at [965, 403] on div "Transit Pickup Surcharge Ids Transit Deliver Surcharge Ids Transit Deliver Surc…" at bounding box center [547, 234] width 1007 height 381
click at [964, 410] on button "[PERSON_NAME] và In" at bounding box center [990, 414] width 124 height 19
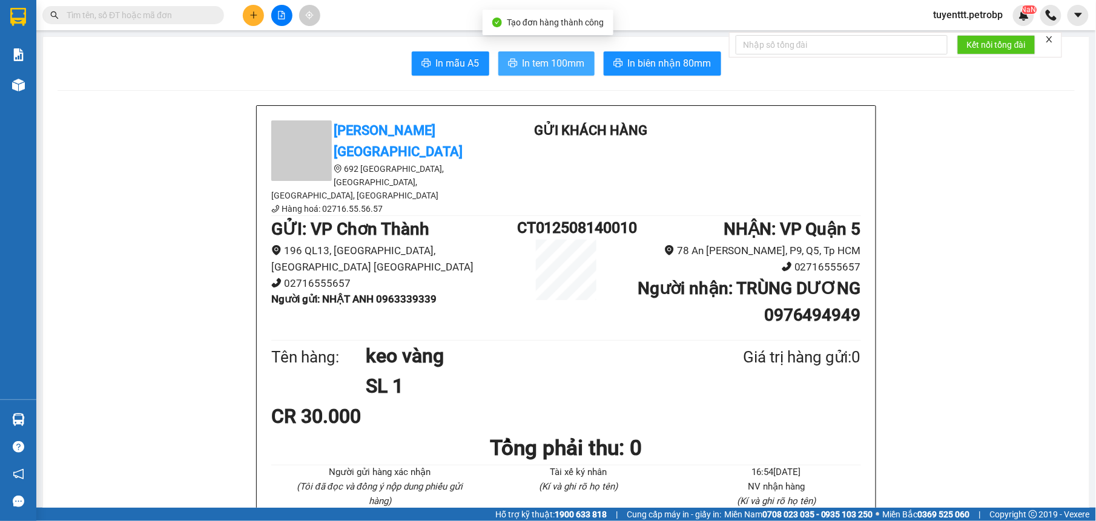
click at [563, 73] on button "In tem 100mm" at bounding box center [546, 63] width 96 height 24
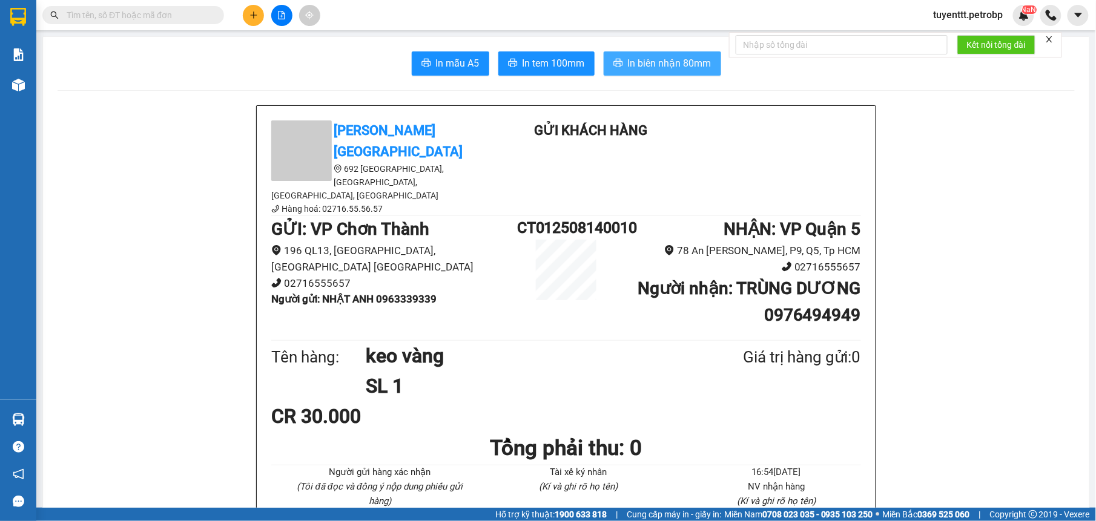
click at [629, 59] on span "In biên nhận 80mm" at bounding box center [670, 63] width 84 height 15
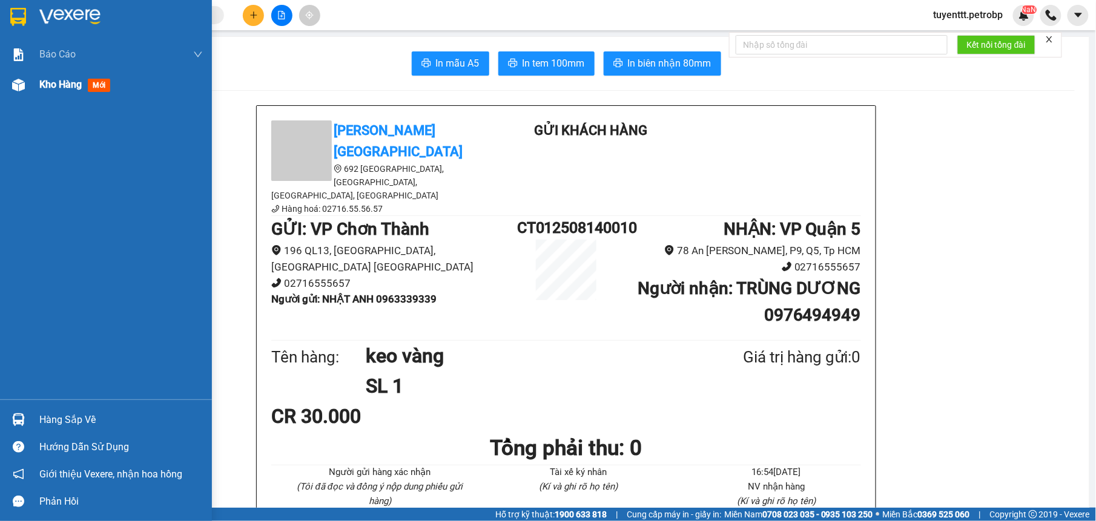
click at [44, 76] on div "Kho hàng mới" at bounding box center [120, 85] width 163 height 30
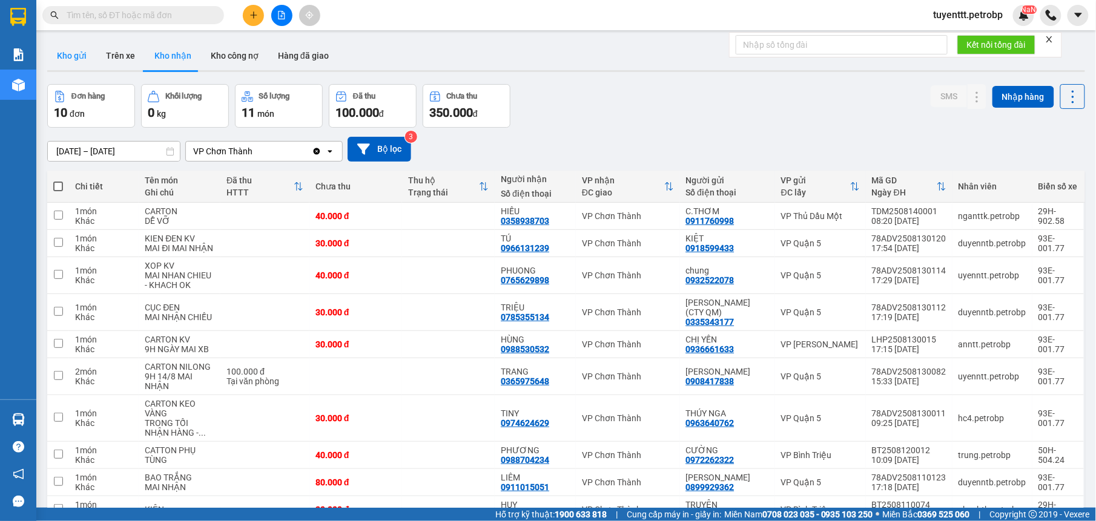
click at [66, 52] on button "Kho gửi" at bounding box center [71, 55] width 49 height 29
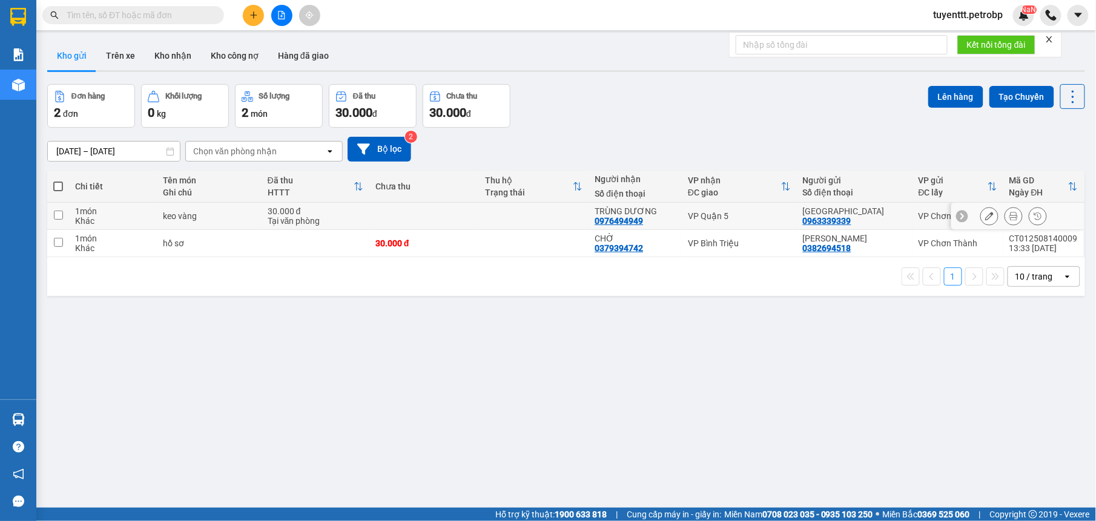
click at [513, 211] on td at bounding box center [534, 216] width 110 height 27
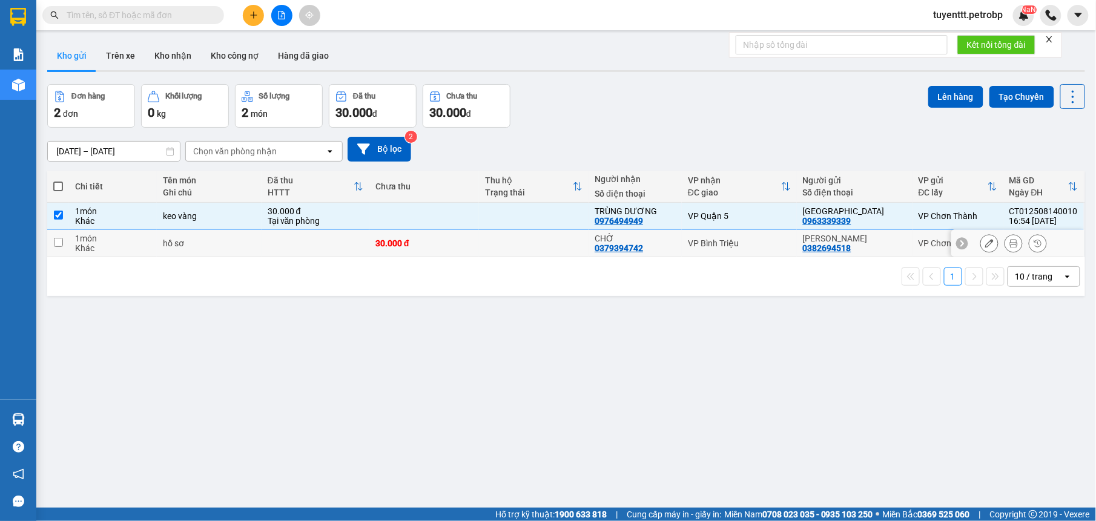
click at [514, 238] on td at bounding box center [534, 243] width 110 height 27
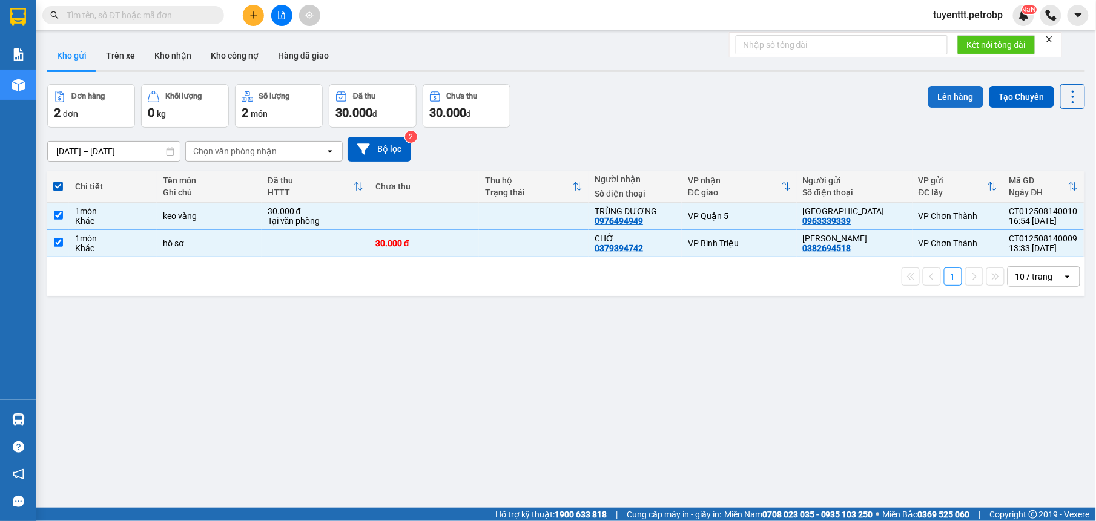
click at [935, 98] on button "Lên hàng" at bounding box center [955, 97] width 55 height 22
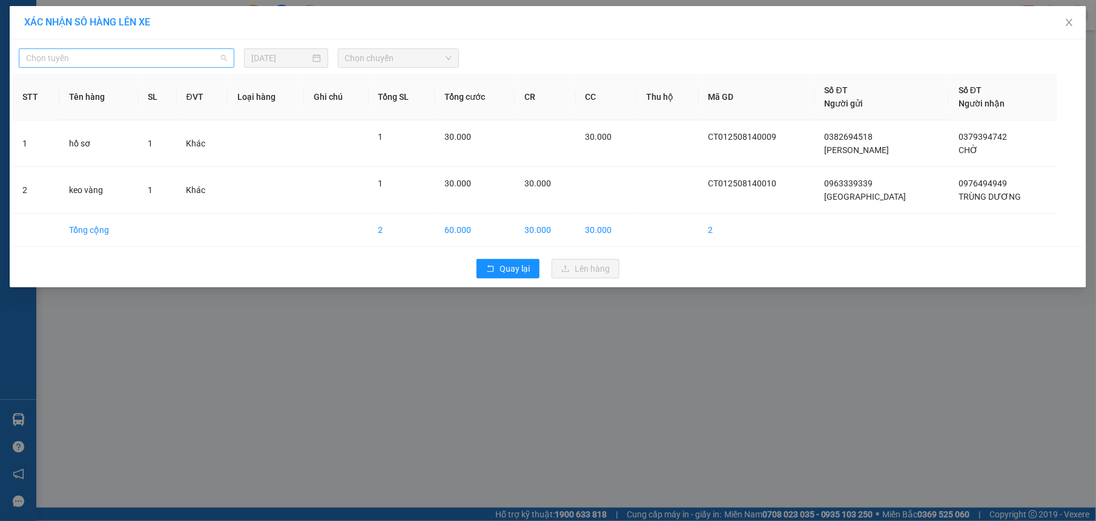
click at [186, 54] on span "Chọn tuyến" at bounding box center [126, 58] width 201 height 18
click at [88, 424] on div "[PERSON_NAME][GEOGRAPHIC_DATA]" at bounding box center [126, 430] width 201 height 13
click at [374, 40] on div "[GEOGRAPHIC_DATA][PERSON_NAME] [DATE] Chọn chuyến STT Tên hàng SL ĐVT Loại hàng…" at bounding box center [548, 163] width 1077 height 248
click at [360, 51] on span "Chọn chuyến" at bounding box center [398, 58] width 107 height 18
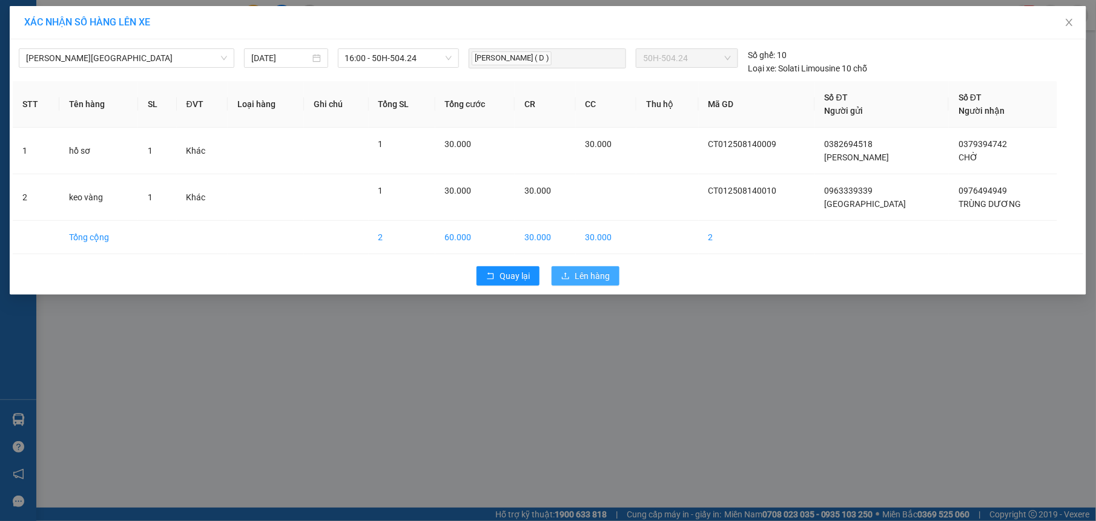
click at [570, 269] on button "Lên hàng" at bounding box center [586, 275] width 68 height 19
